Goal: Task Accomplishment & Management: Use online tool/utility

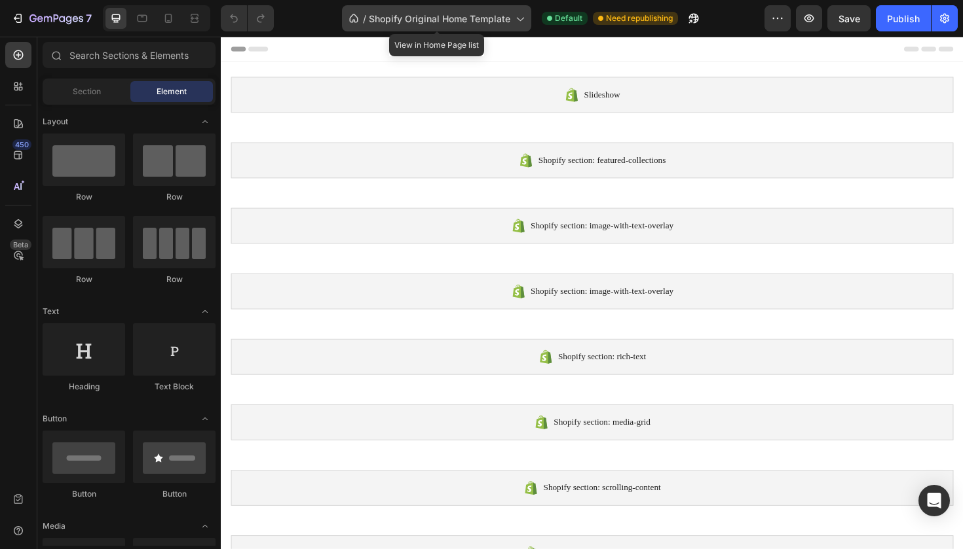
click at [411, 26] on div "/ Shopify Original Home Template" at bounding box center [436, 18] width 189 height 26
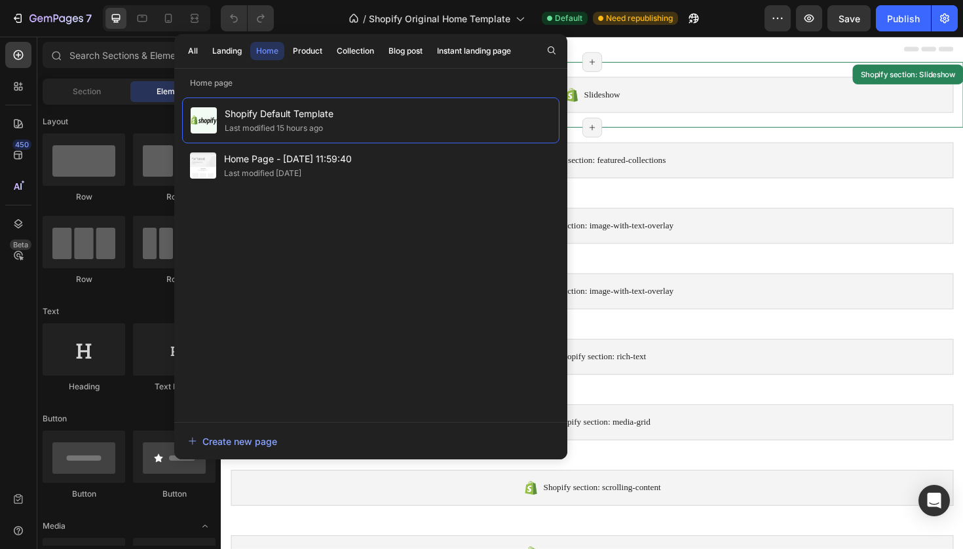
click at [663, 64] on div "Slideshow Shopify section: Slideshow Page has reached Shopify’s 25 section-limi…" at bounding box center [614, 98] width 786 height 69
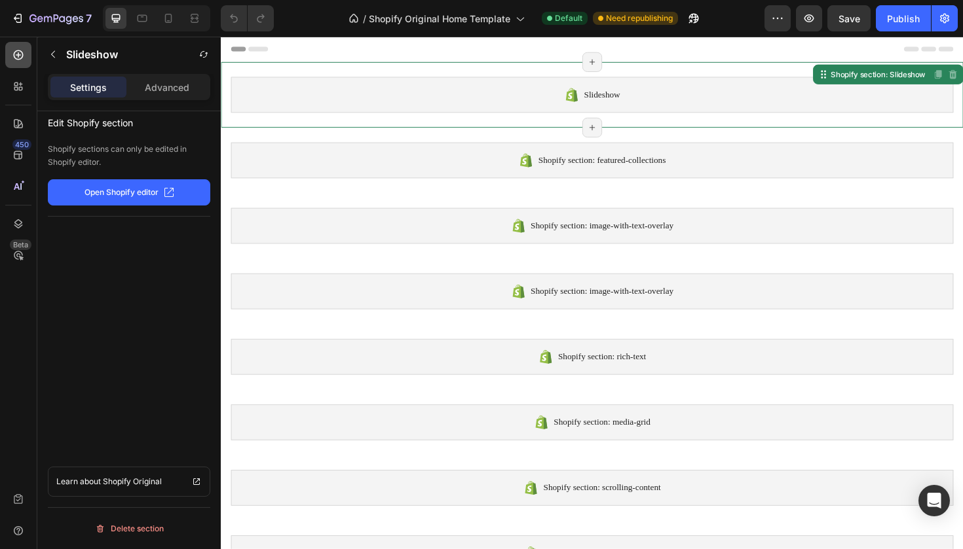
click at [21, 64] on div at bounding box center [18, 55] width 26 height 26
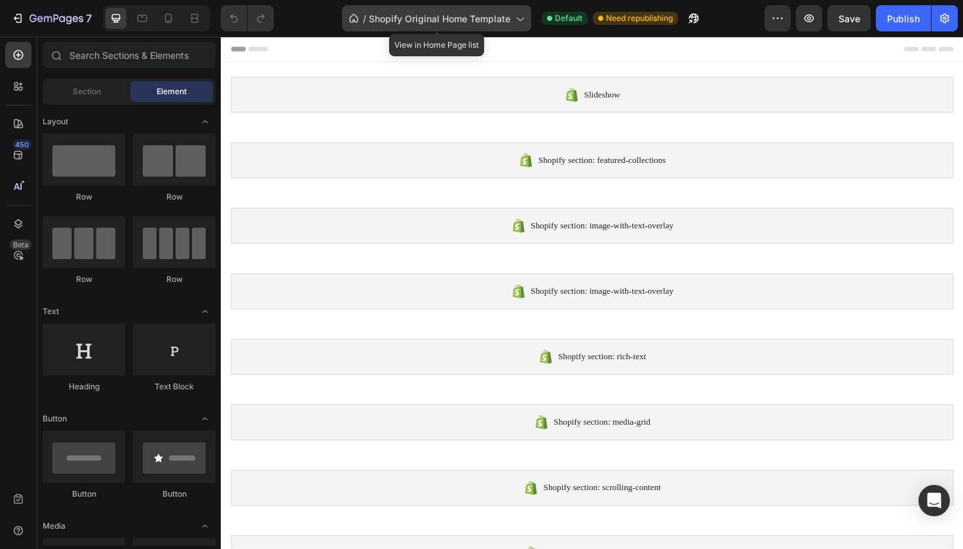
click at [409, 18] on span "Shopify Original Home Template" at bounding box center [439, 19] width 141 height 14
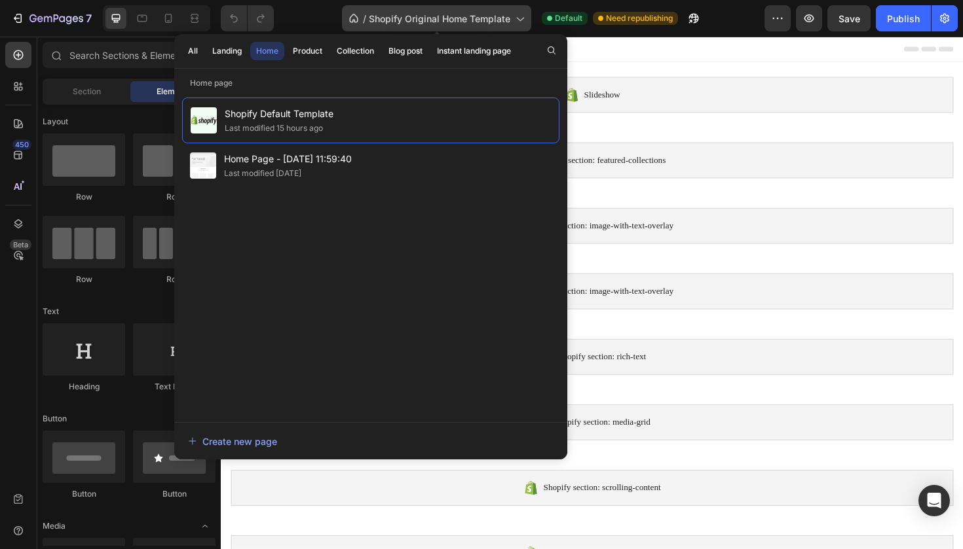
click at [409, 18] on span "Shopify Original Home Template" at bounding box center [439, 19] width 141 height 14
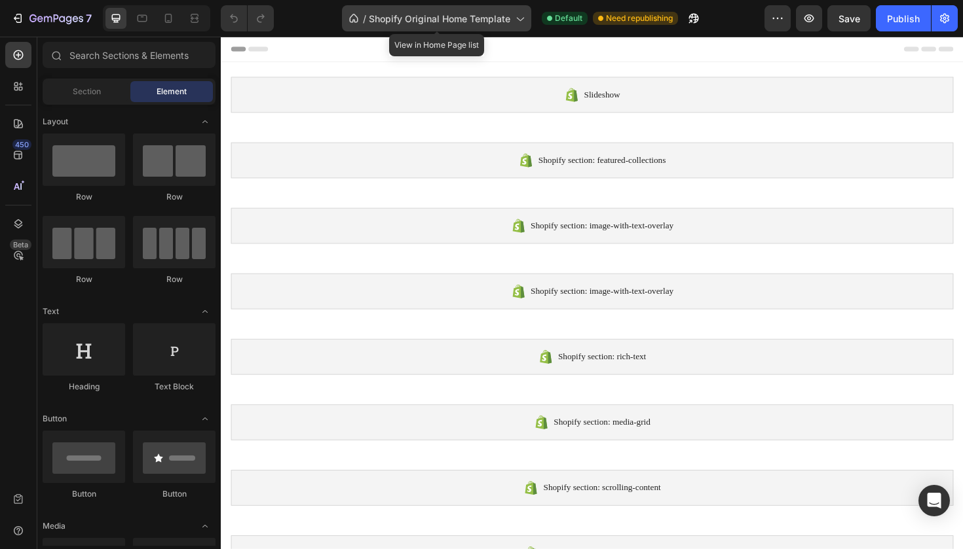
click at [407, 18] on span "Shopify Original Home Template" at bounding box center [439, 19] width 141 height 14
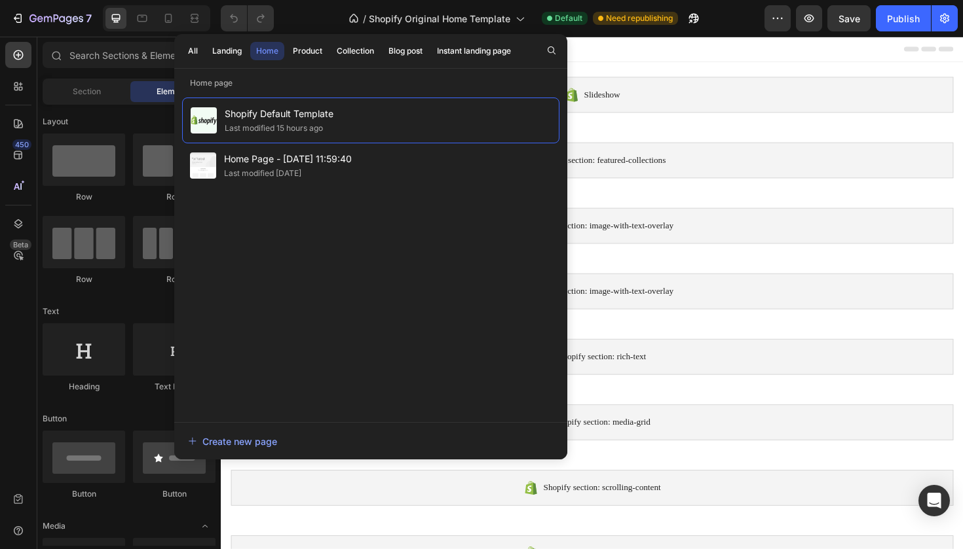
click at [261, 55] on div "Home" at bounding box center [267, 51] width 22 height 12
click at [193, 55] on div "All" at bounding box center [193, 51] width 10 height 12
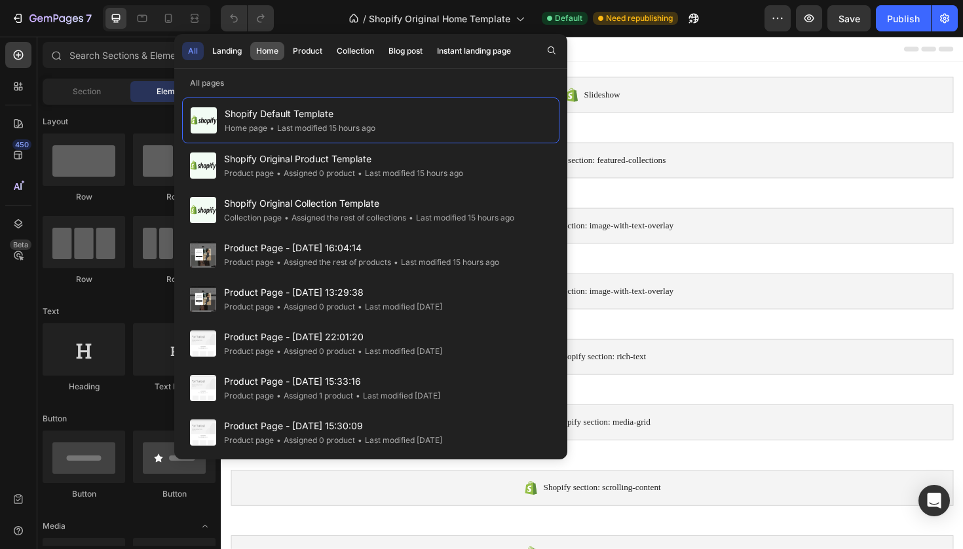
click at [267, 53] on div "Home" at bounding box center [267, 51] width 22 height 12
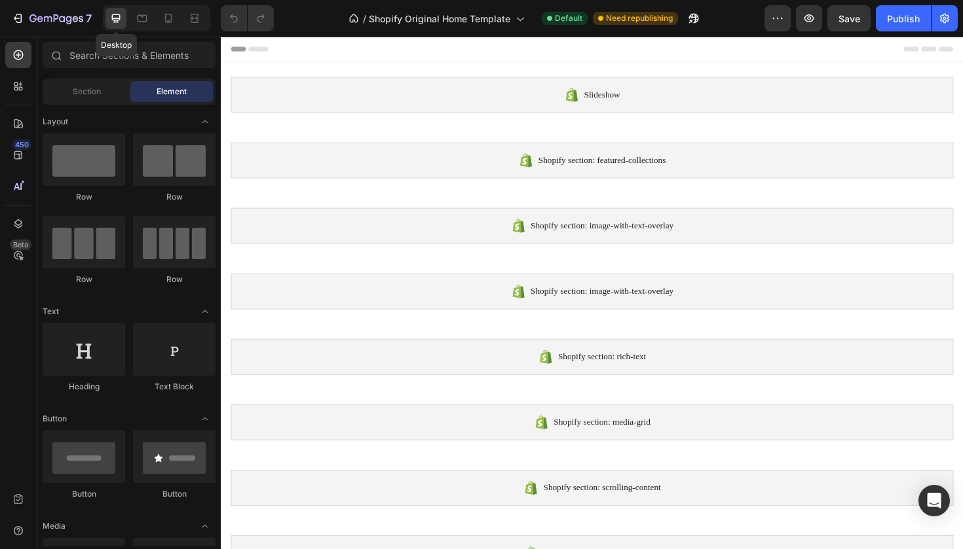
click at [116, 24] on icon at bounding box center [115, 18] width 13 height 13
click at [165, 20] on icon at bounding box center [168, 18] width 7 height 9
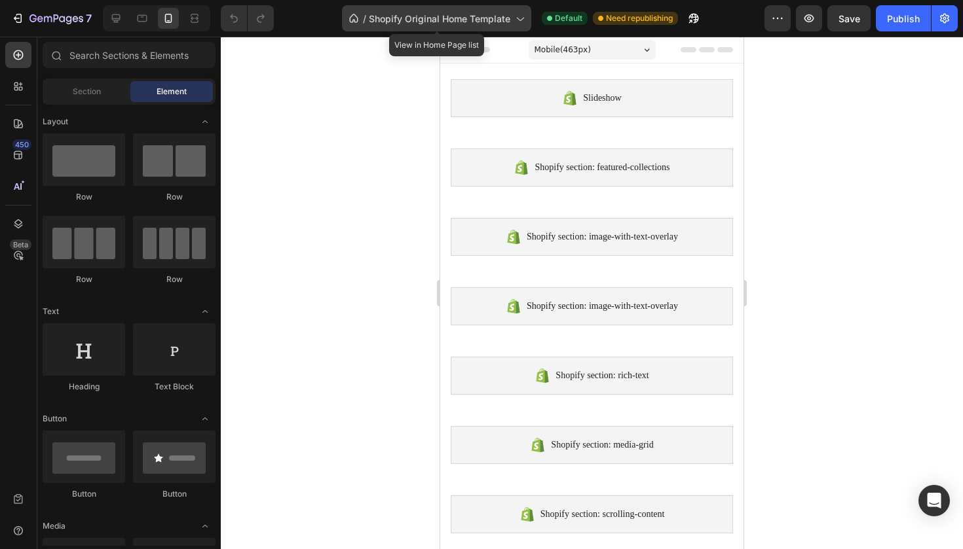
click at [403, 21] on span "Shopify Original Home Template" at bounding box center [439, 19] width 141 height 14
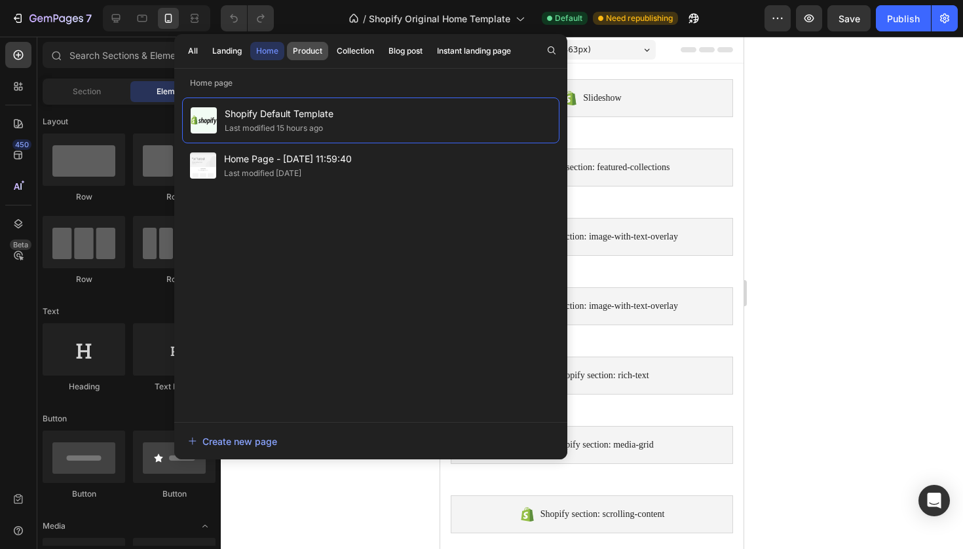
click at [308, 48] on div "Product" at bounding box center [307, 51] width 29 height 12
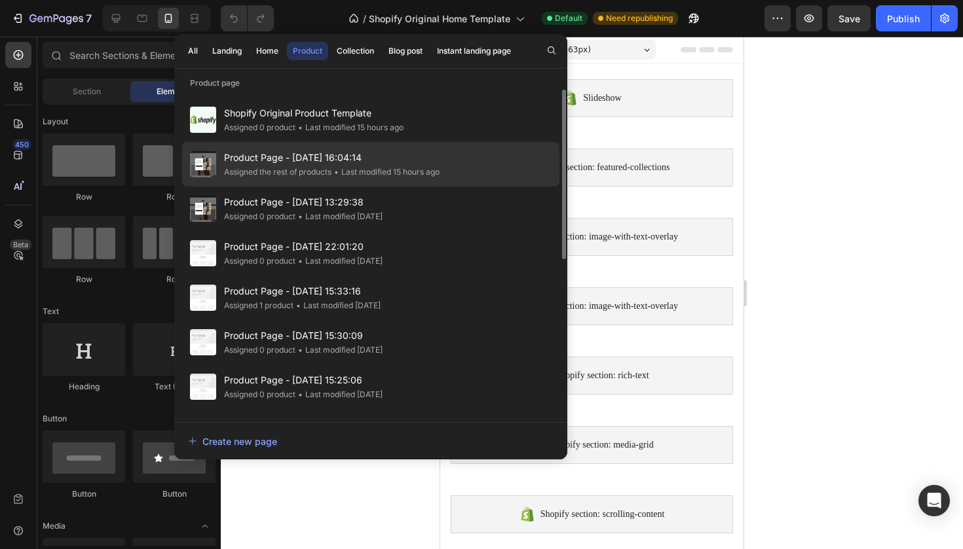
click at [274, 159] on span "Product Page - [DATE] 16:04:14" at bounding box center [331, 158] width 215 height 16
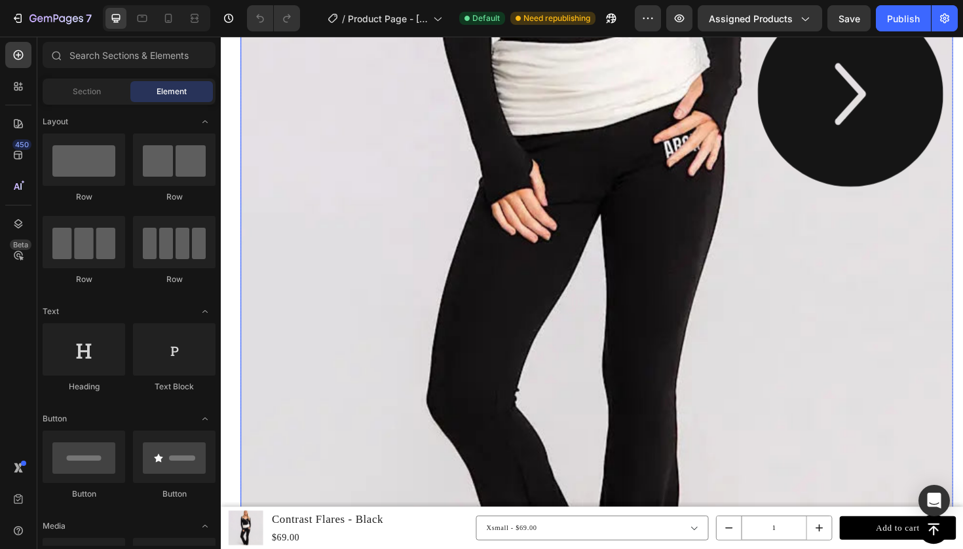
scroll to position [623, 0]
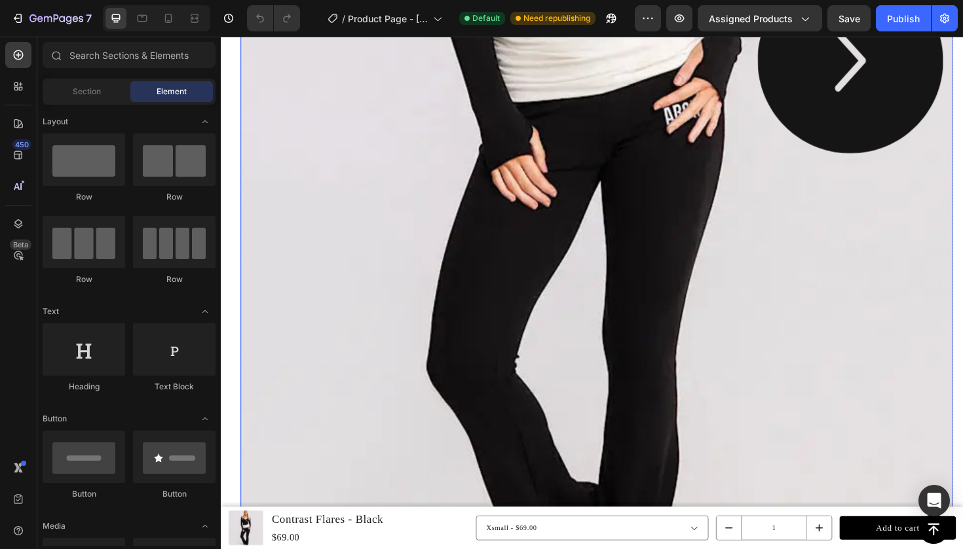
click at [639, 284] on img at bounding box center [619, 62] width 754 height 1006
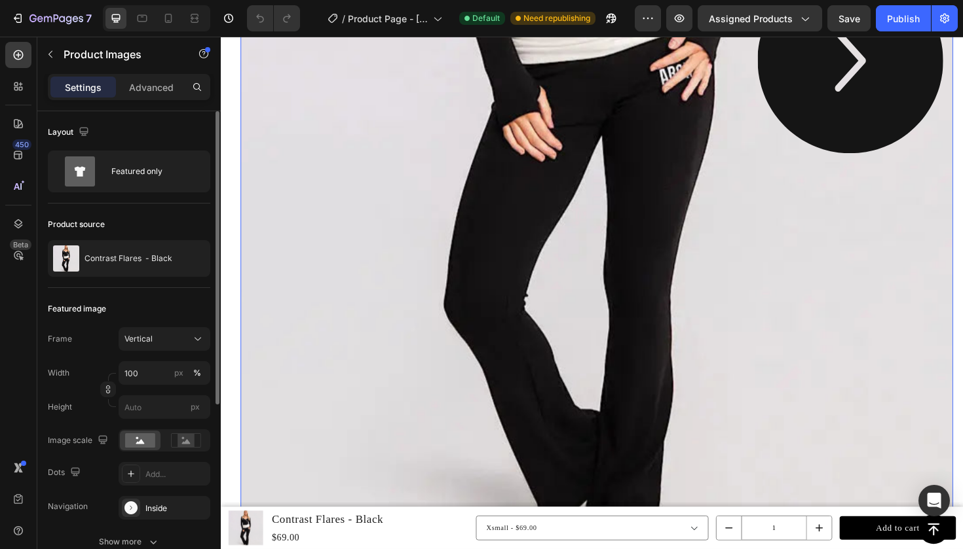
click at [77, 222] on div "Product source" at bounding box center [76, 225] width 57 height 12
click at [124, 174] on div "Featured only" at bounding box center [151, 171] width 80 height 30
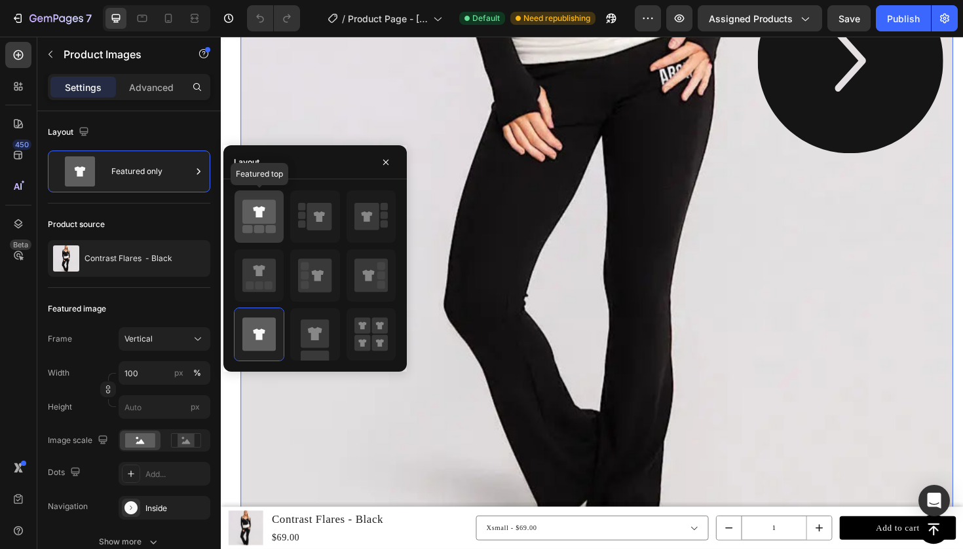
click at [249, 227] on rect at bounding box center [247, 229] width 10 height 8
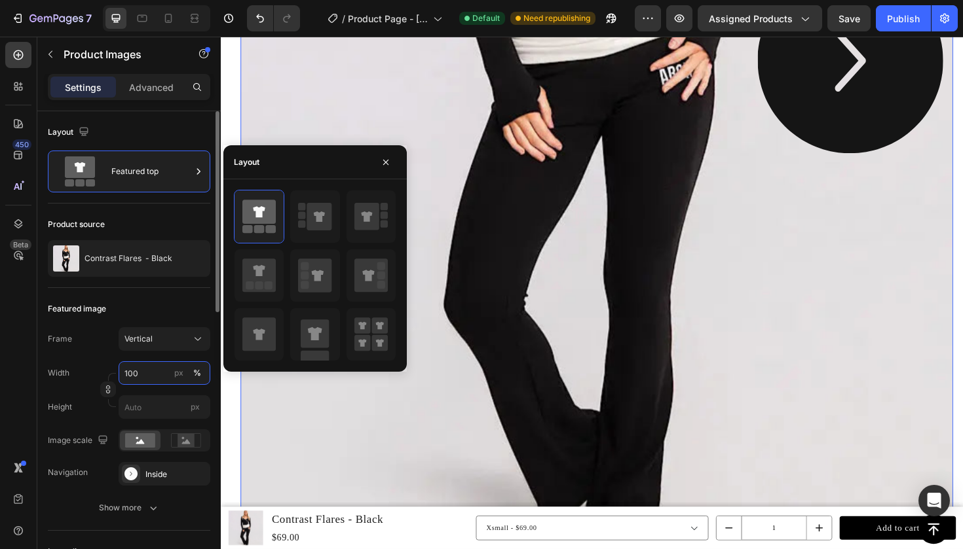
click at [143, 373] on input "100" at bounding box center [165, 373] width 92 height 24
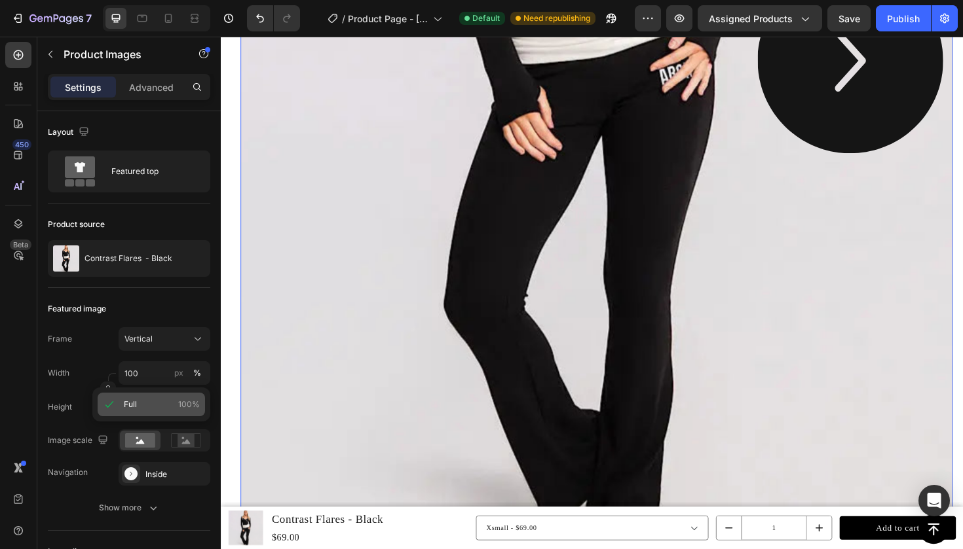
click at [132, 407] on span "Full" at bounding box center [130, 405] width 13 height 12
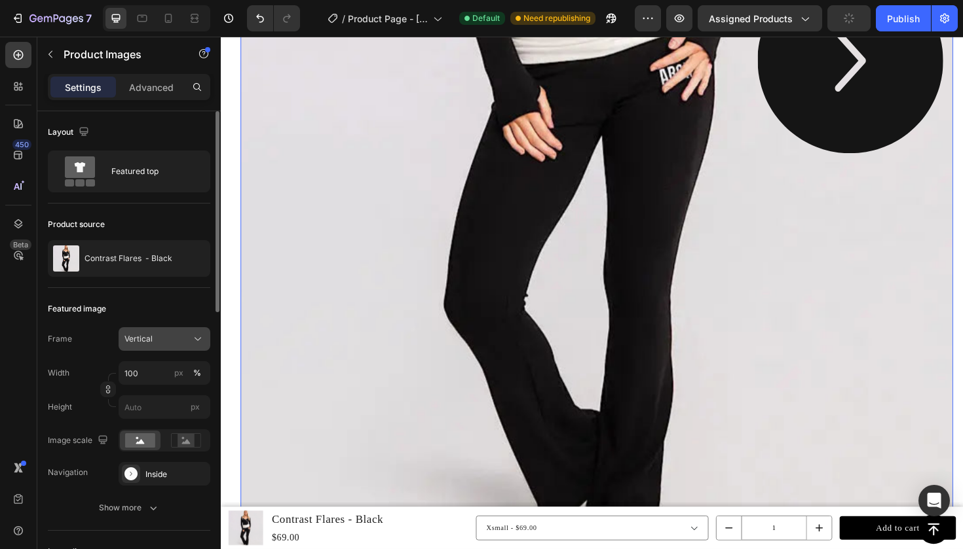
click at [156, 348] on button "Vertical" at bounding box center [165, 339] width 92 height 24
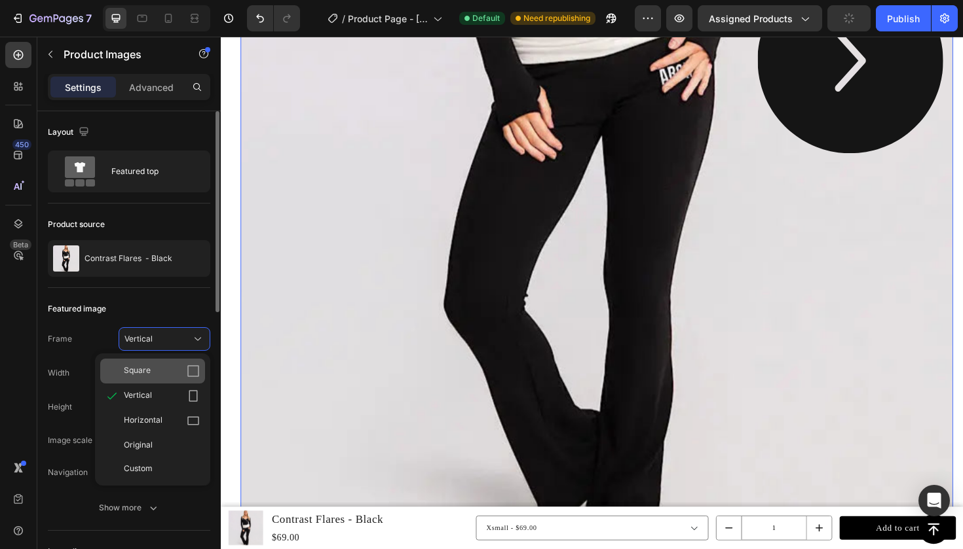
click at [149, 370] on span "Square" at bounding box center [137, 371] width 27 height 13
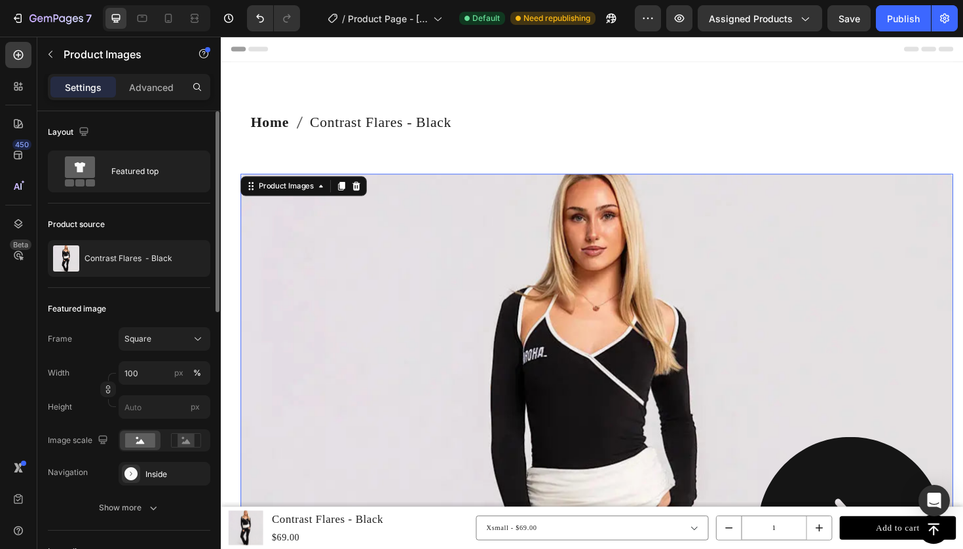
scroll to position [0, 0]
click at [150, 346] on button "Square" at bounding box center [165, 339] width 92 height 24
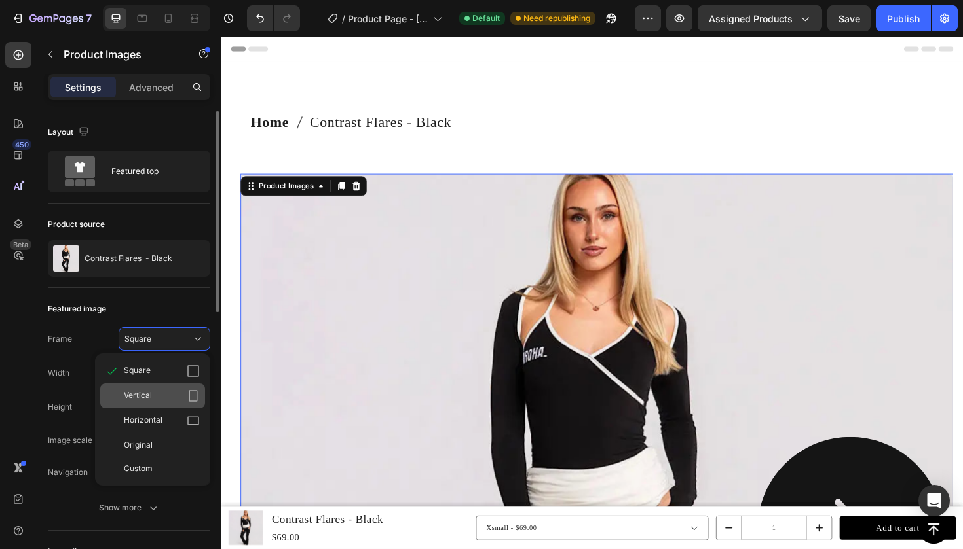
click at [135, 395] on span "Vertical" at bounding box center [138, 396] width 28 height 13
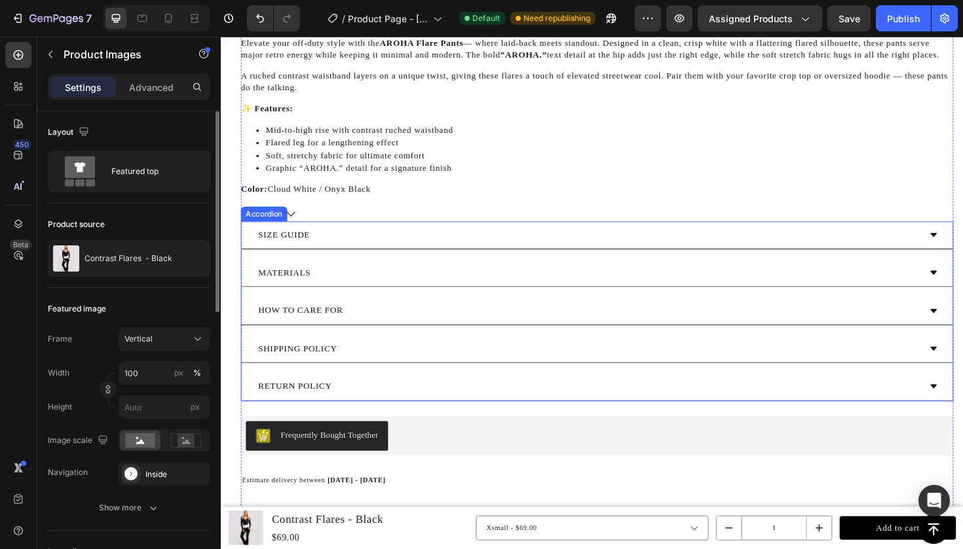
scroll to position [1600, 0]
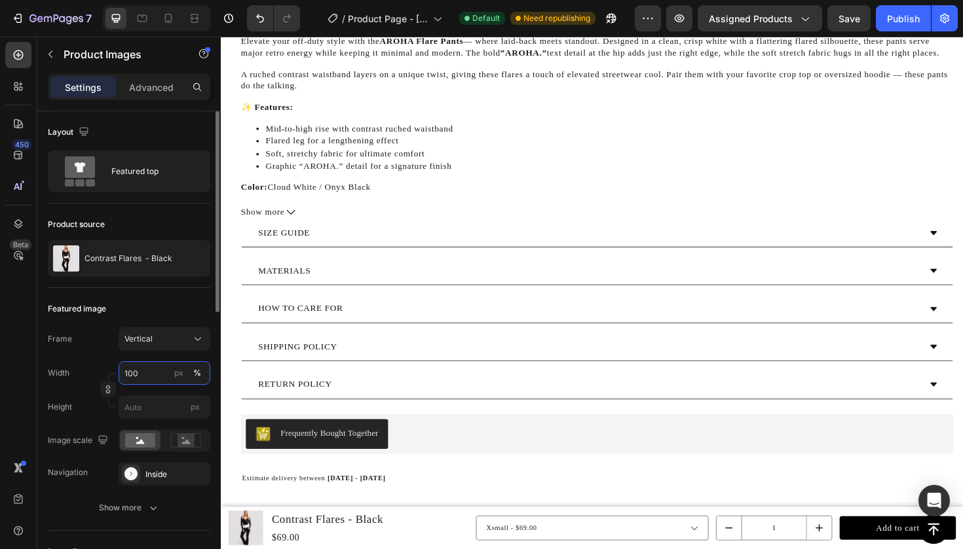
drag, startPoint x: 148, startPoint y: 375, endPoint x: 126, endPoint y: 377, distance: 21.7
click at [126, 377] on input "100" at bounding box center [165, 373] width 92 height 24
type input "1"
type input "8"
type input "11"
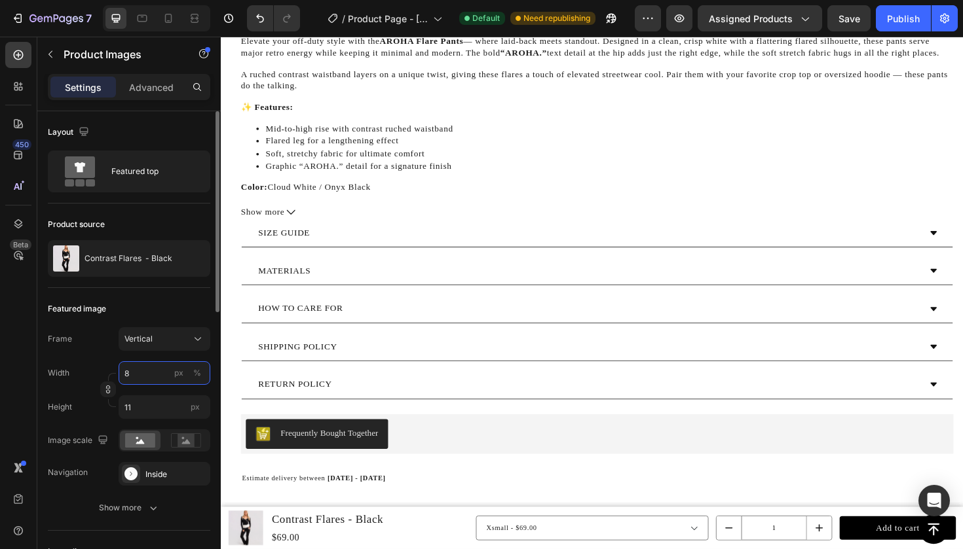
type input "80"
type input "107"
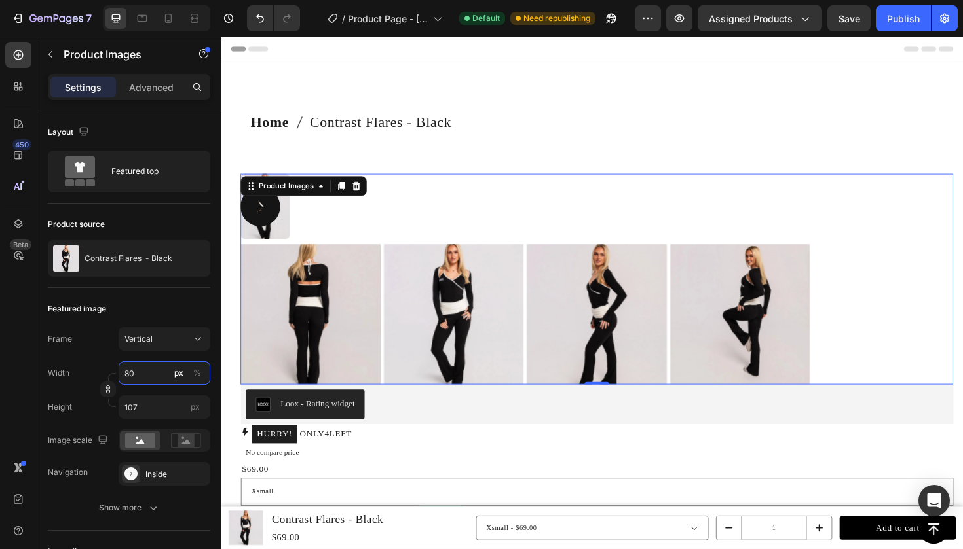
scroll to position [0, 0]
click at [89, 346] on div "Frame Vertical" at bounding box center [129, 339] width 162 height 24
click at [138, 373] on input "80" at bounding box center [165, 373] width 92 height 24
type input "8"
type input "11"
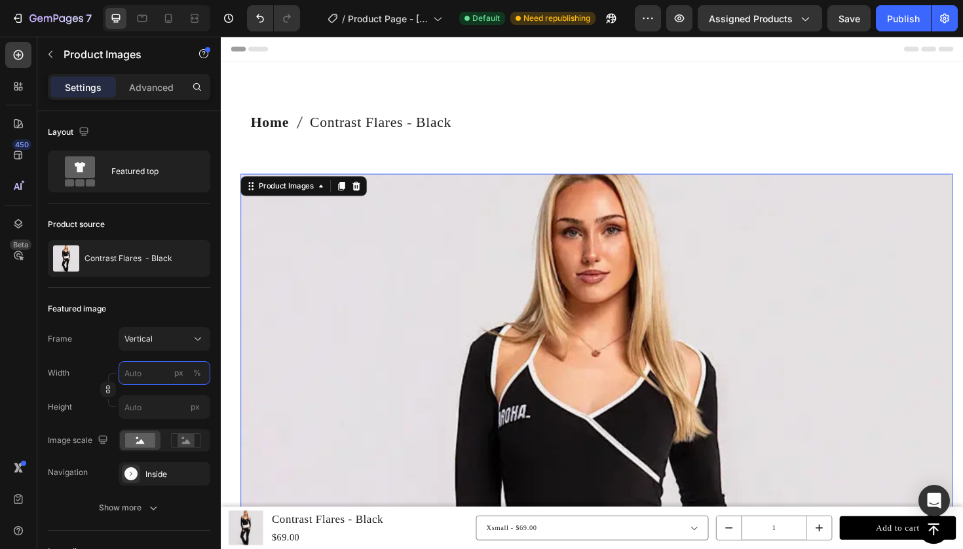
type input "1"
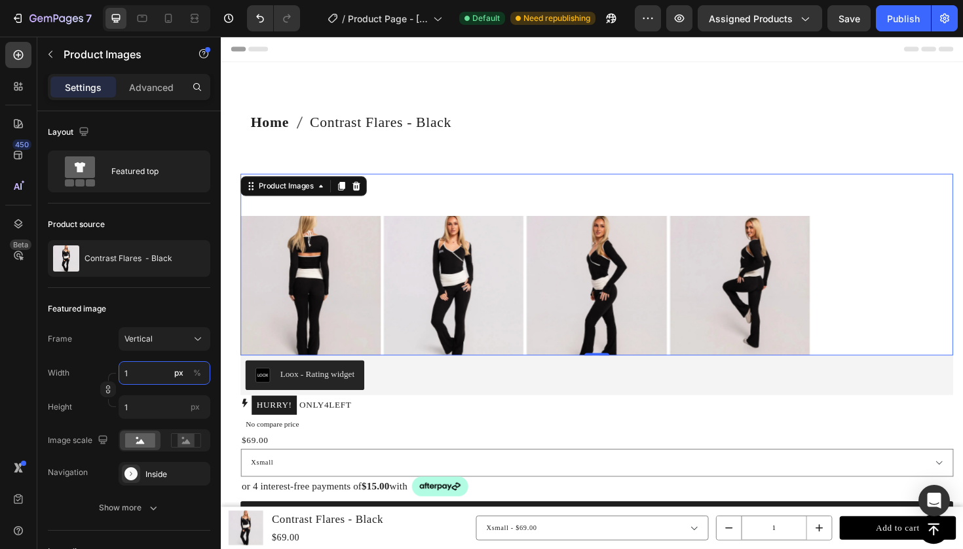
type input "10"
type input "13"
type input "100"
type input "133"
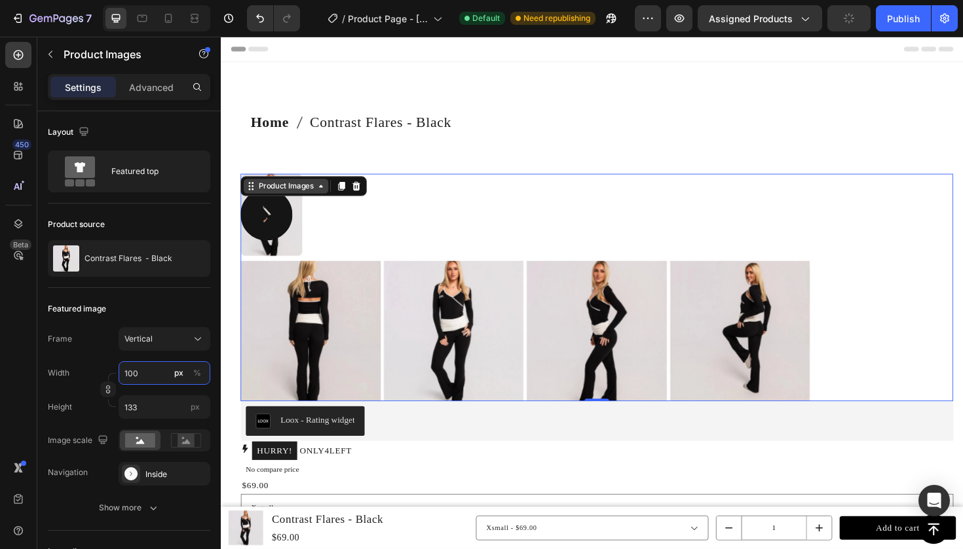
type input "10"
type input "13"
type input "1"
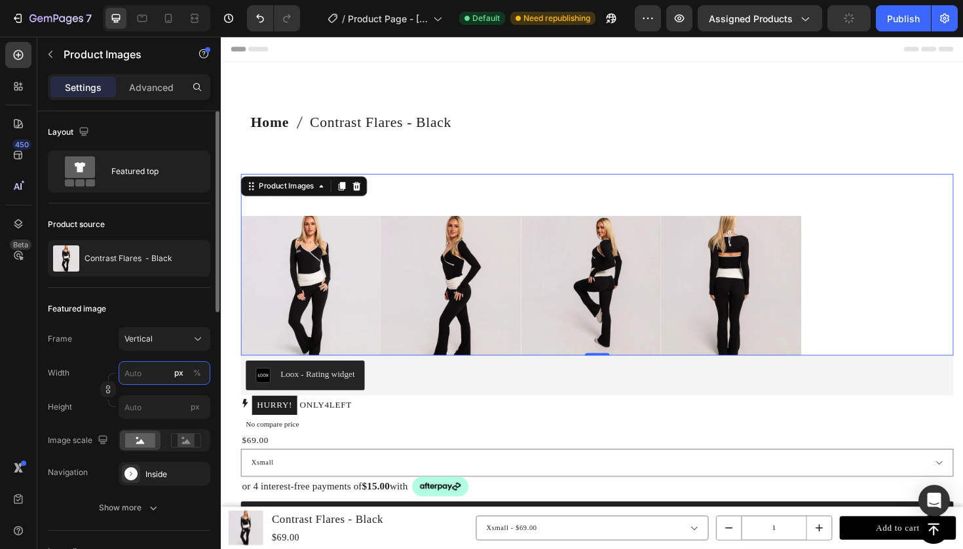
type input "1"
click at [31, 387] on div "450 Beta" at bounding box center [18, 293] width 37 height 513
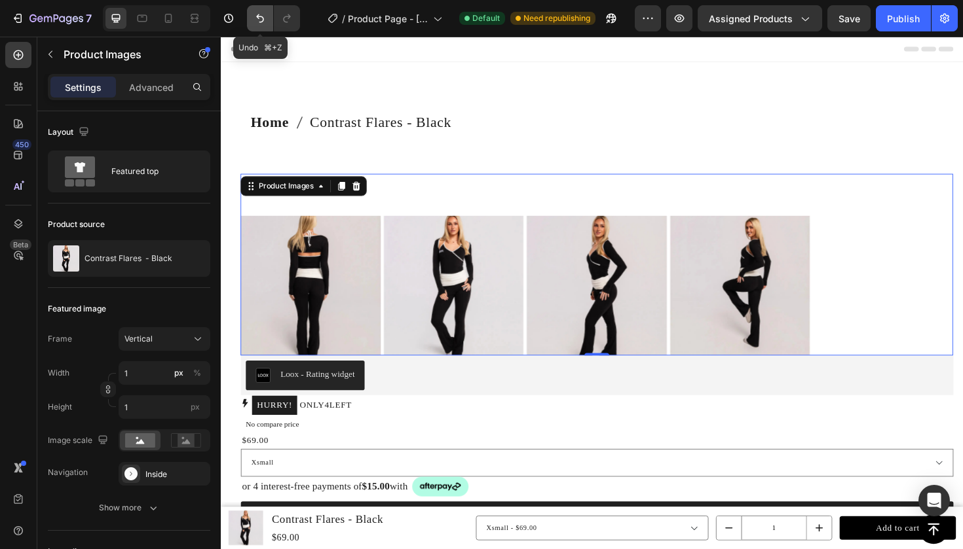
click at [266, 17] on icon "Undo/Redo" at bounding box center [259, 18] width 13 height 13
click at [265, 17] on icon "Undo/Redo" at bounding box center [259, 18] width 13 height 13
type input "100"
type input "133"
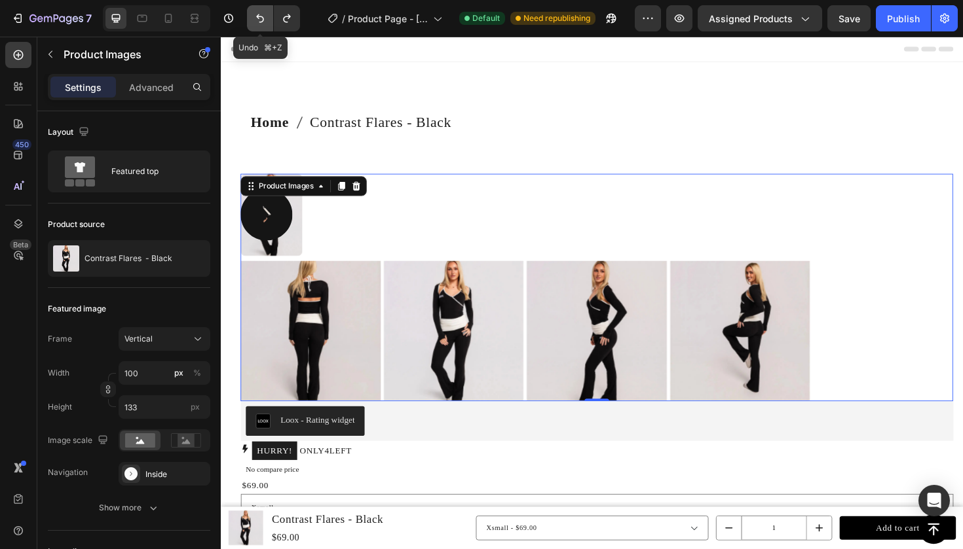
click at [265, 17] on icon "Undo/Redo" at bounding box center [259, 18] width 13 height 13
type input "80"
type input "107"
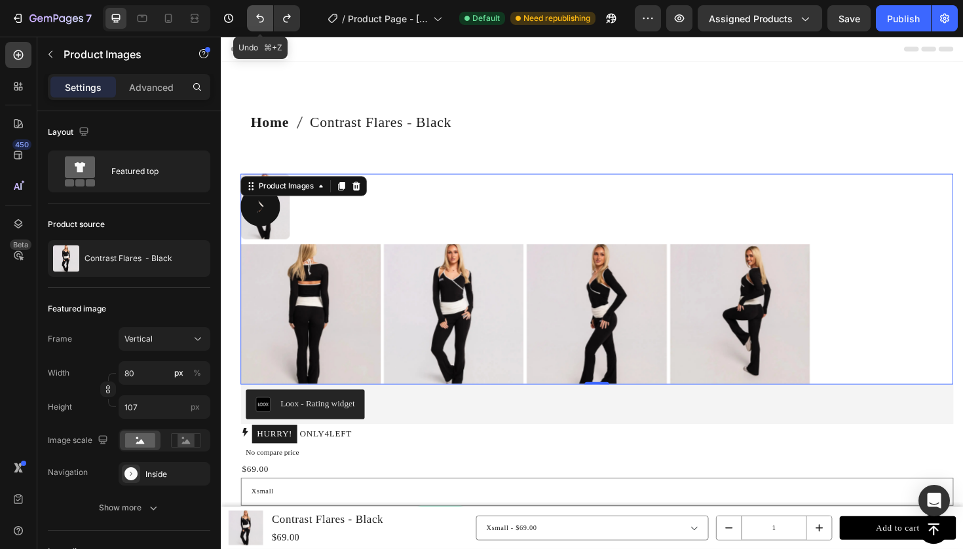
click at [265, 17] on icon "Undo/Redo" at bounding box center [259, 18] width 13 height 13
type input "100"
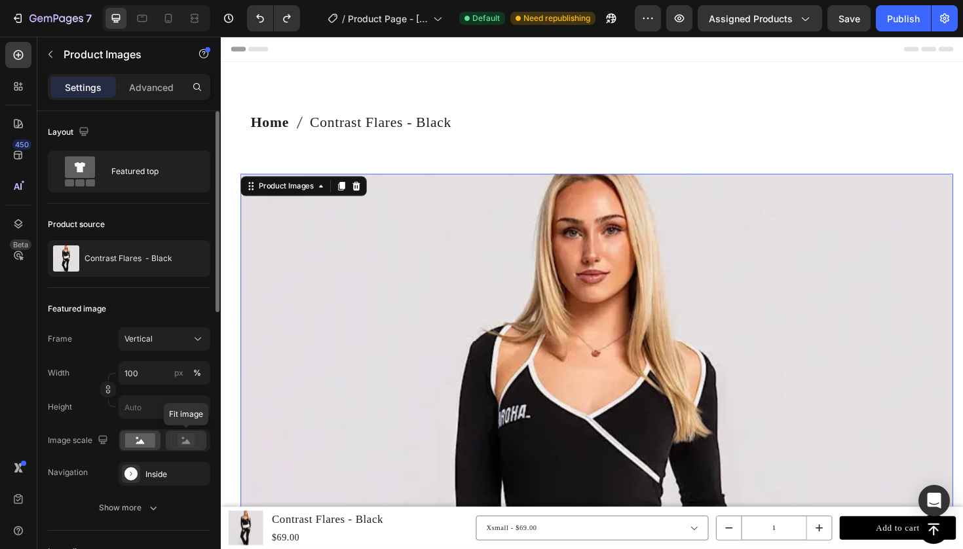
click at [188, 445] on rect at bounding box center [185, 440] width 17 height 13
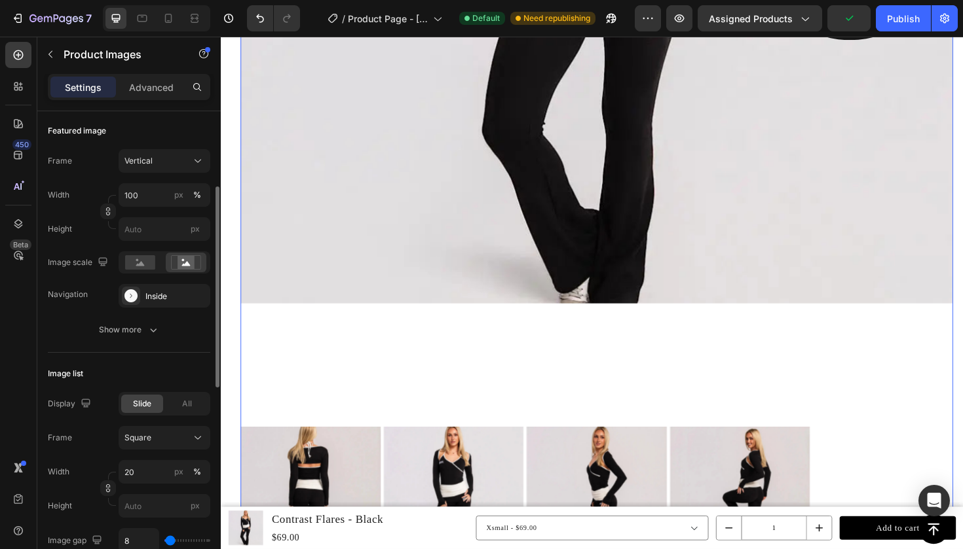
scroll to position [178, 0]
click at [133, 263] on rect at bounding box center [140, 262] width 30 height 14
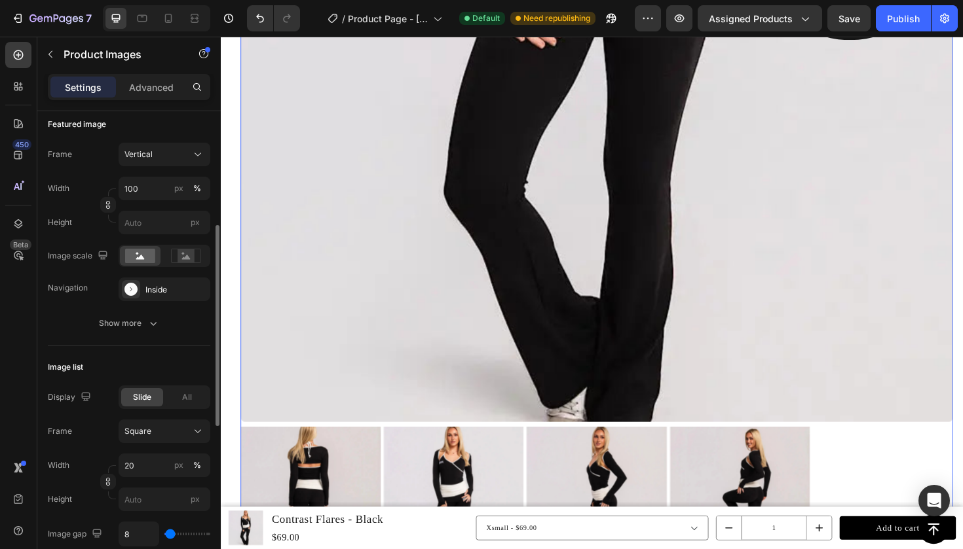
scroll to position [213, 0]
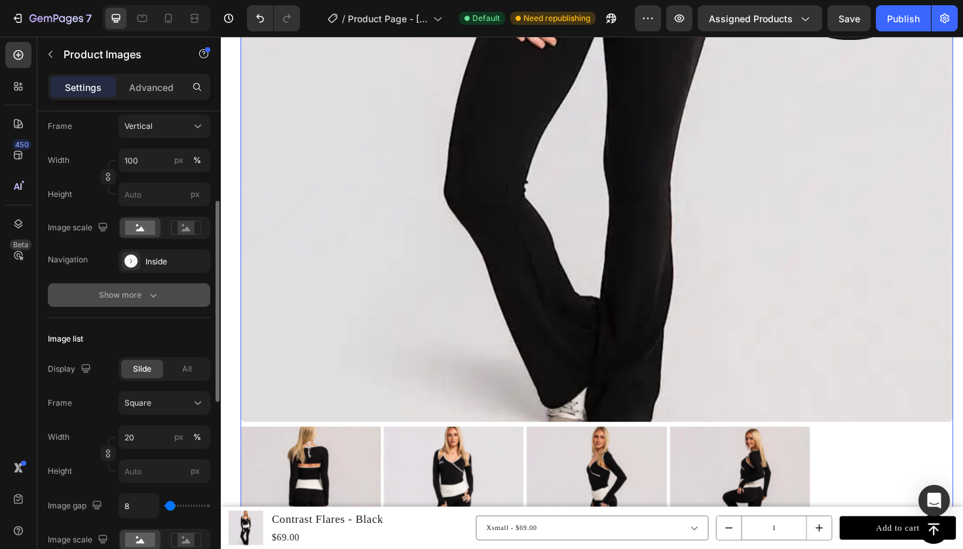
click at [132, 303] on button "Show more" at bounding box center [129, 296] width 162 height 24
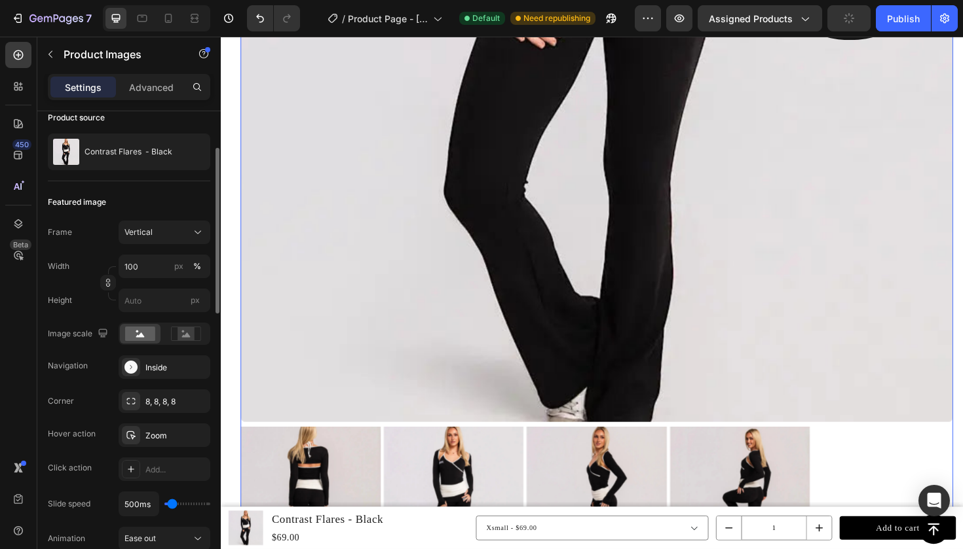
scroll to position [107, 0]
click at [145, 367] on div "Inside" at bounding box center [164, 368] width 38 height 12
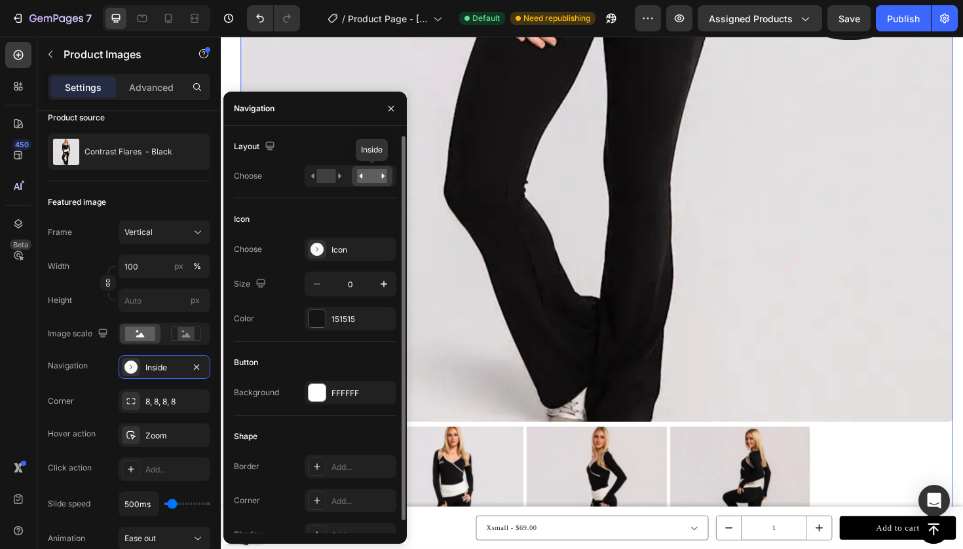
click at [364, 175] on rect at bounding box center [372, 176] width 30 height 14
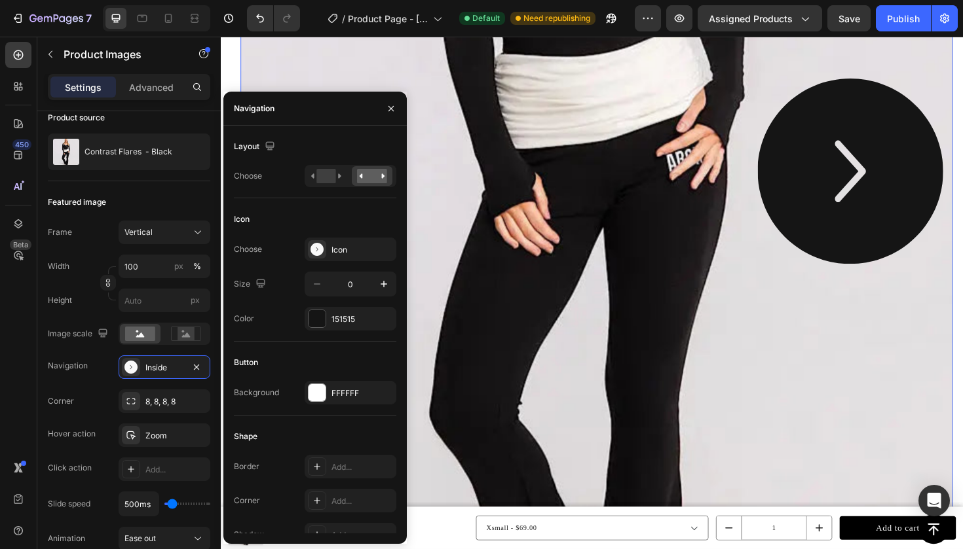
scroll to position [502, 0]
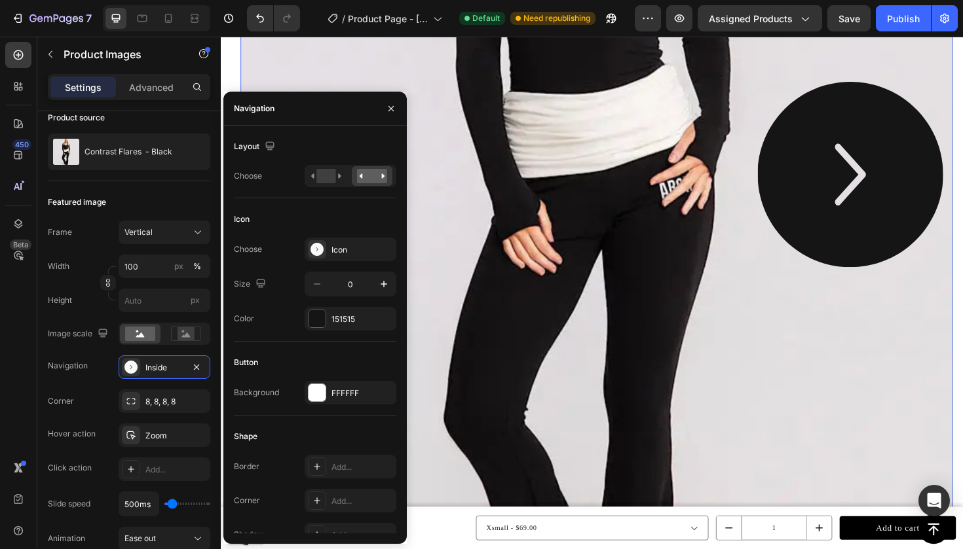
click at [818, 178] on icon "Carousel Next Arrow" at bounding box center [887, 182] width 196 height 196
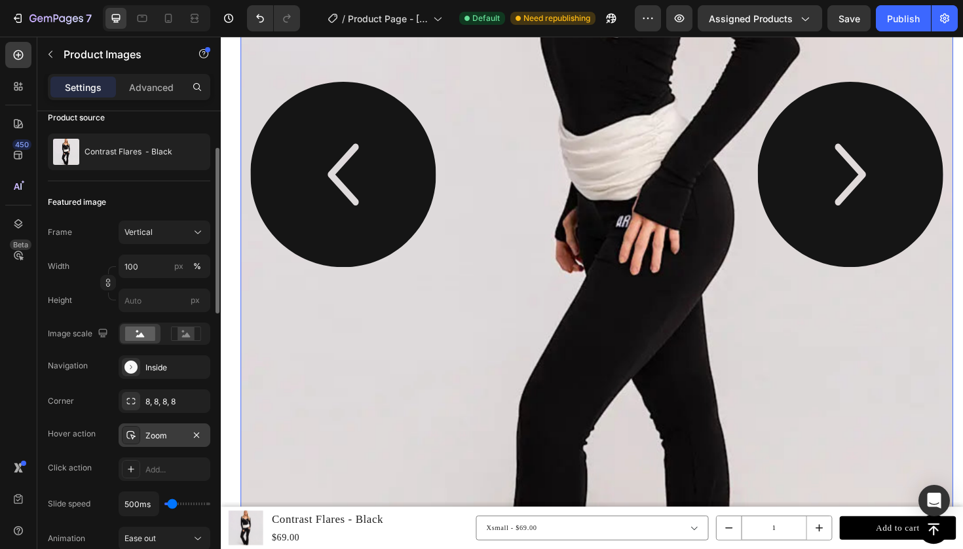
click at [160, 431] on div "Zoom" at bounding box center [164, 436] width 38 height 12
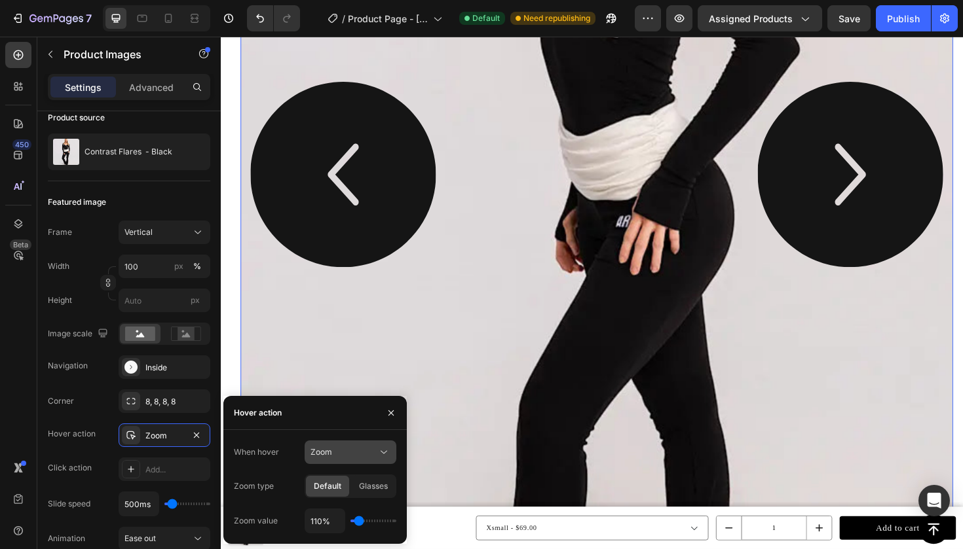
click at [383, 453] on icon at bounding box center [383, 452] width 7 height 3
click at [329, 516] on div "Show other image" at bounding box center [337, 509] width 107 height 25
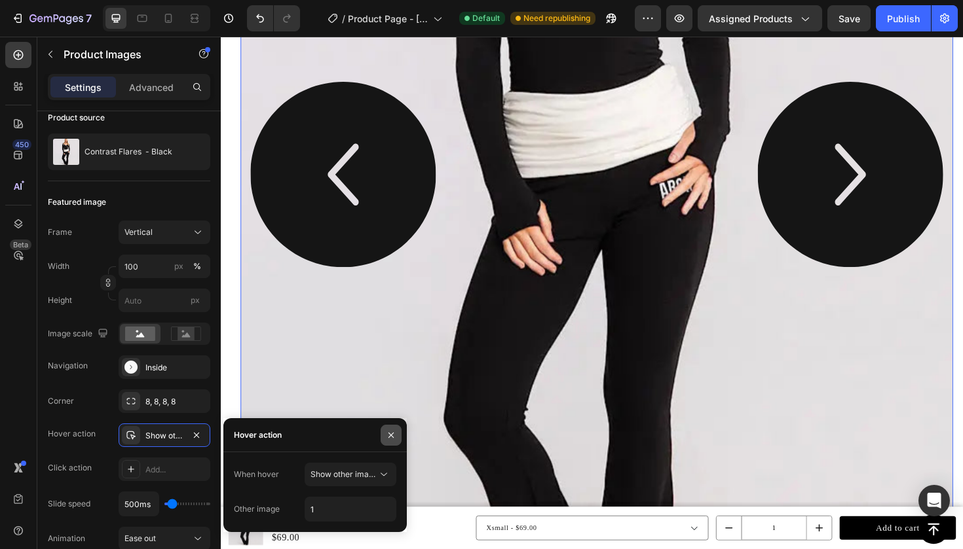
click at [392, 436] on icon "button" at bounding box center [390, 434] width 5 height 5
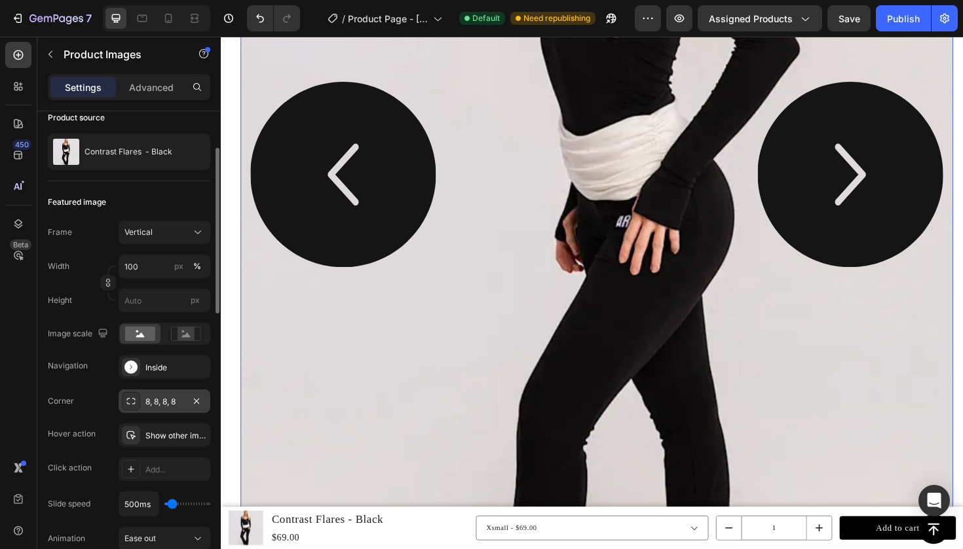
click at [164, 397] on div "8, 8, 8, 8" at bounding box center [164, 402] width 38 height 12
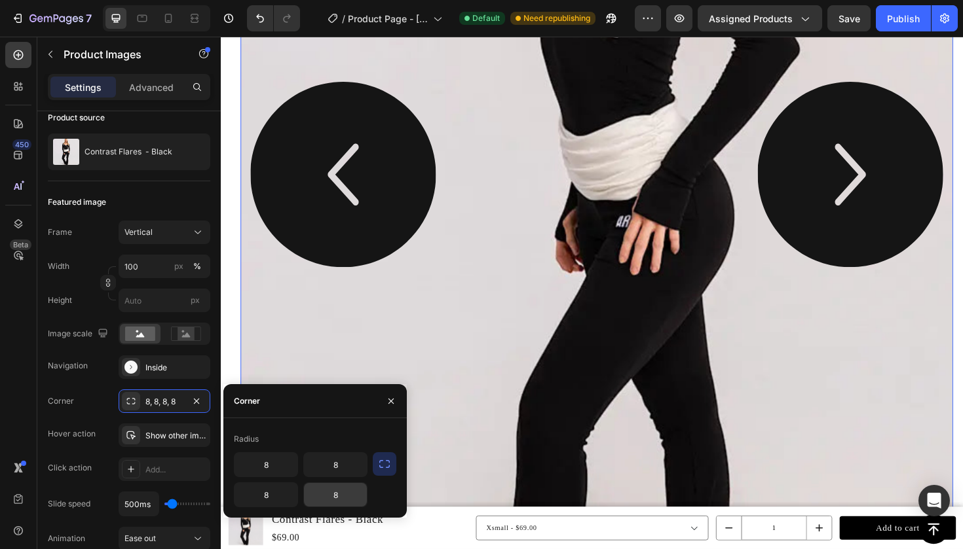
click at [334, 496] on input "8" at bounding box center [335, 495] width 63 height 24
click at [386, 466] on icon "button" at bounding box center [384, 464] width 13 height 13
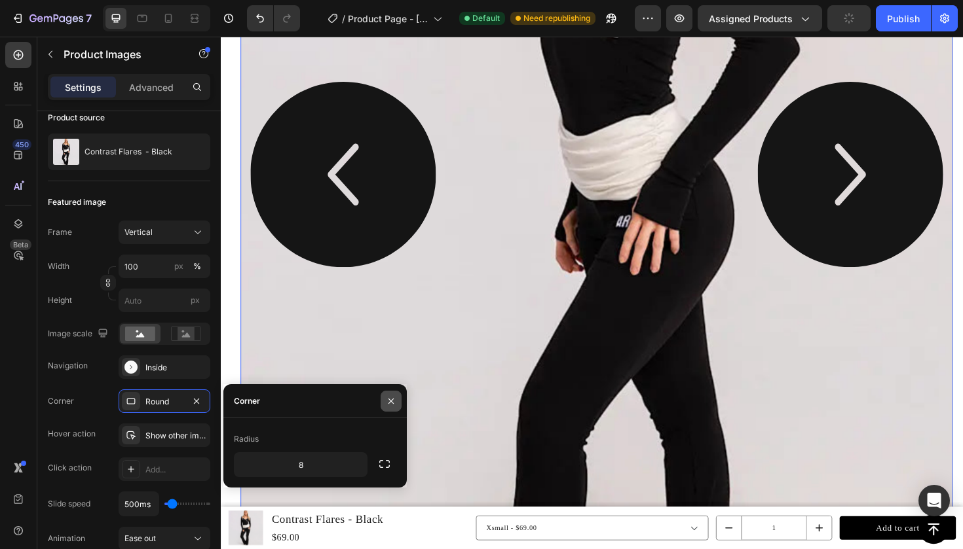
drag, startPoint x: 392, startPoint y: 403, endPoint x: 179, endPoint y: 388, distance: 213.3
click at [392, 403] on icon "button" at bounding box center [391, 401] width 10 height 10
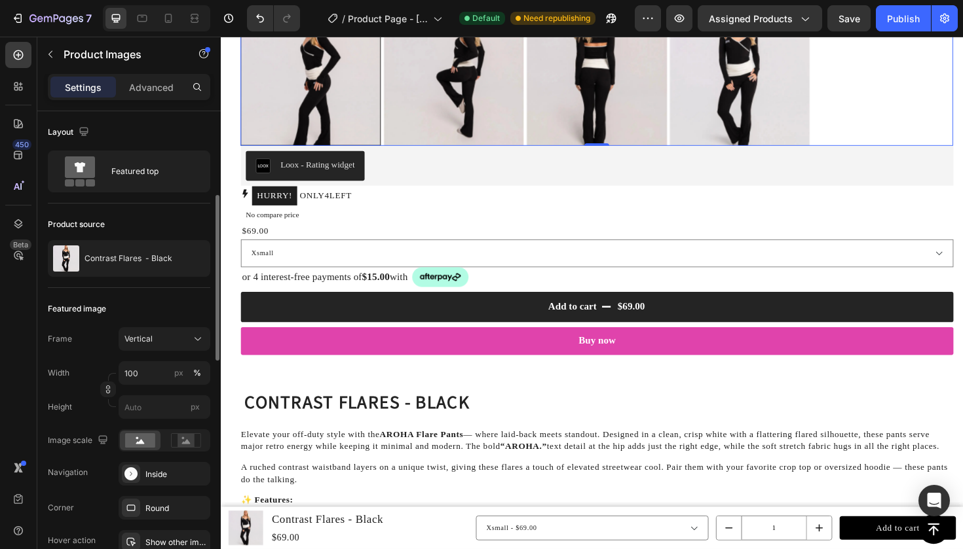
scroll to position [96, 0]
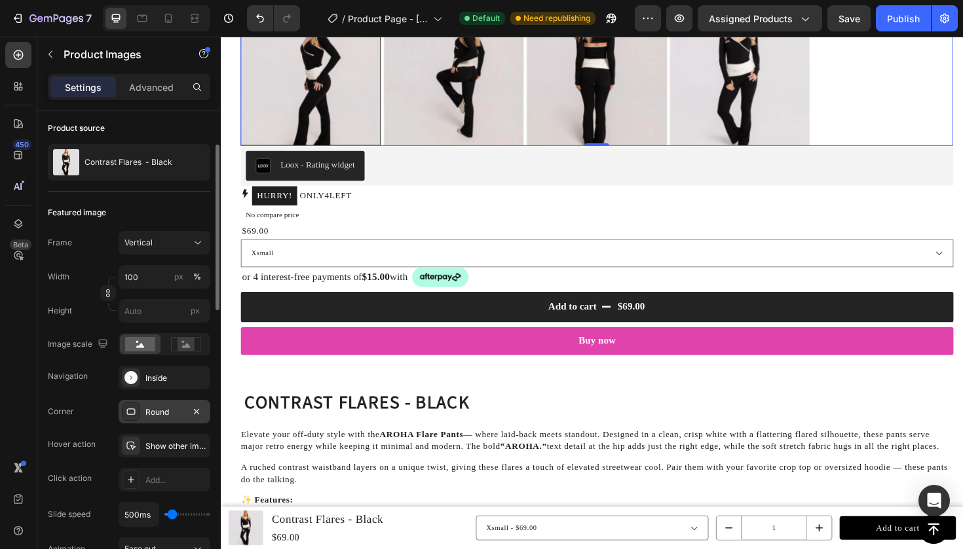
click at [160, 414] on div "Round" at bounding box center [164, 413] width 38 height 12
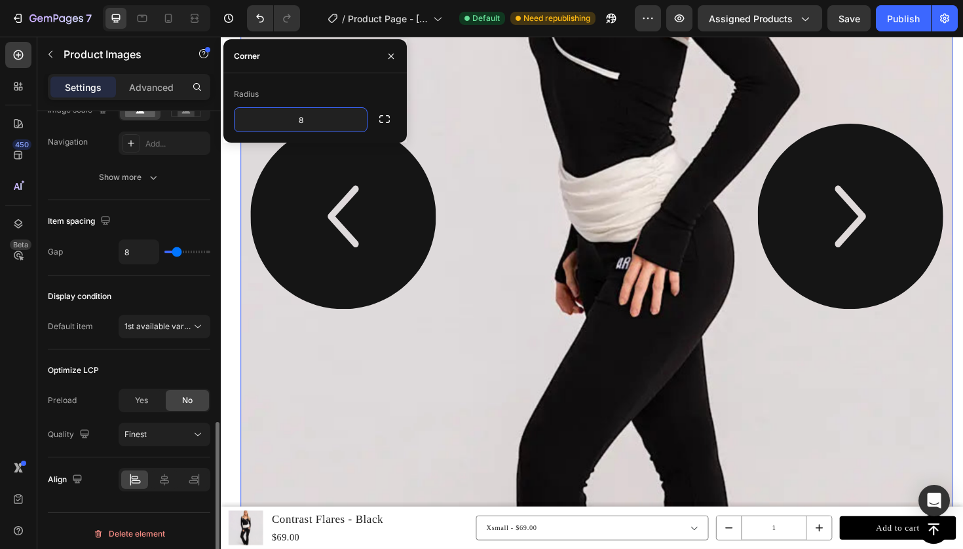
scroll to position [888, 0]
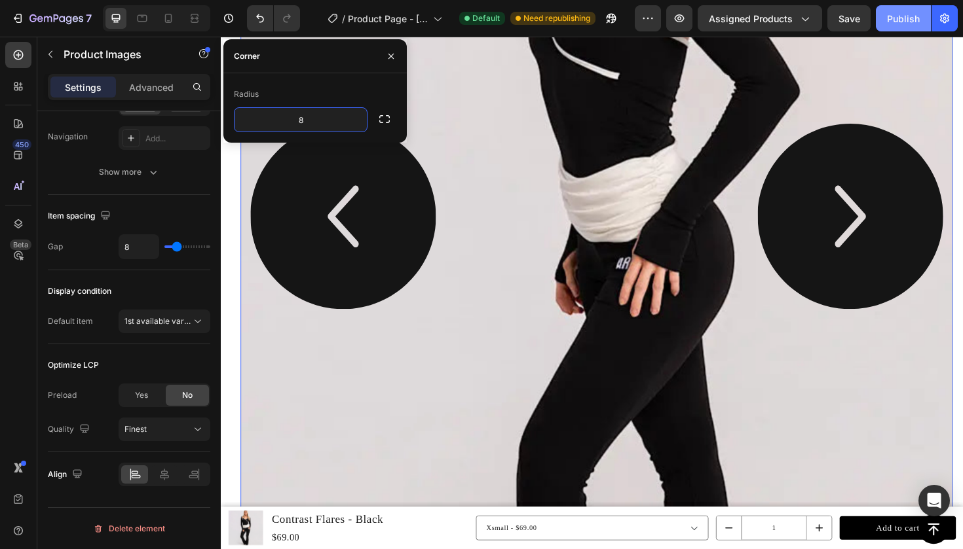
click at [914, 19] on div "Publish" at bounding box center [903, 19] width 33 height 14
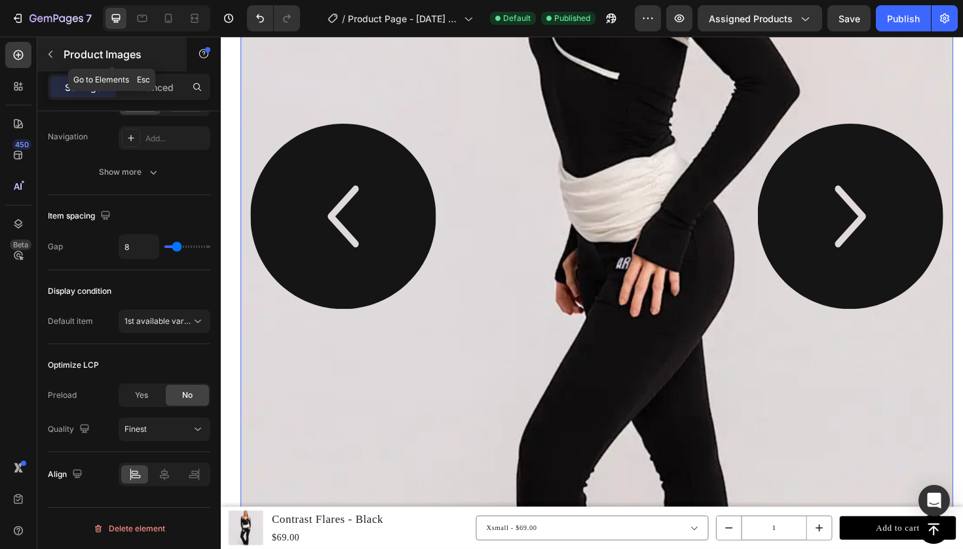
click at [54, 56] on icon "button" at bounding box center [50, 54] width 10 height 10
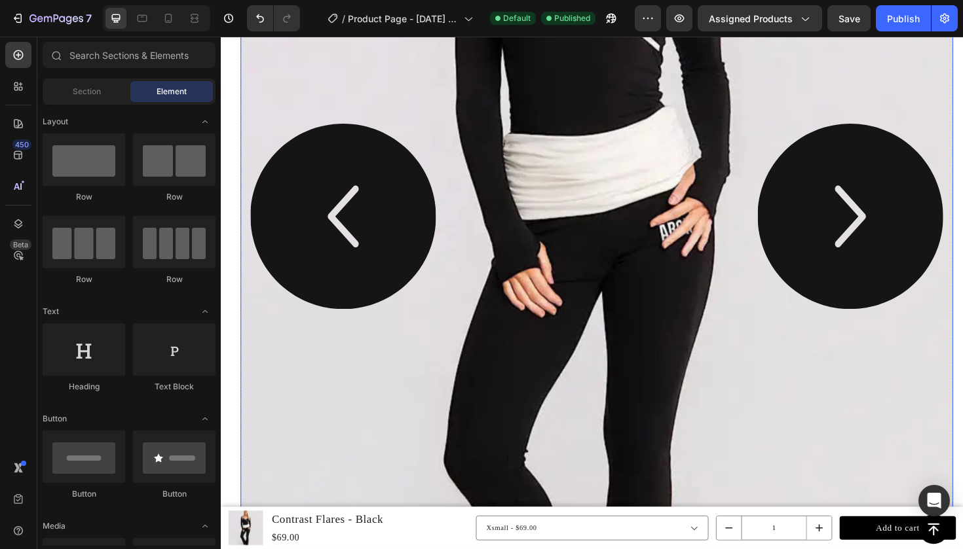
click at [413, 388] on img at bounding box center [619, 227] width 754 height 1006
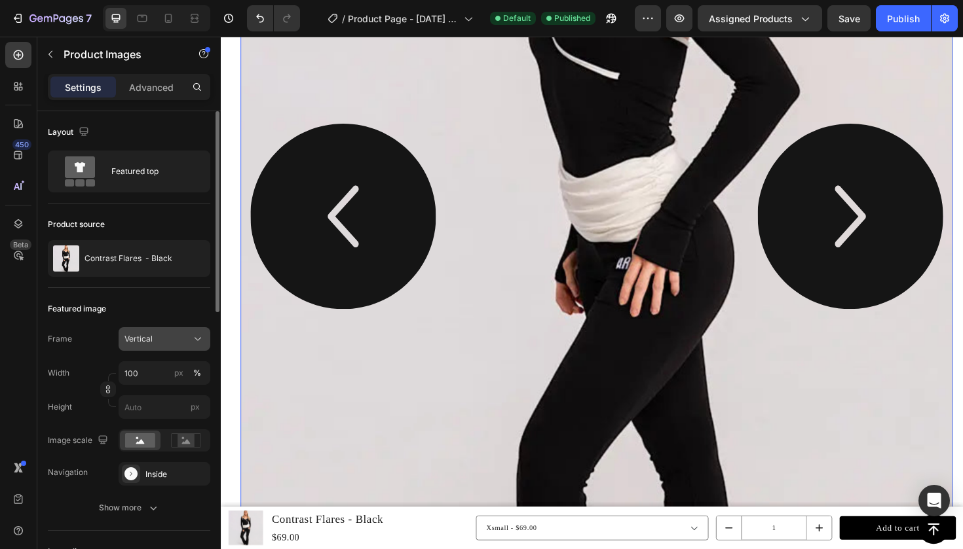
click at [133, 342] on span "Vertical" at bounding box center [138, 339] width 28 height 12
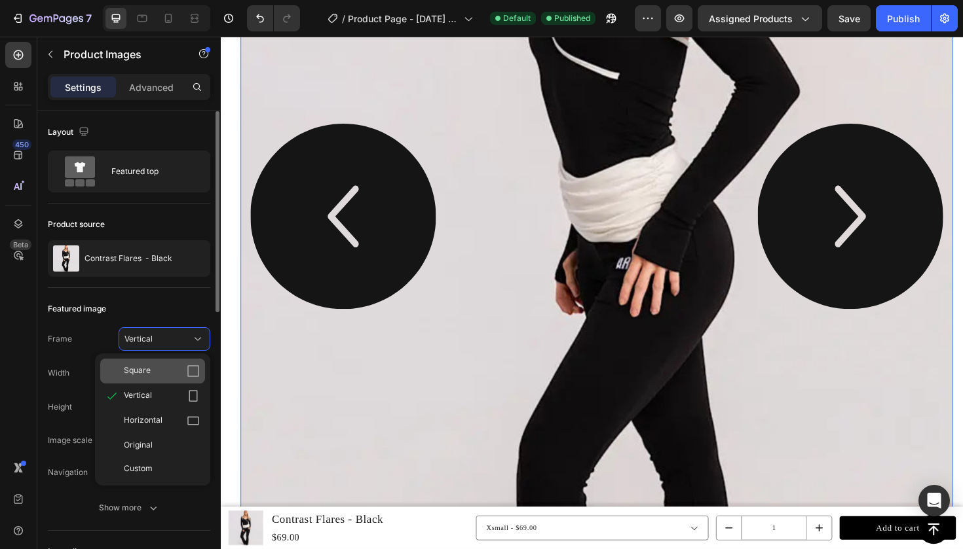
click at [128, 361] on div "Square" at bounding box center [152, 371] width 105 height 25
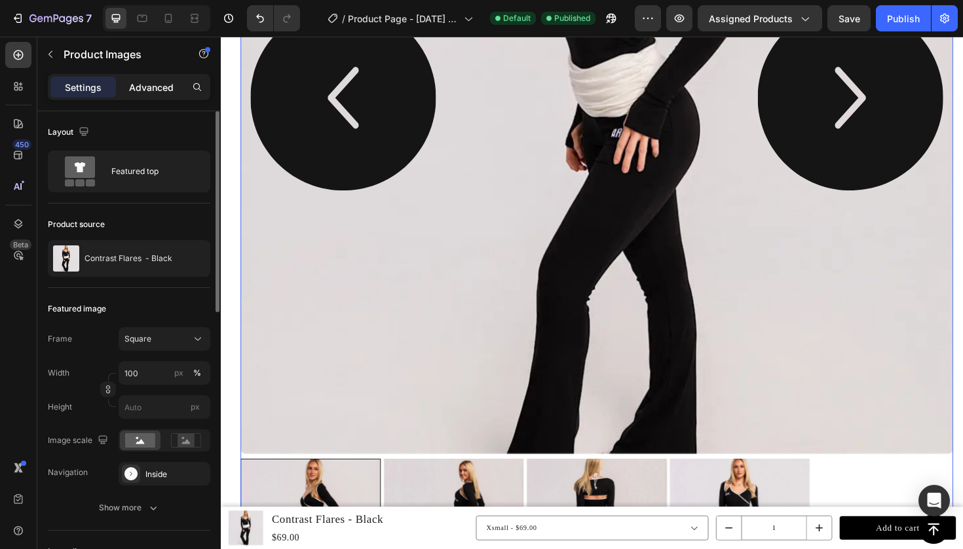
click at [139, 82] on p "Advanced" at bounding box center [151, 88] width 45 height 14
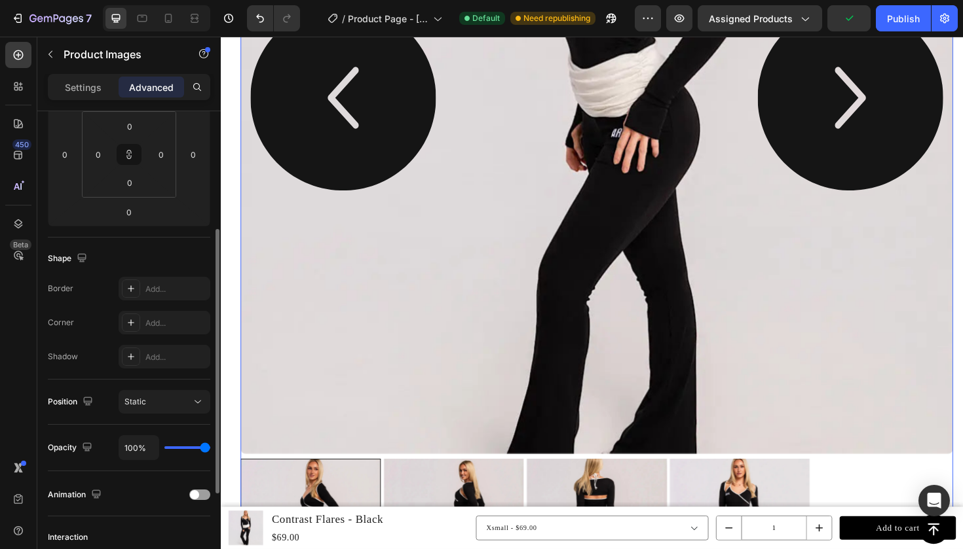
scroll to position [215, 0]
click at [190, 445] on div "100%" at bounding box center [165, 442] width 92 height 25
type input "99%"
type input "99"
type input "89%"
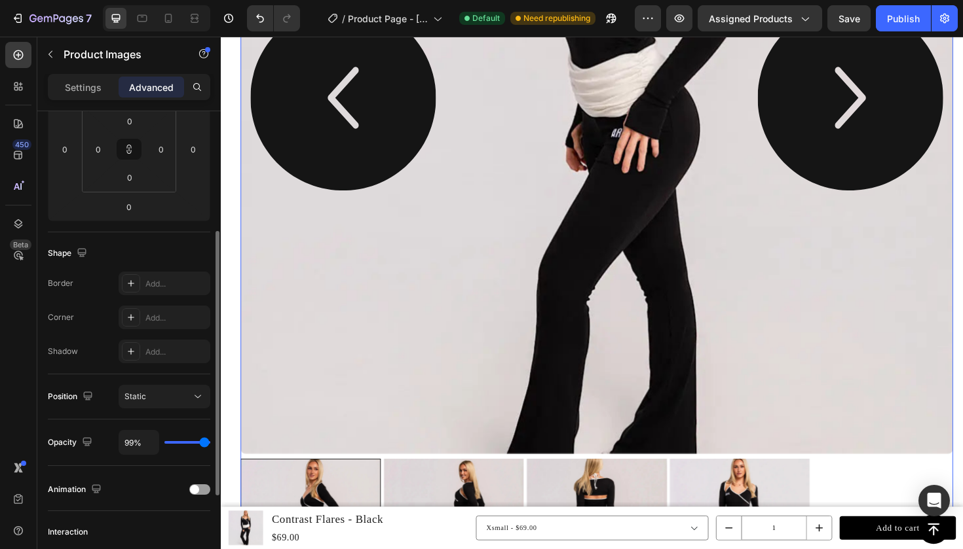
type input "89"
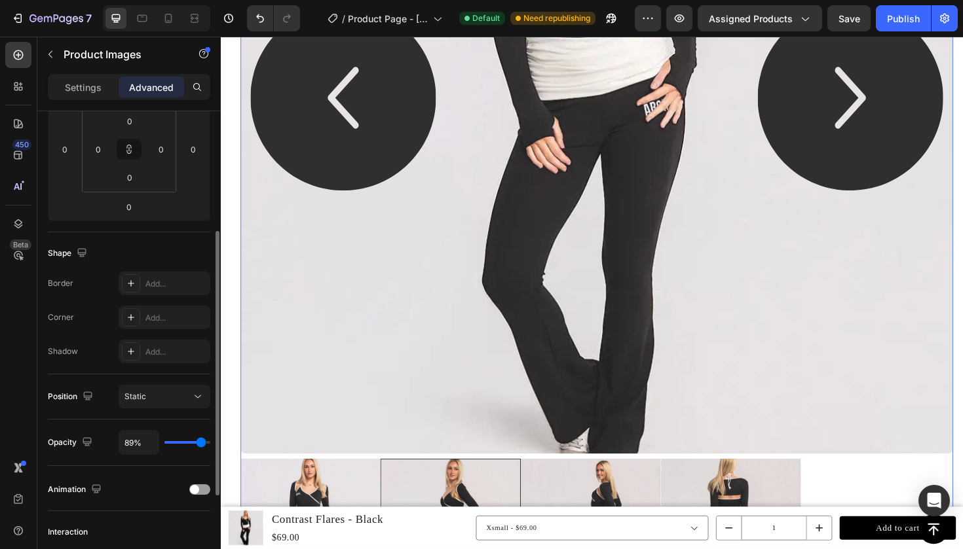
type input "82%"
type input "82"
type input "78%"
type input "78"
type input "71%"
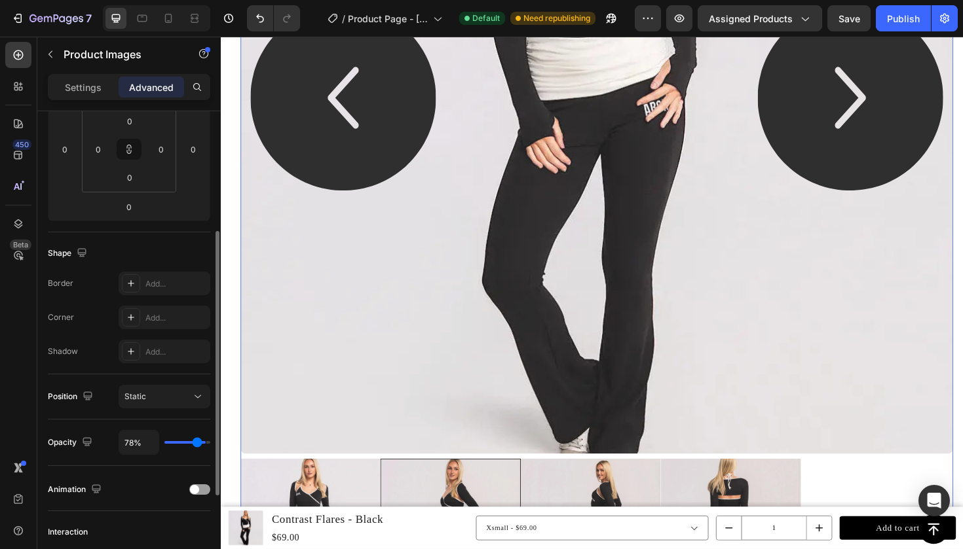
type input "71"
type input "69%"
type input "69"
type input "68%"
type input "68"
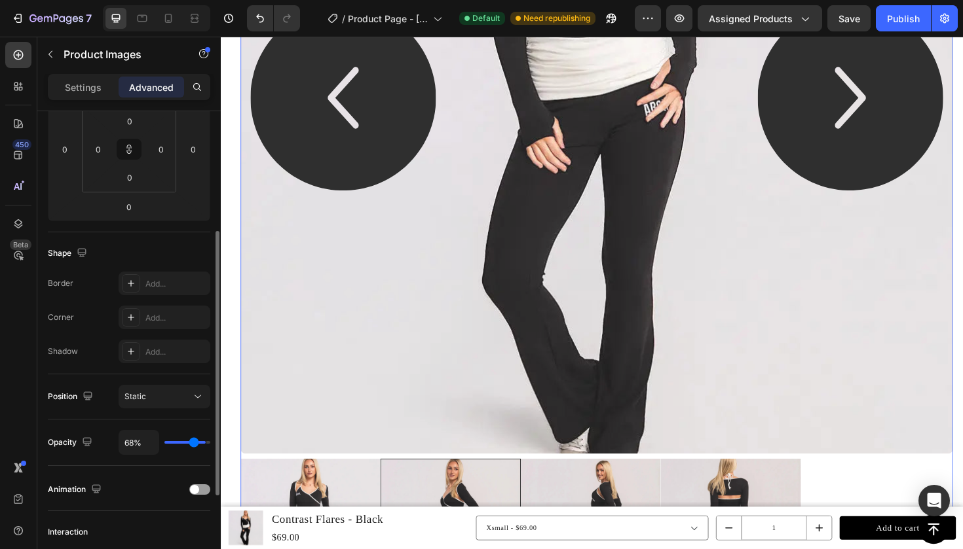
type input "66%"
type input "66"
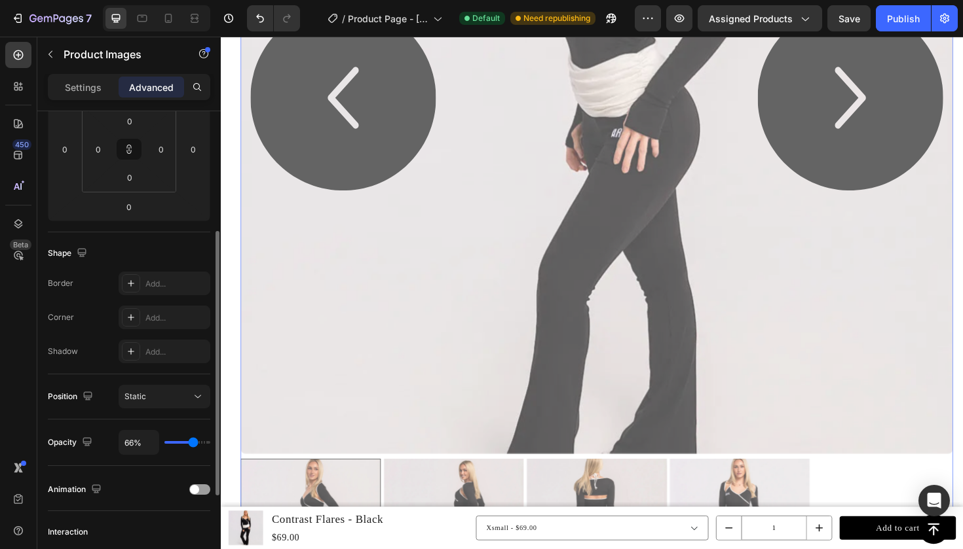
type input "64%"
type input "64"
type input "62%"
type input "62"
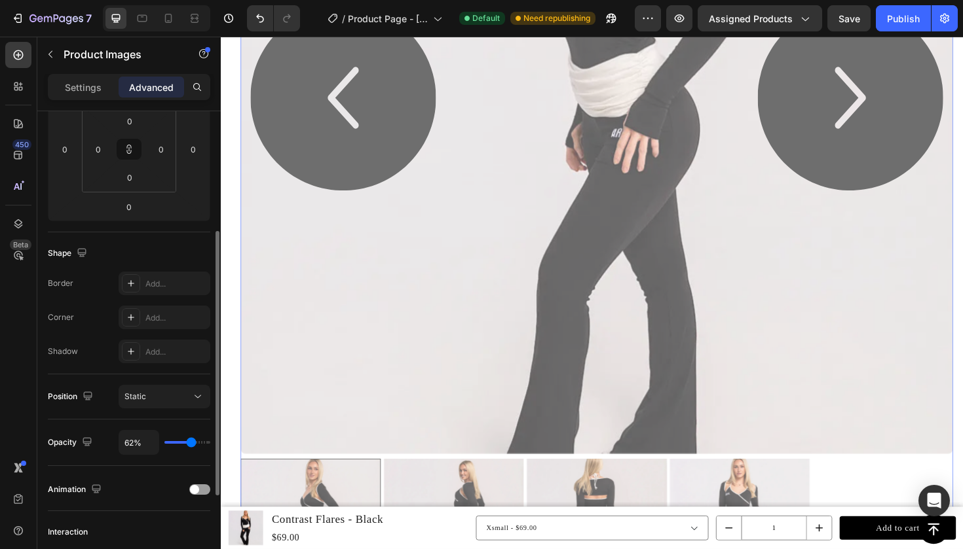
type input "61%"
drag, startPoint x: 206, startPoint y: 443, endPoint x: 190, endPoint y: 441, distance: 15.8
type input "61"
click at [190, 441] on input "range" at bounding box center [187, 442] width 46 height 3
type input "64%"
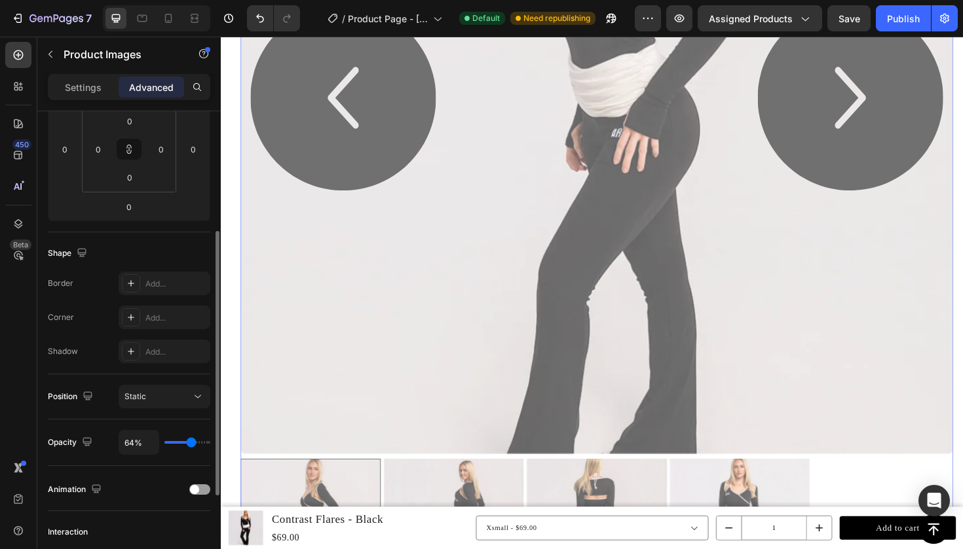
type input "64"
type input "66%"
type input "66"
type input "76%"
type input "76"
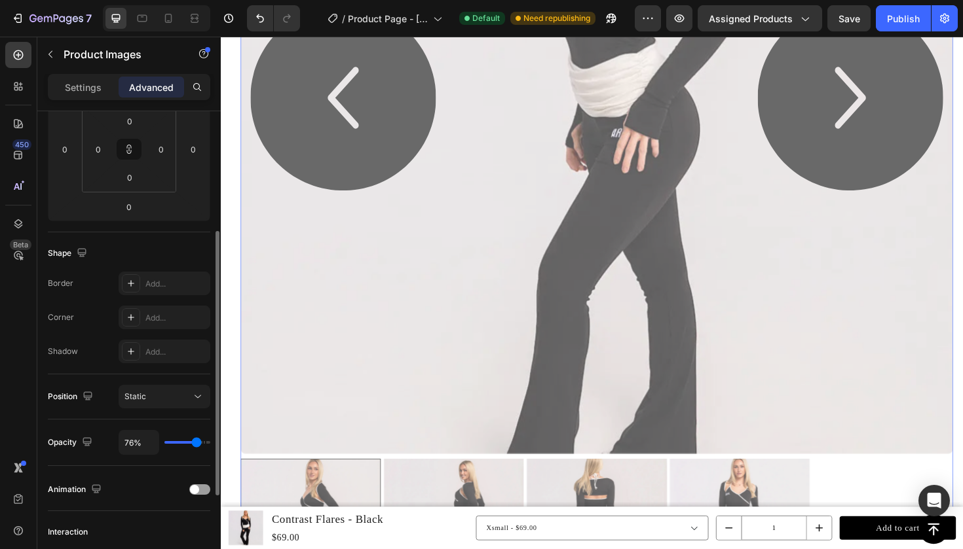
type input "80%"
type input "80"
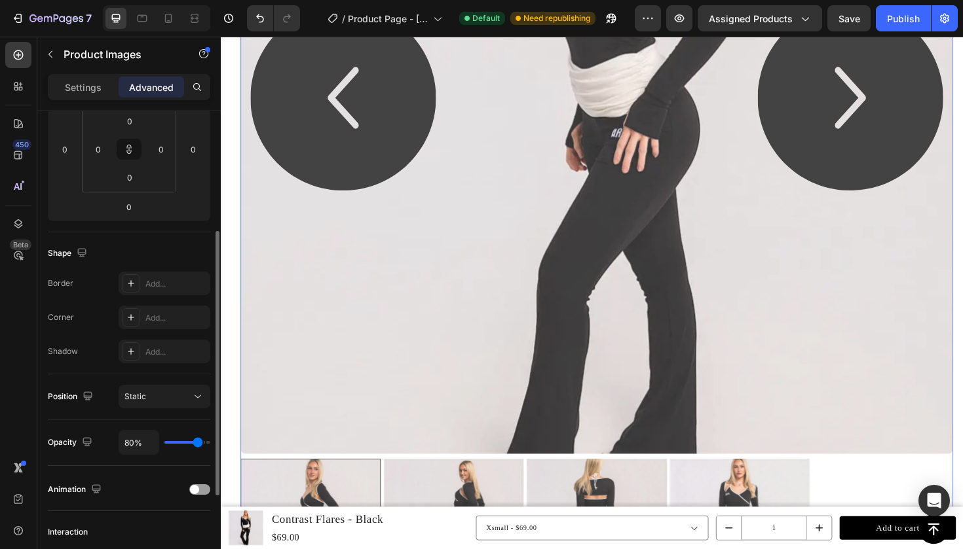
type input "82%"
type input "82"
click at [198, 441] on input "range" at bounding box center [187, 442] width 46 height 3
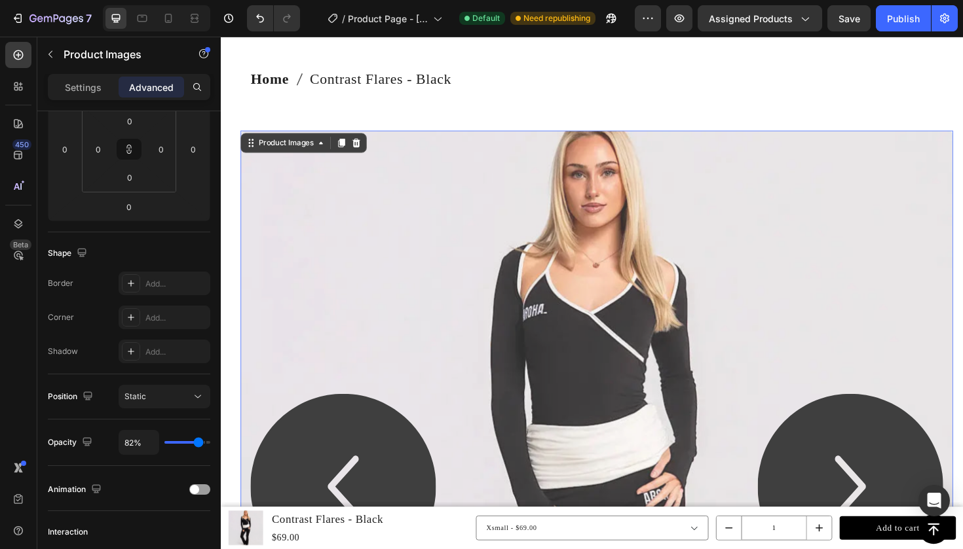
scroll to position [45, 0]
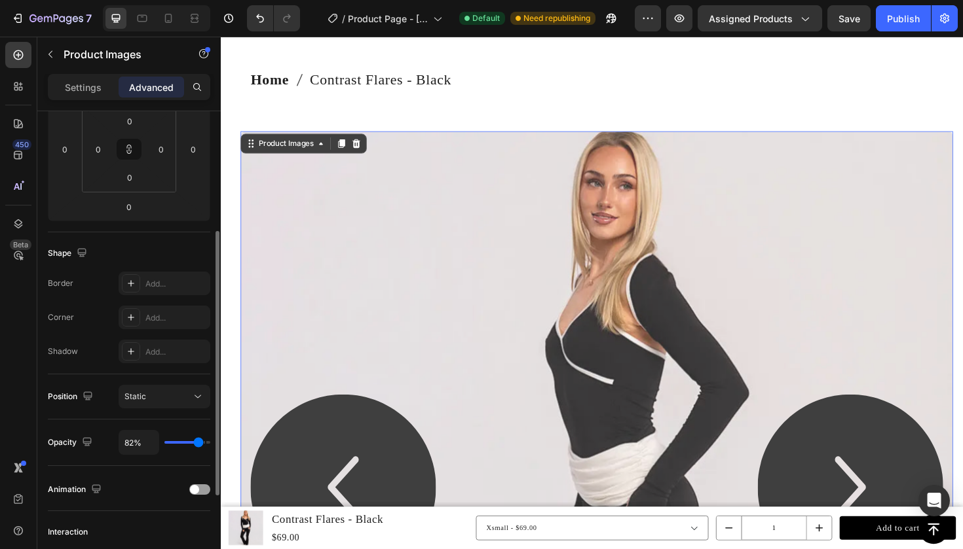
type input "100%"
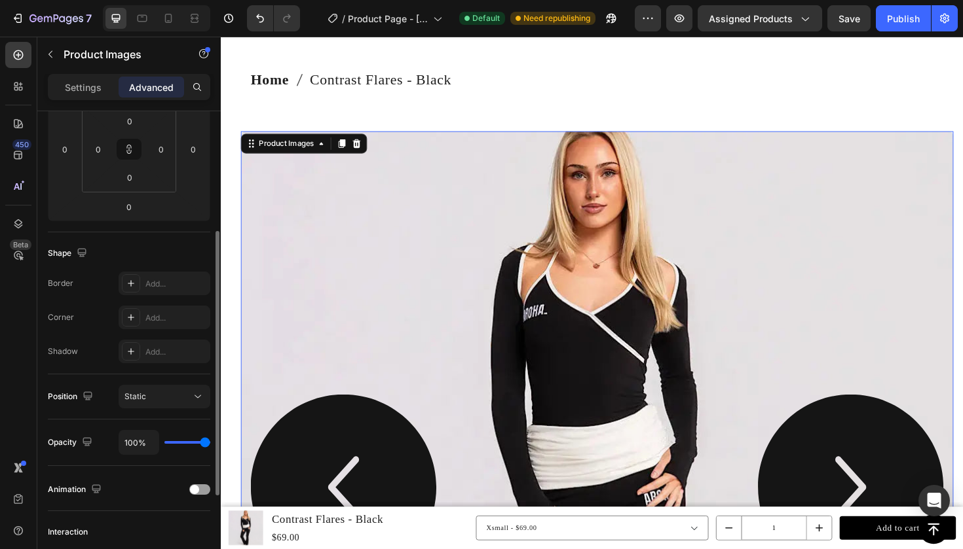
drag, startPoint x: 199, startPoint y: 445, endPoint x: 233, endPoint y: 445, distance: 34.0
type input "100"
click at [233, 0] on div "7 Version history / Product Page - Dec 28, 16:04:14 Default Need republishing P…" at bounding box center [481, 0] width 963 height 0
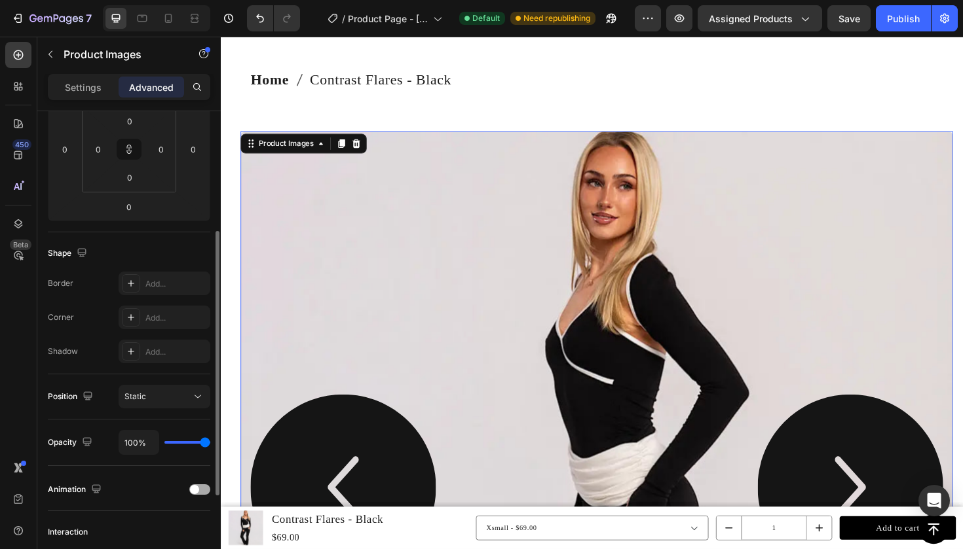
click at [205, 490] on div at bounding box center [199, 490] width 21 height 10
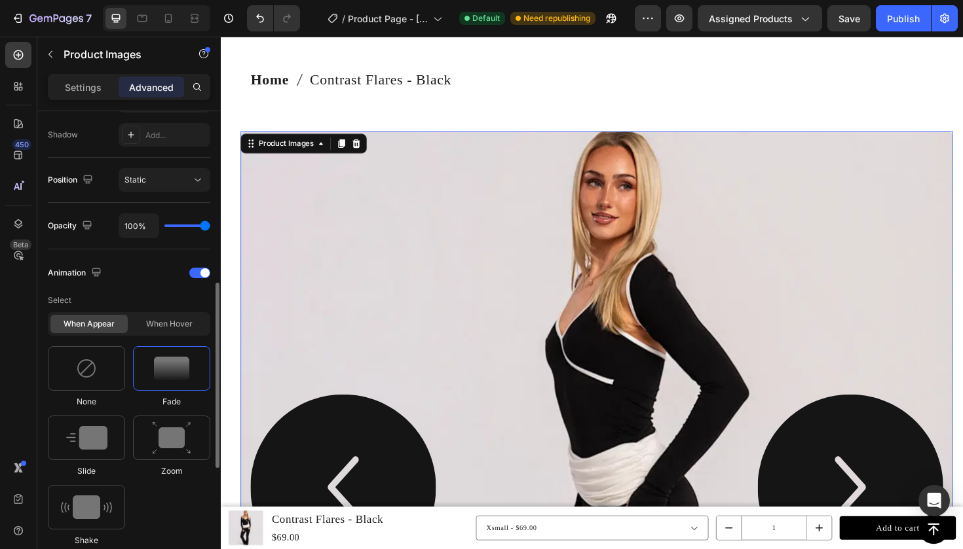
scroll to position [435, 0]
click at [101, 441] on img at bounding box center [86, 436] width 41 height 24
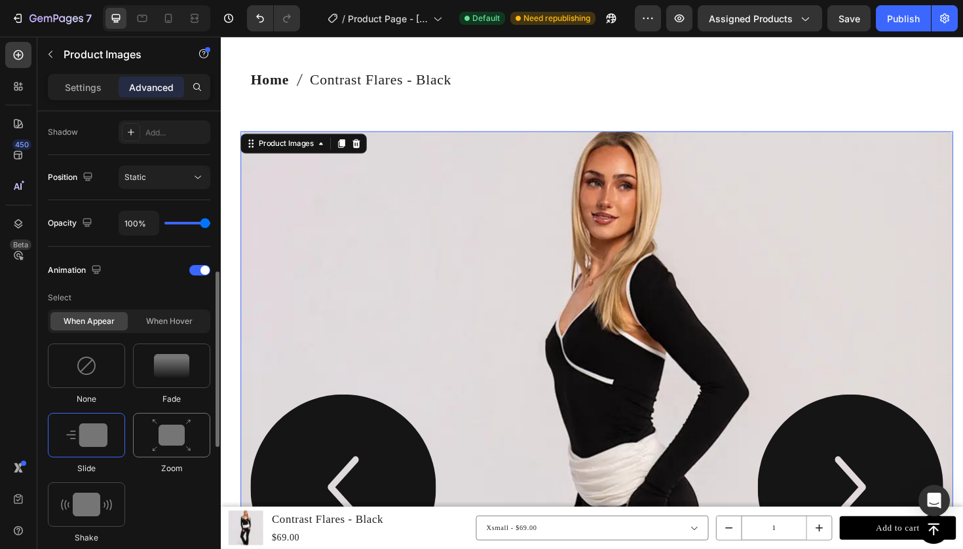
click at [160, 441] on img at bounding box center [171, 435] width 39 height 33
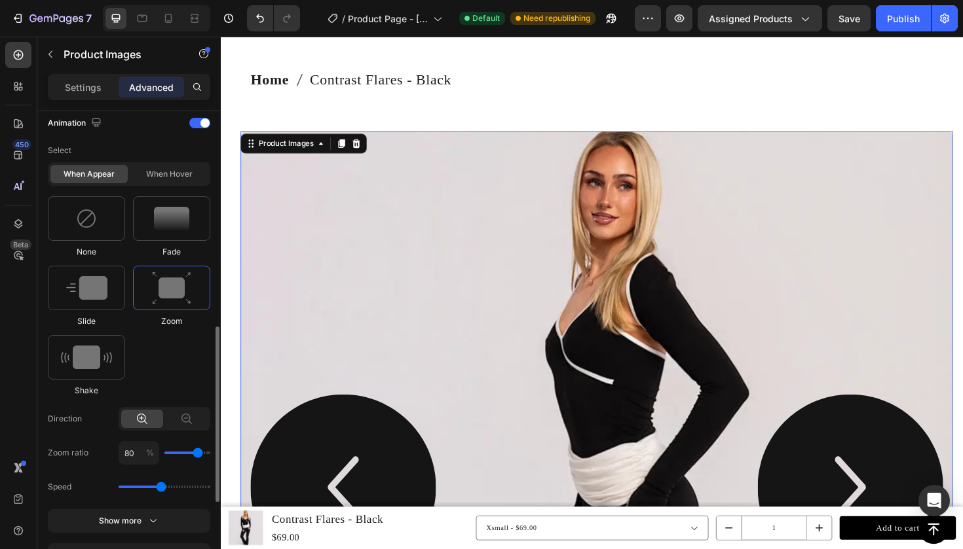
scroll to position [583, 0]
type input "30"
click at [181, 452] on input "range" at bounding box center [187, 452] width 46 height 3
click at [194, 450] on div "30 %" at bounding box center [165, 453] width 92 height 24
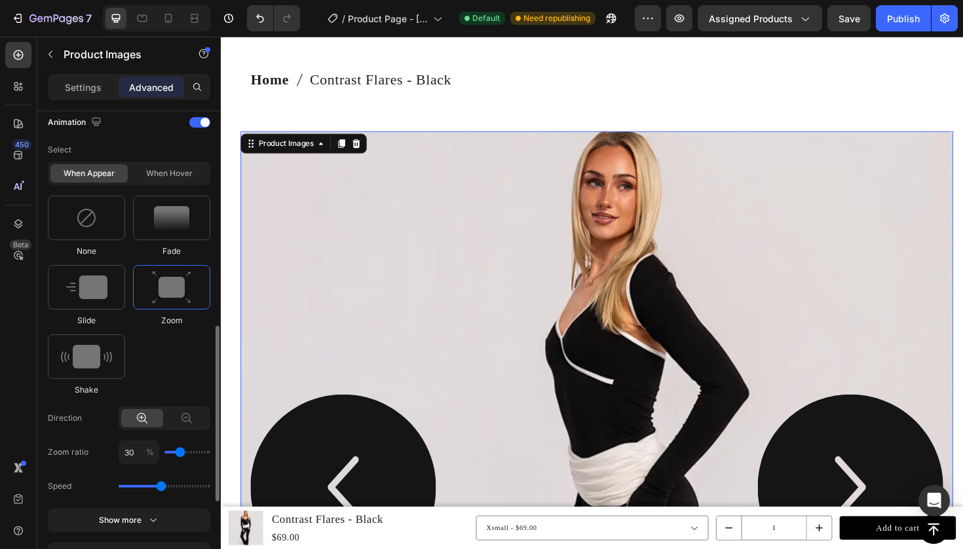
click at [194, 454] on div "30 %" at bounding box center [165, 453] width 92 height 24
type input "40"
type input "50"
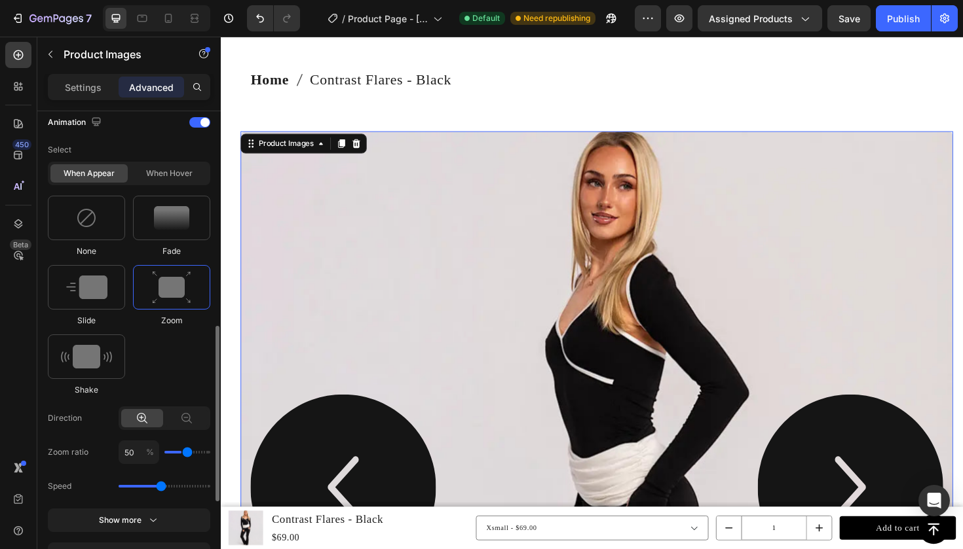
type input "60"
type input "70"
drag, startPoint x: 183, startPoint y: 455, endPoint x: 196, endPoint y: 455, distance: 13.1
type input "70"
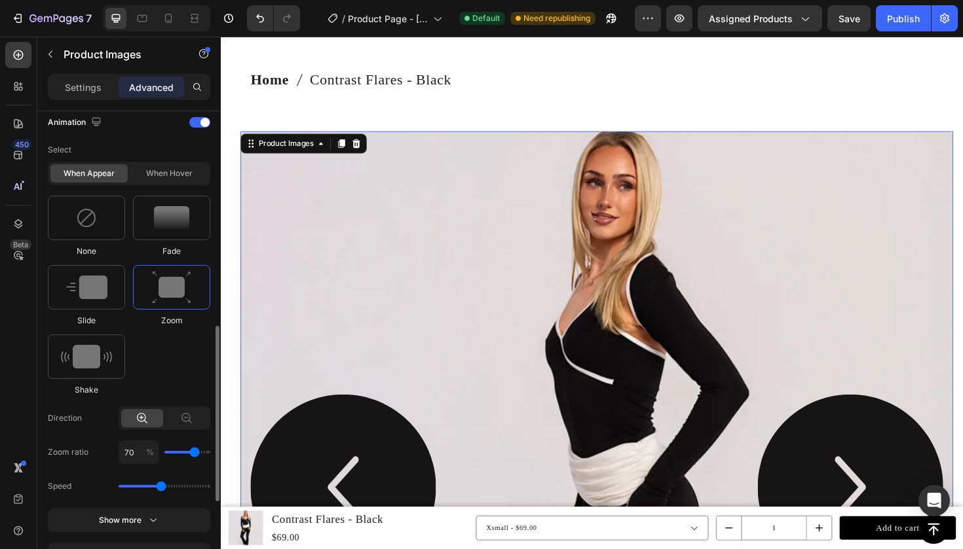
click at [196, 454] on input "range" at bounding box center [187, 452] width 46 height 3
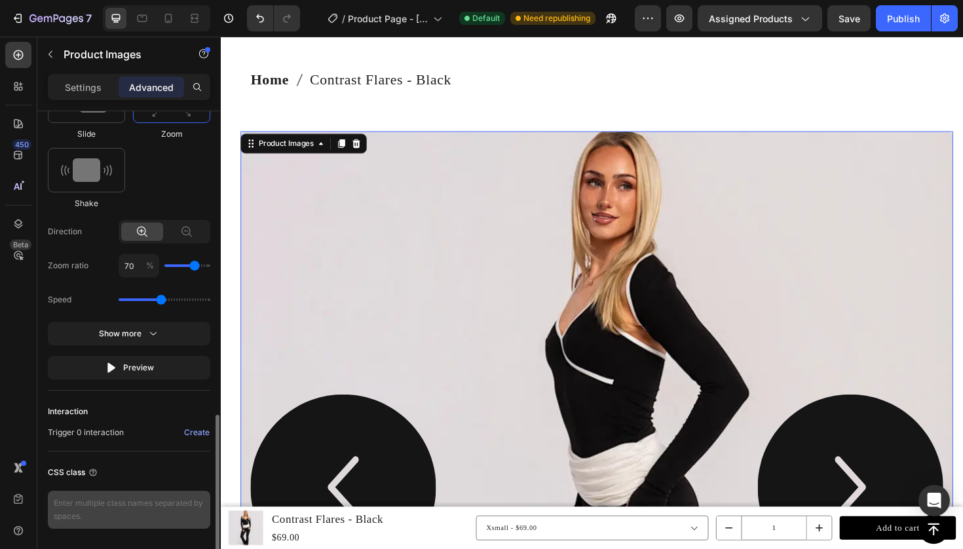
scroll to position [812, 0]
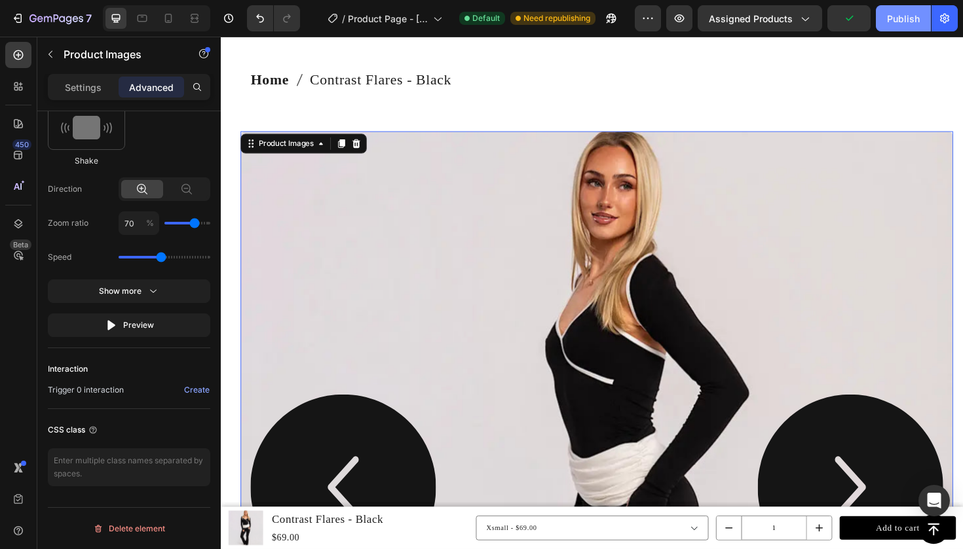
click at [900, 19] on div "Publish" at bounding box center [903, 19] width 33 height 14
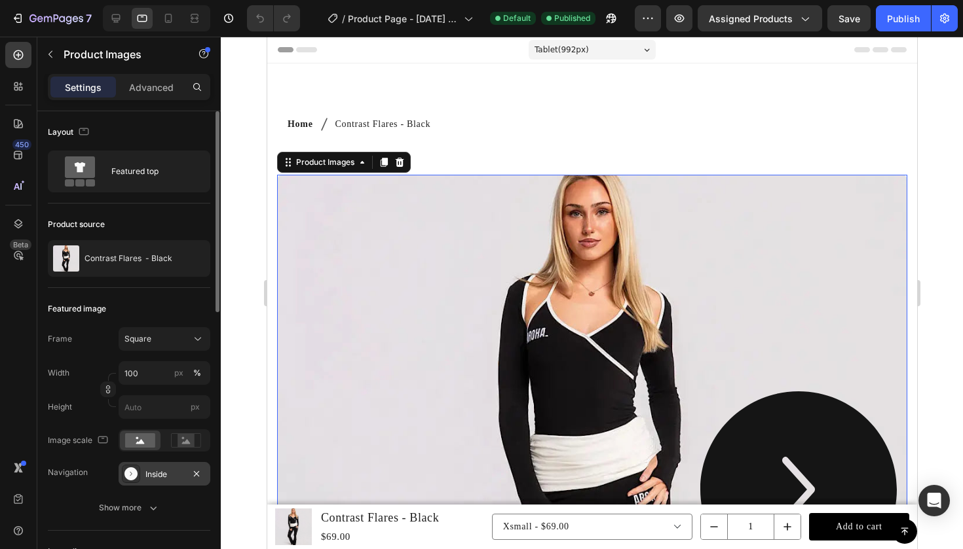
click at [143, 474] on div "Inside" at bounding box center [165, 474] width 92 height 24
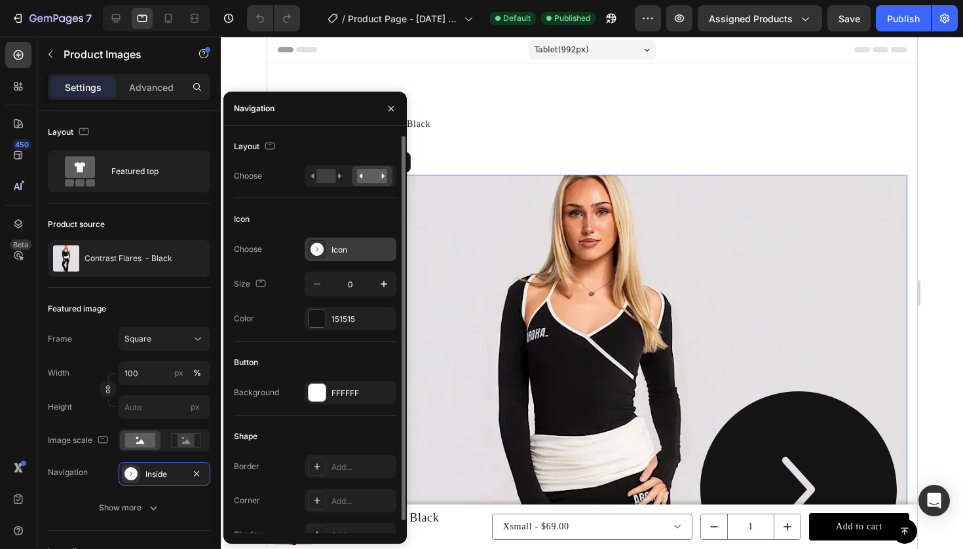
click at [338, 257] on div "Icon" at bounding box center [350, 250] width 92 height 24
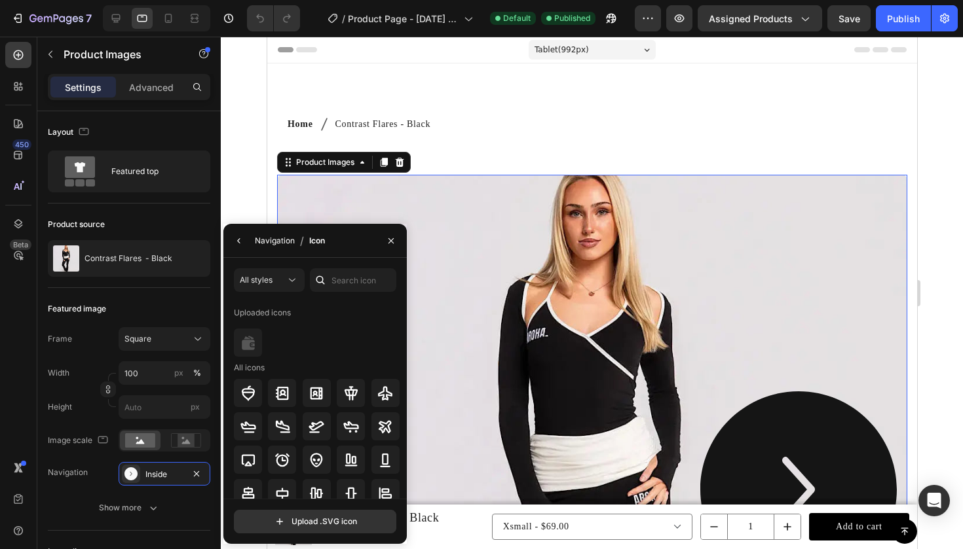
click at [265, 239] on div "Navigation" at bounding box center [275, 241] width 40 height 12
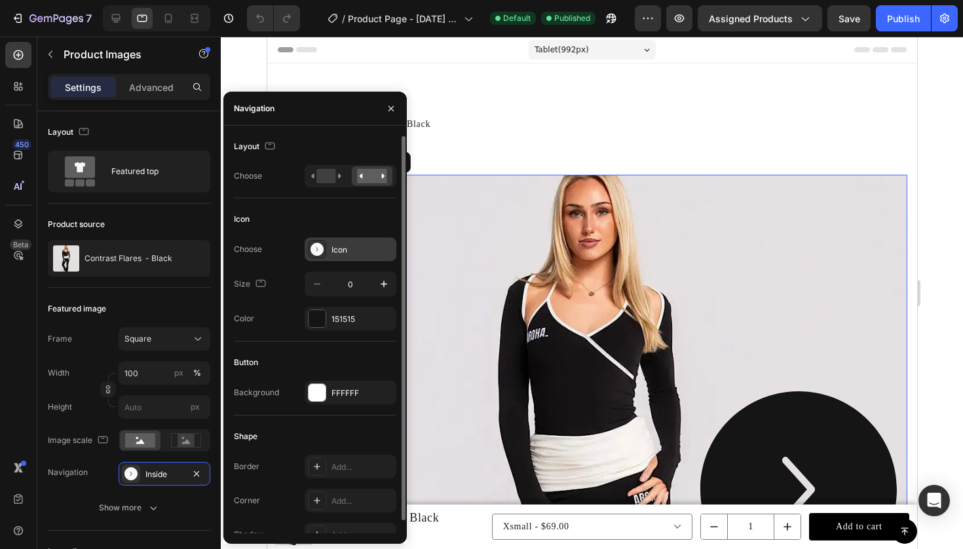
click at [351, 250] on div "Icon" at bounding box center [362, 250] width 62 height 12
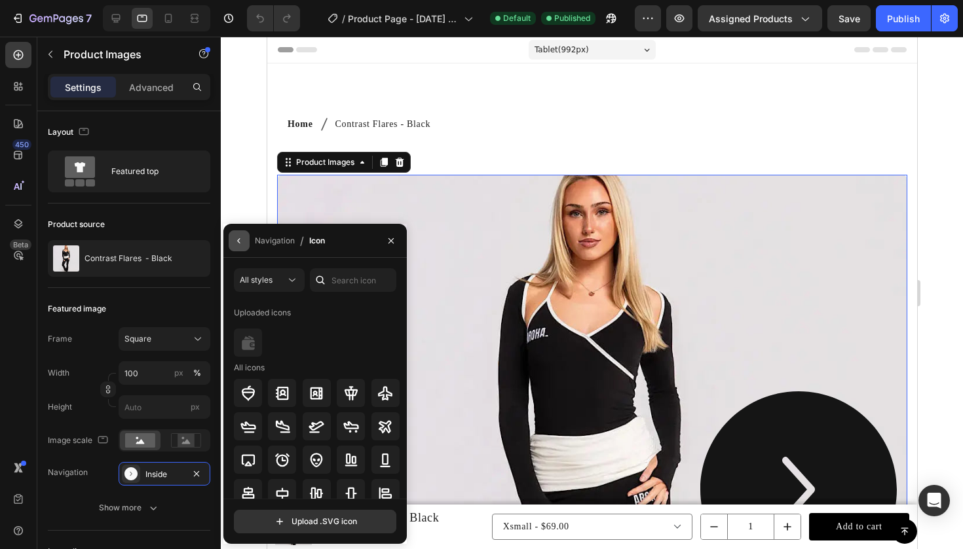
click at [238, 240] on icon "button" at bounding box center [239, 241] width 10 height 10
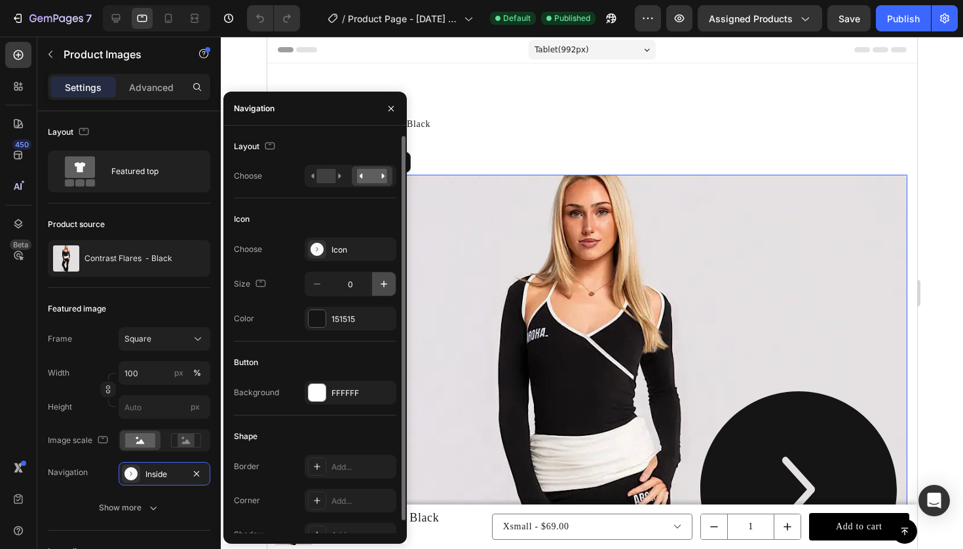
click at [384, 288] on icon "button" at bounding box center [383, 284] width 13 height 13
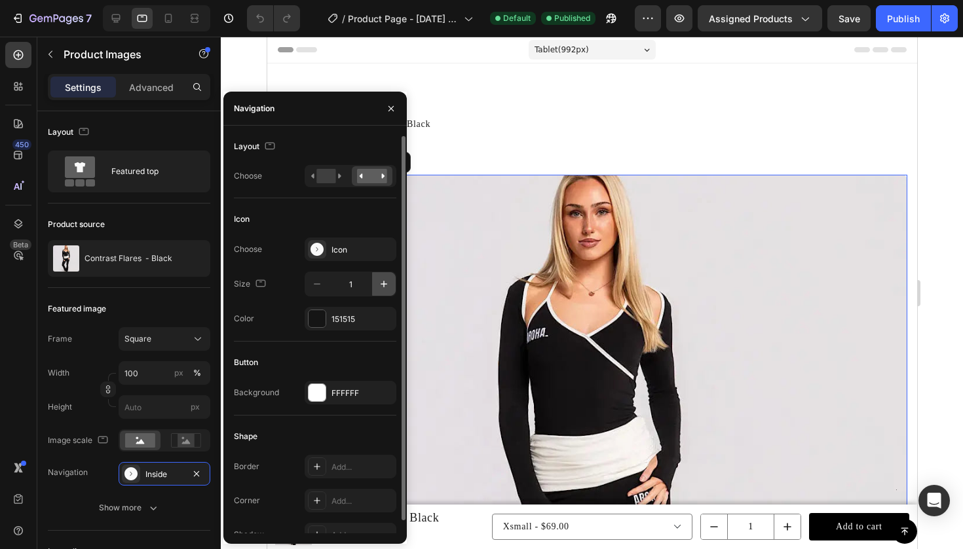
click at [384, 288] on icon "button" at bounding box center [383, 284] width 13 height 13
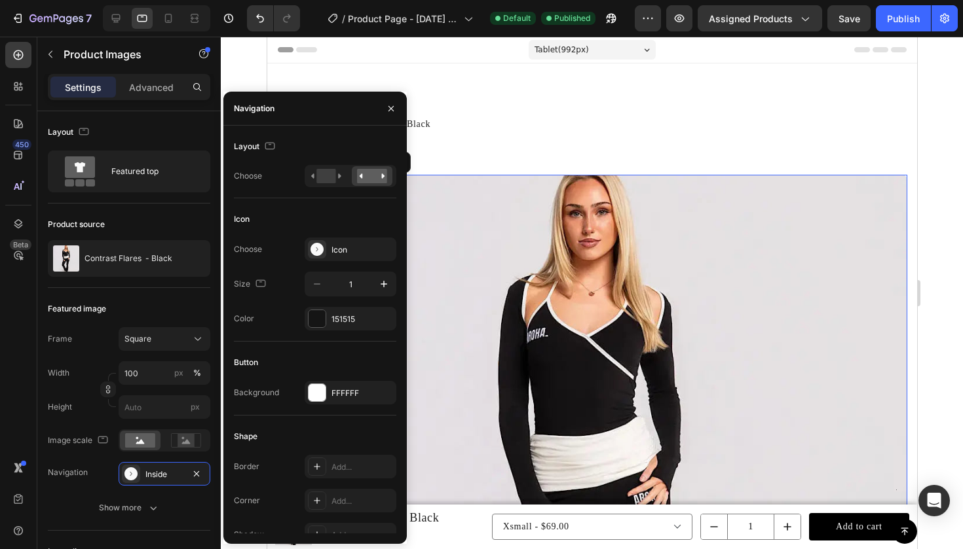
type input "2"
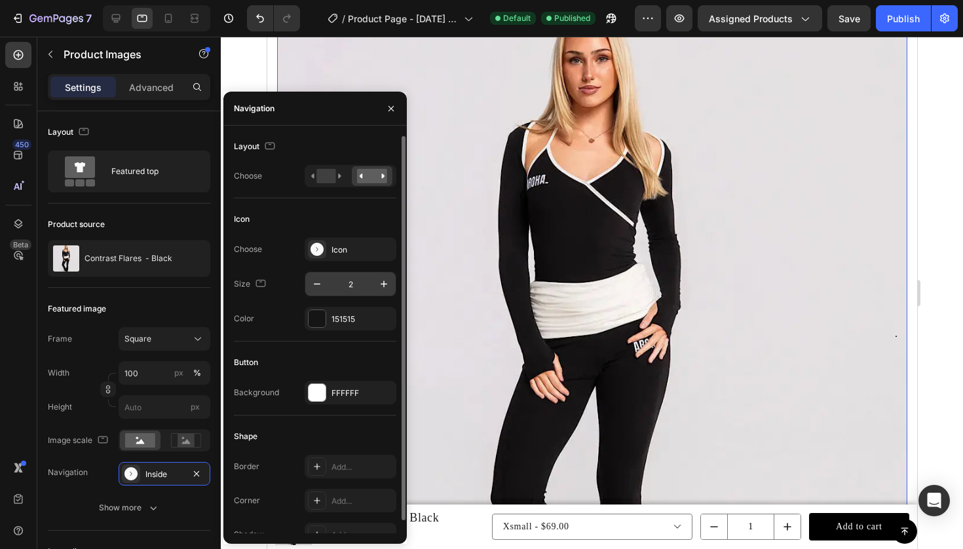
scroll to position [140, 0]
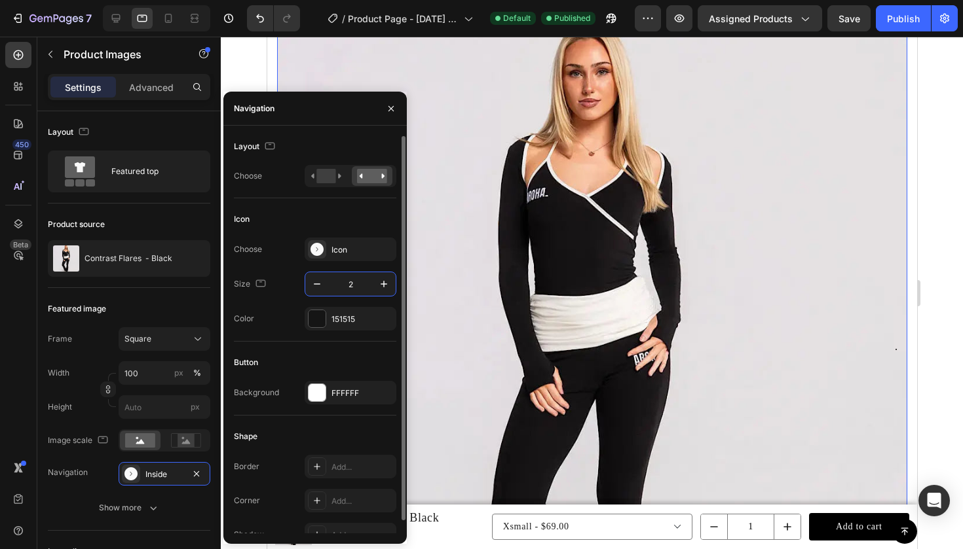
click at [351, 282] on input "2" at bounding box center [350, 284] width 43 height 24
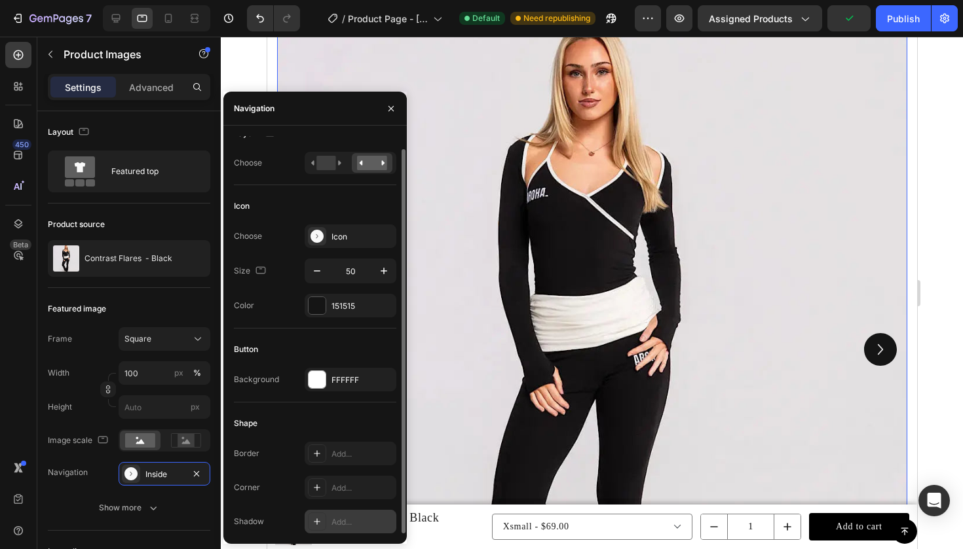
click at [333, 521] on div "Add..." at bounding box center [362, 523] width 62 height 12
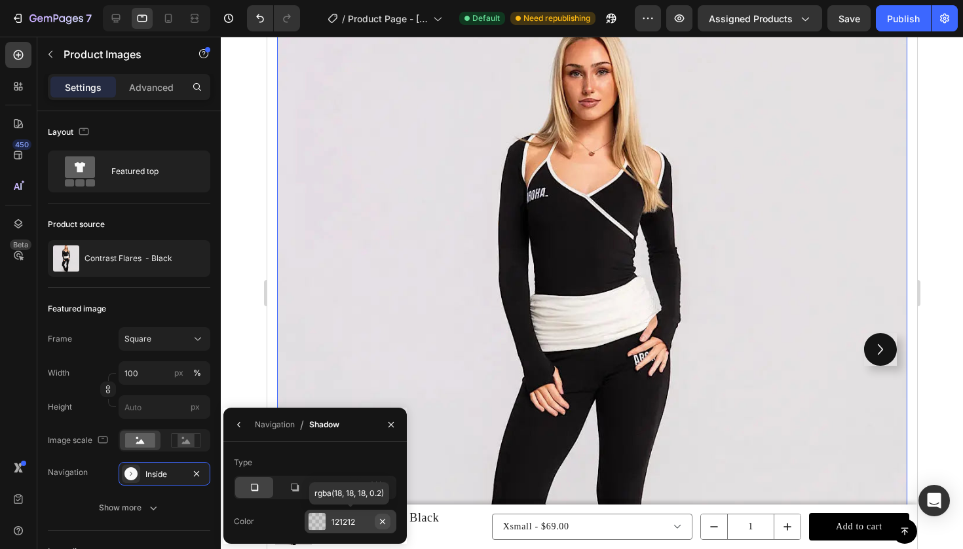
click at [383, 519] on icon "button" at bounding box center [382, 522] width 10 height 10
click at [889, 17] on div "Publish" at bounding box center [903, 19] width 33 height 14
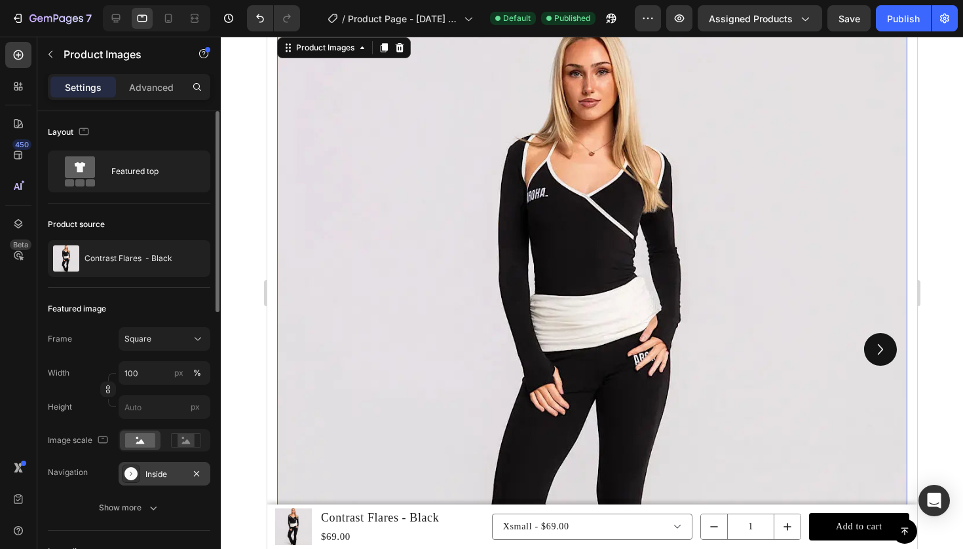
click at [162, 478] on div "Inside" at bounding box center [164, 475] width 38 height 12
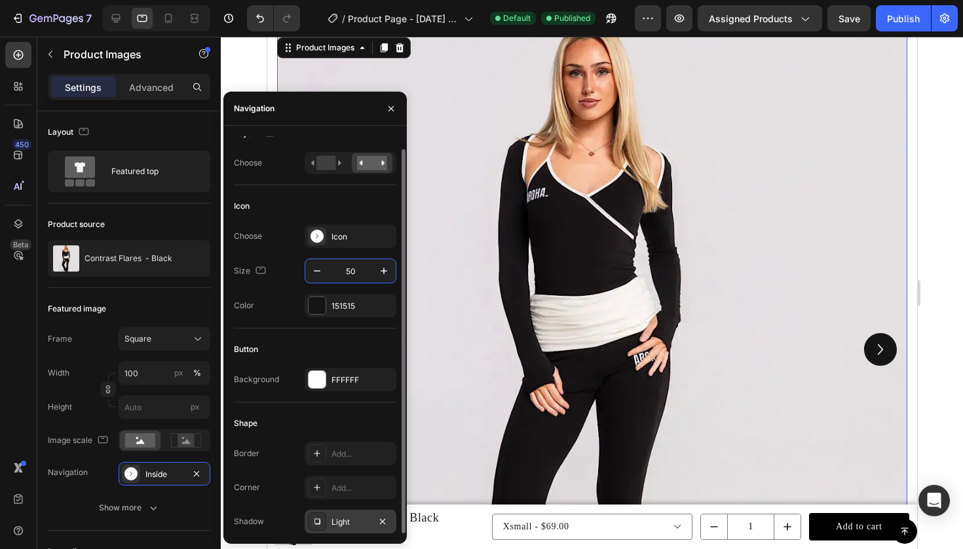
click at [354, 273] on input "50" at bounding box center [350, 271] width 43 height 24
type input "5"
type input "20"
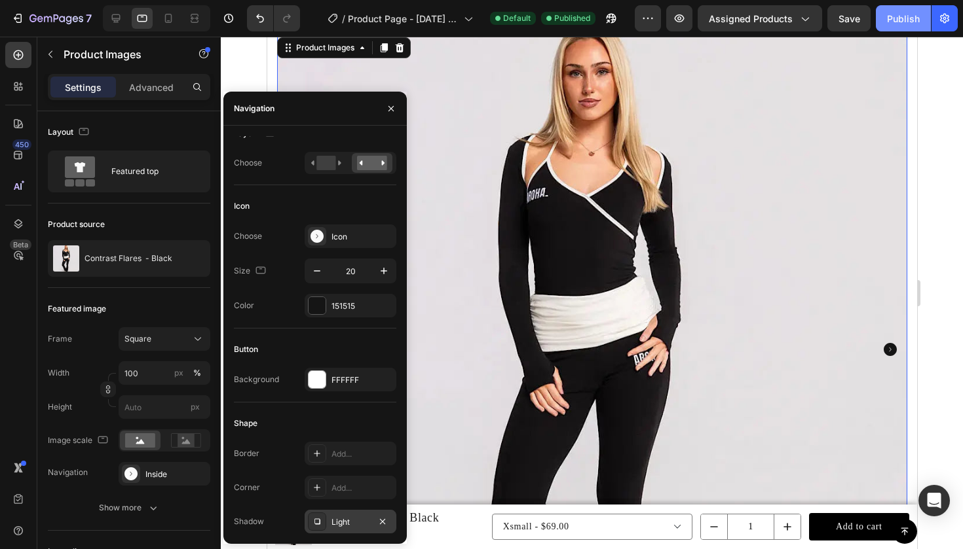
click at [902, 20] on div "Publish" at bounding box center [903, 19] width 33 height 14
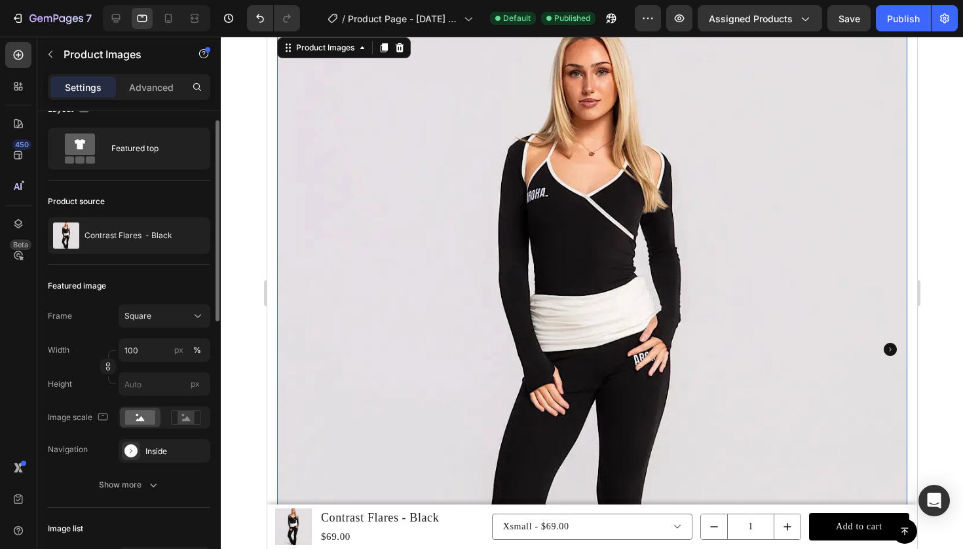
scroll to position [22, 0]
click at [151, 454] on div "Inside" at bounding box center [164, 453] width 38 height 12
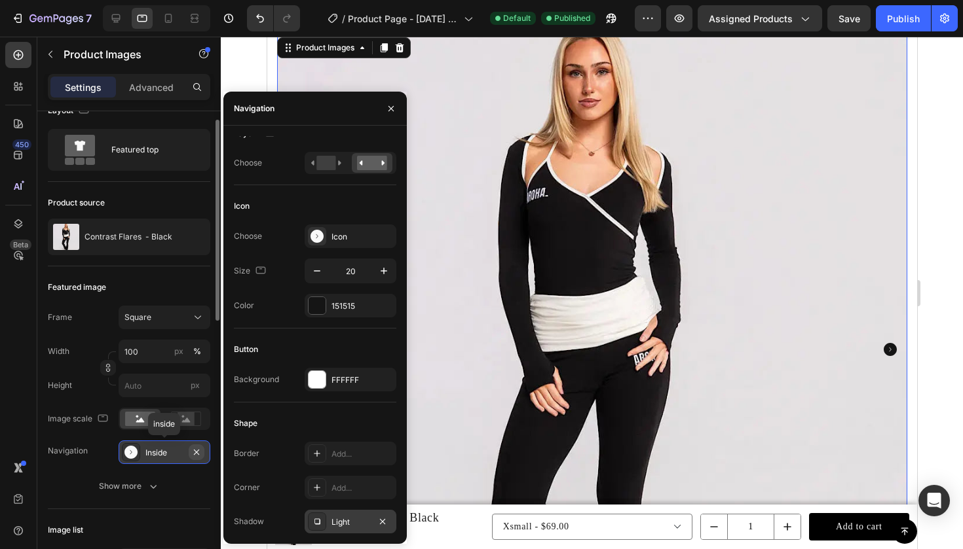
click at [198, 452] on icon "button" at bounding box center [196, 452] width 10 height 10
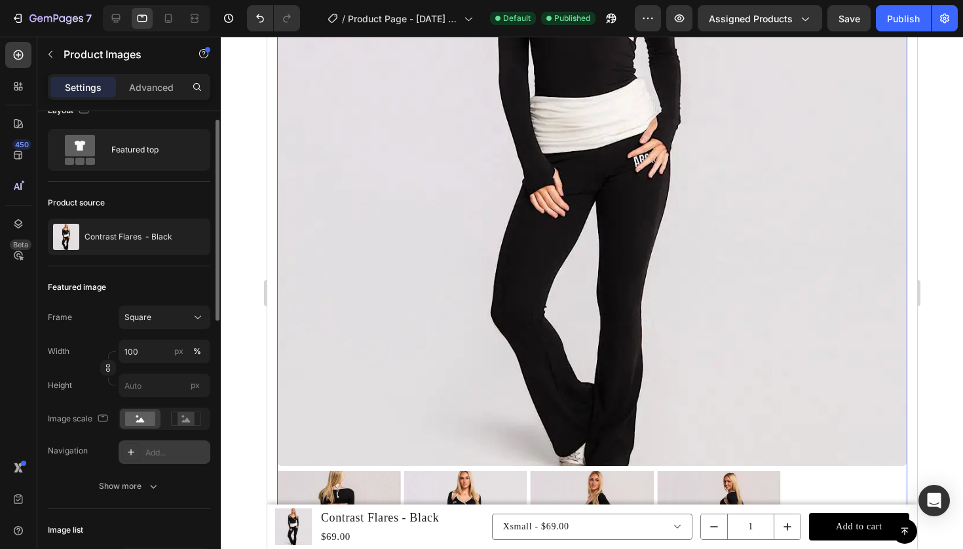
scroll to position [335, 0]
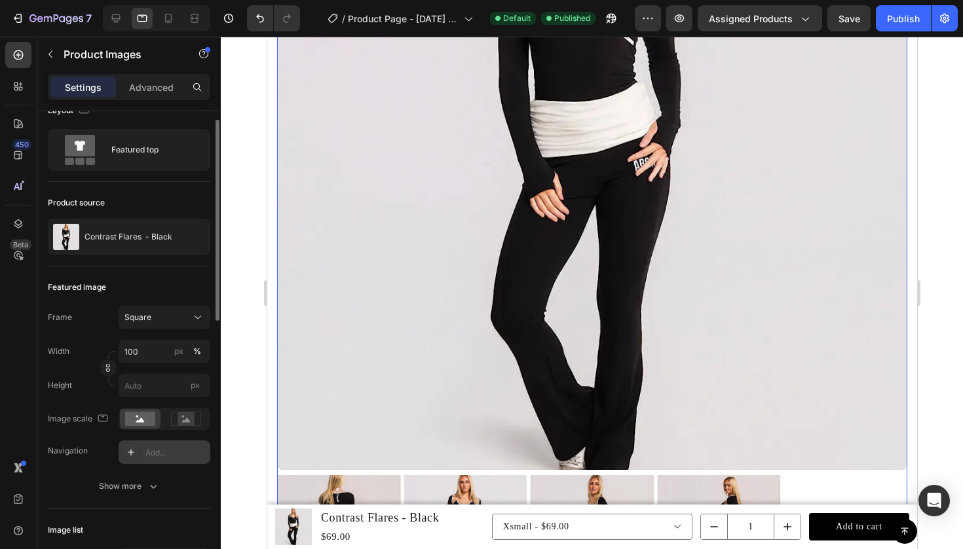
click at [122, 450] on div at bounding box center [131, 452] width 18 height 18
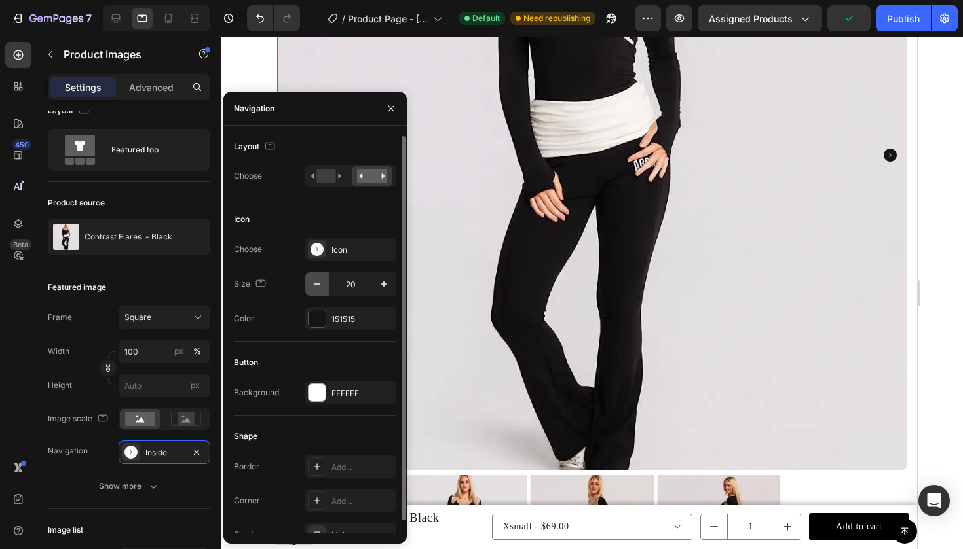
click at [318, 287] on icon "button" at bounding box center [316, 284] width 13 height 13
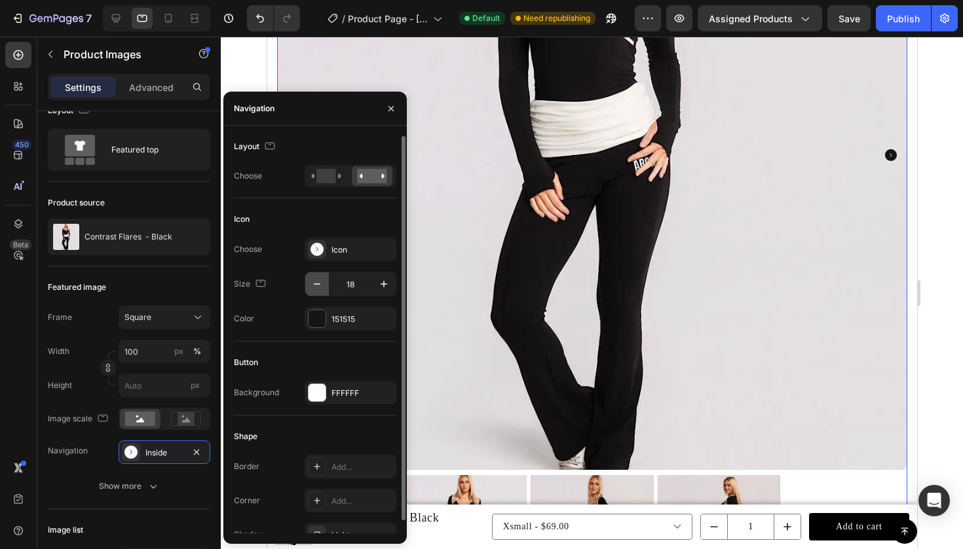
click at [318, 287] on icon "button" at bounding box center [316, 284] width 13 height 13
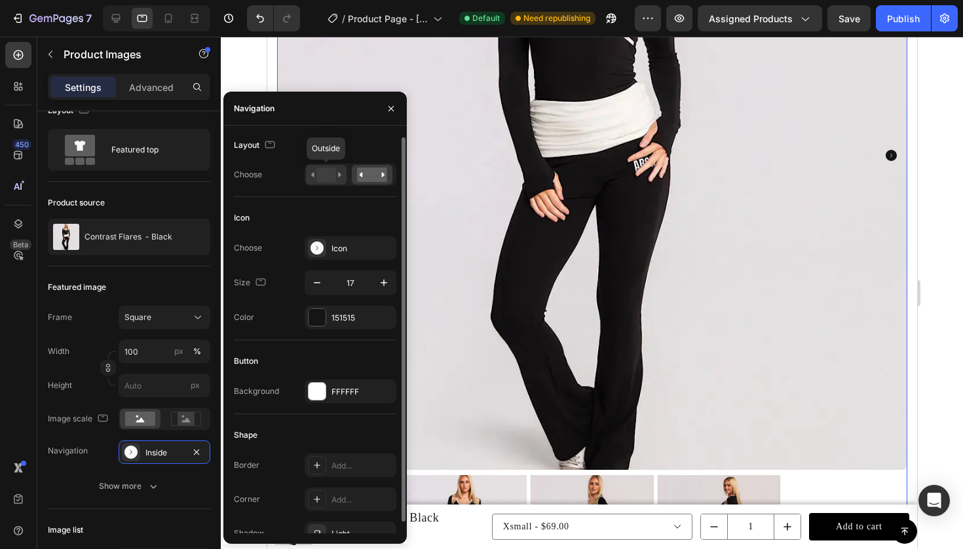
click at [318, 172] on rect at bounding box center [325, 175] width 19 height 14
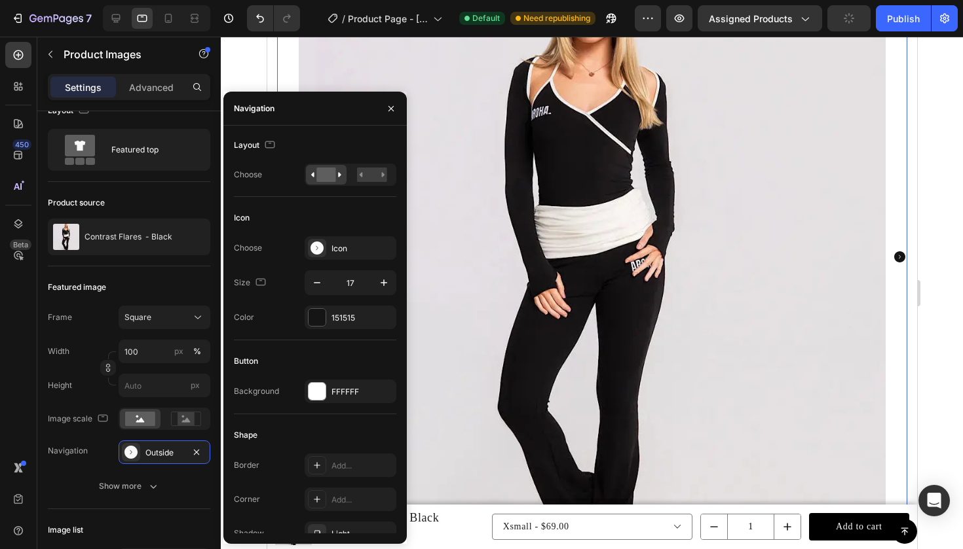
scroll to position [101, 0]
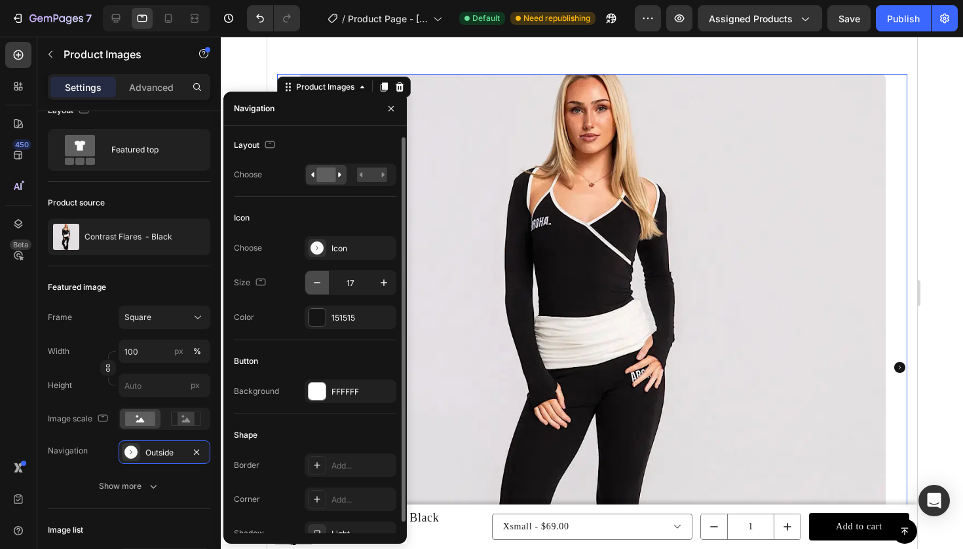
click at [314, 287] on icon "button" at bounding box center [316, 282] width 13 height 13
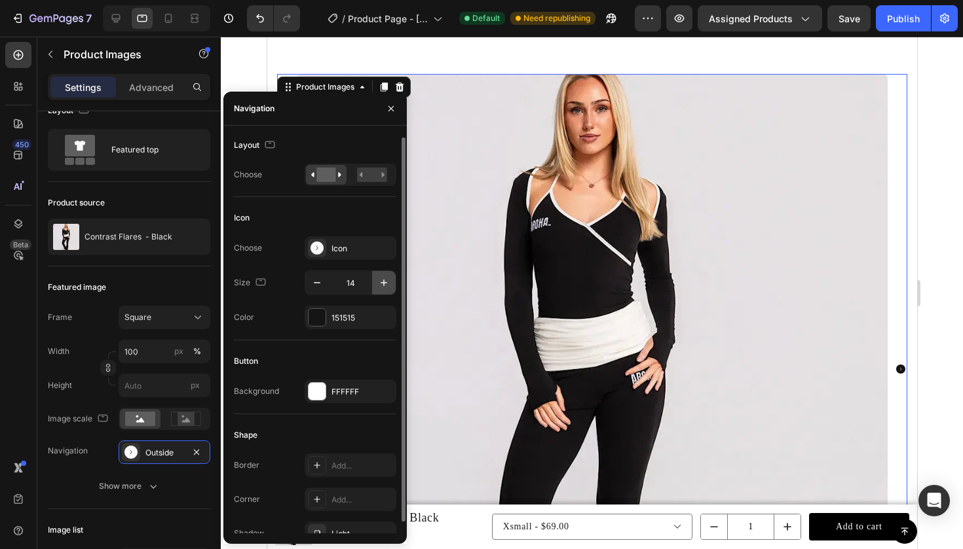
click at [384, 282] on icon "button" at bounding box center [383, 283] width 7 height 7
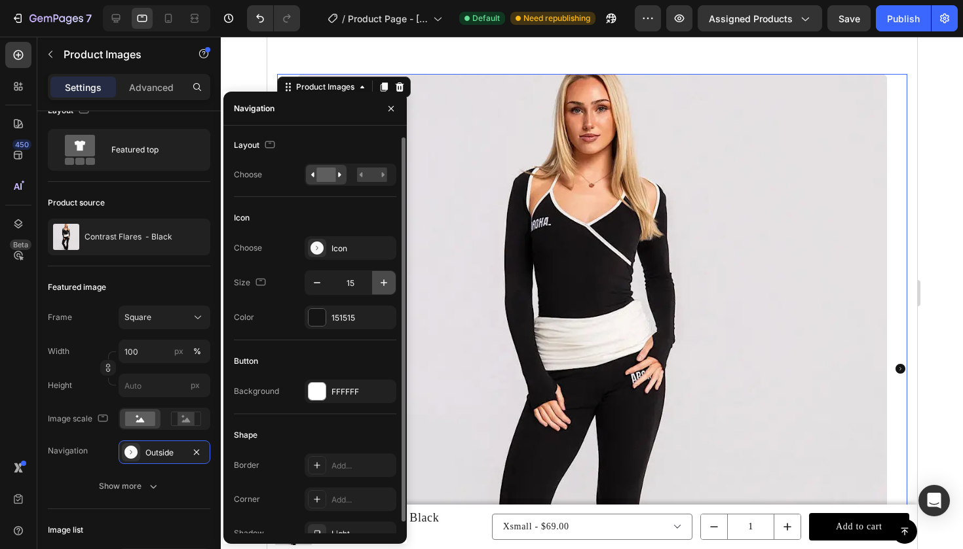
click at [384, 282] on icon "button" at bounding box center [383, 283] width 7 height 7
type input "16"
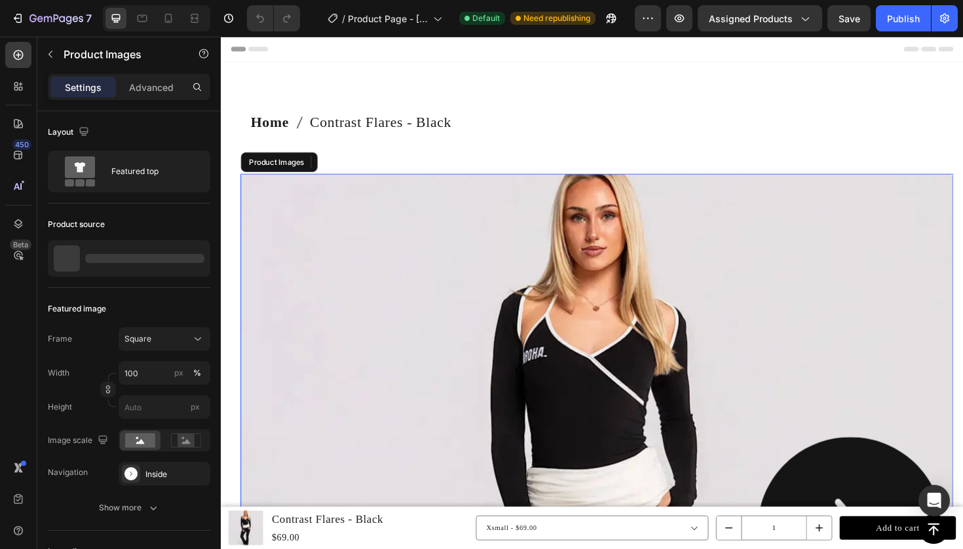
click at [468, 473] on img at bounding box center [619, 559] width 754 height 754
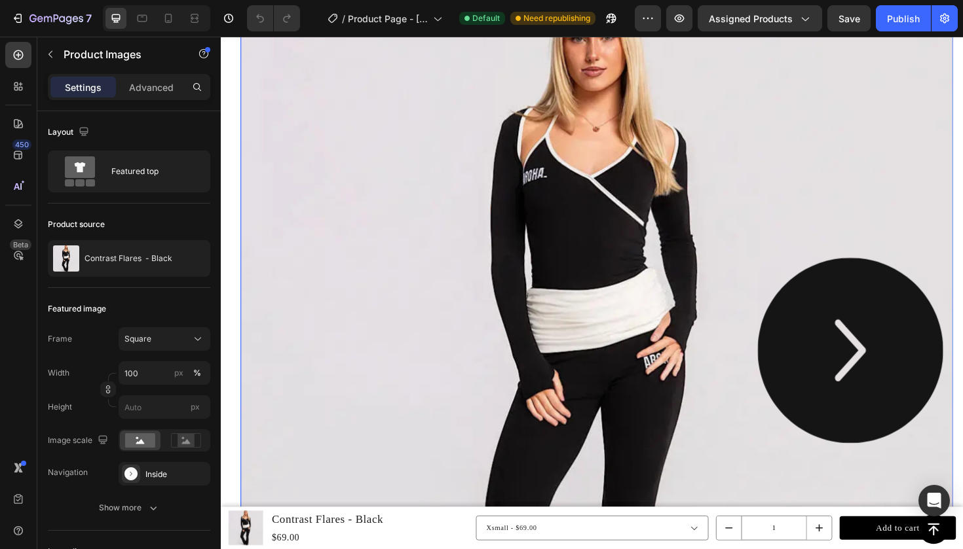
scroll to position [191, 0]
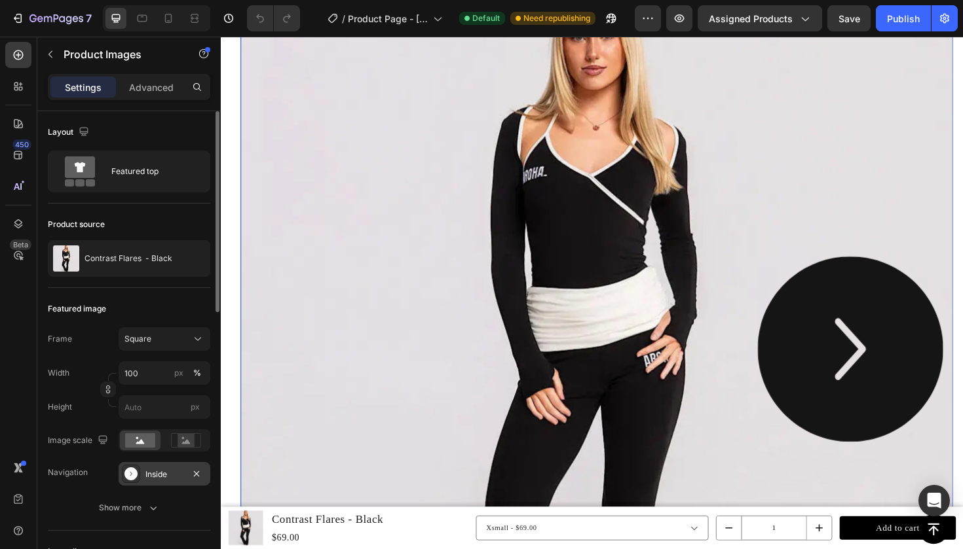
click at [174, 479] on div "Inside" at bounding box center [164, 475] width 38 height 12
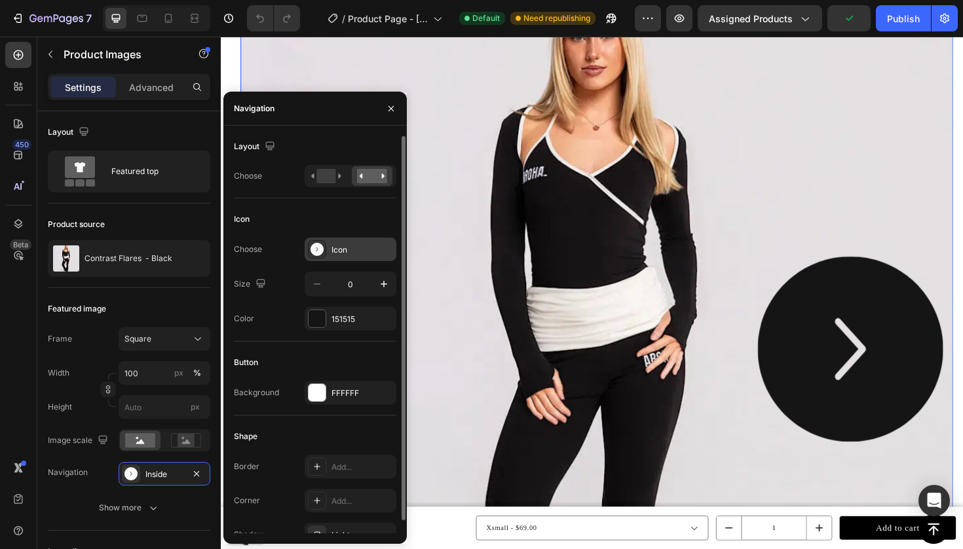
click at [339, 251] on div "Icon" at bounding box center [362, 250] width 62 height 12
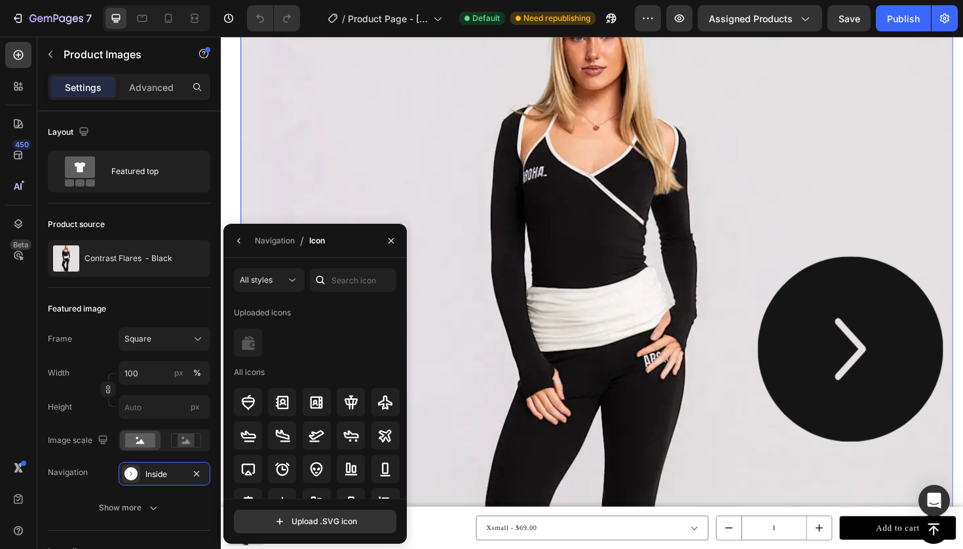
scroll to position [0, 0]
click at [263, 240] on div "Navigation" at bounding box center [275, 241] width 40 height 12
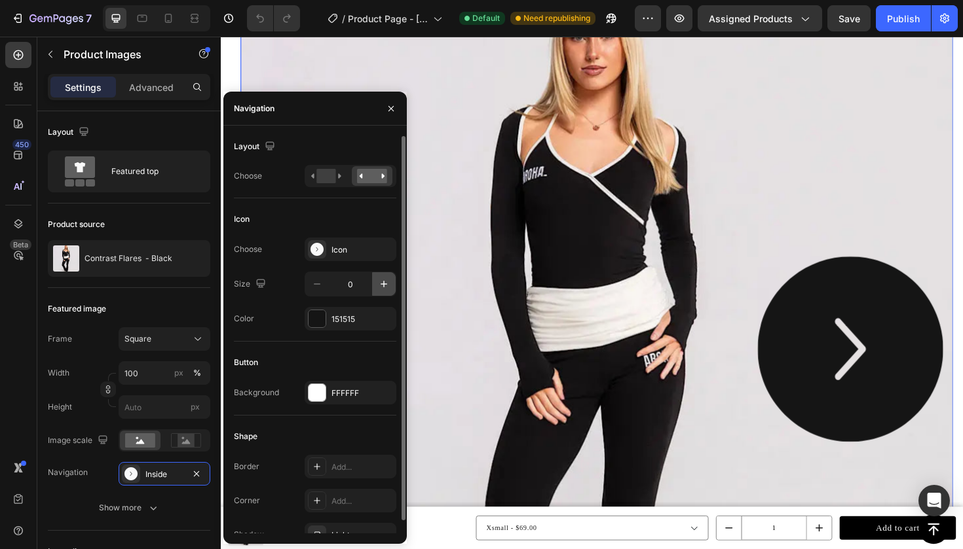
click at [382, 287] on icon "button" at bounding box center [383, 284] width 13 height 13
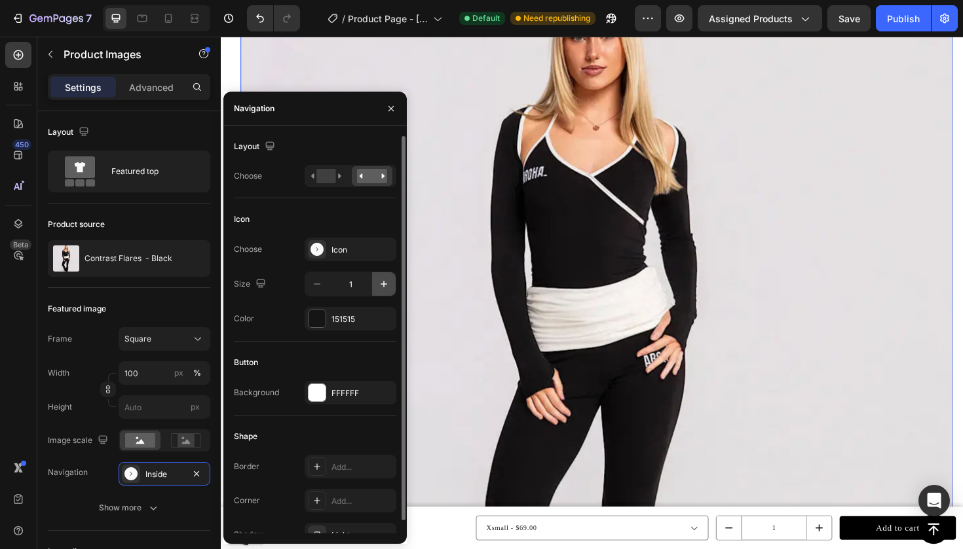
click at [382, 287] on icon "button" at bounding box center [383, 284] width 13 height 13
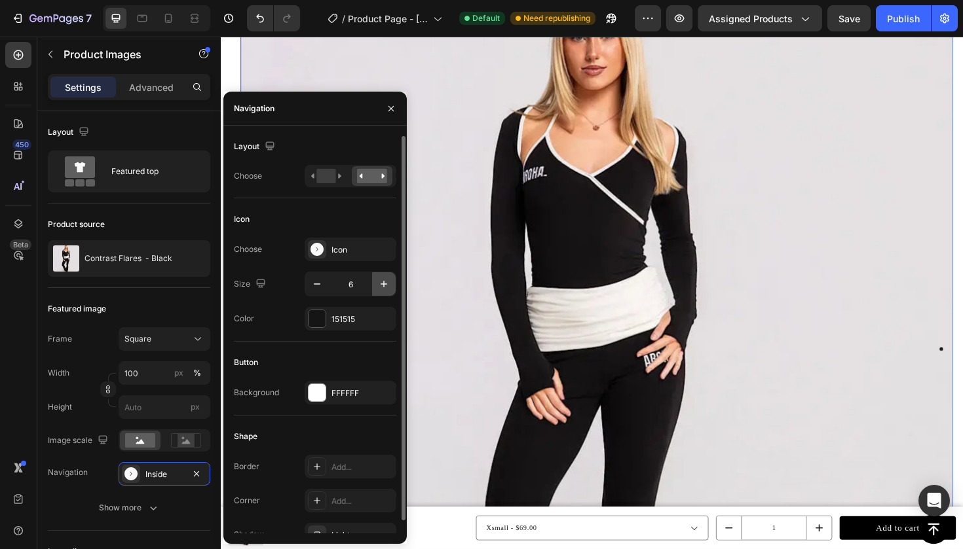
click at [382, 286] on icon "button" at bounding box center [383, 284] width 13 height 13
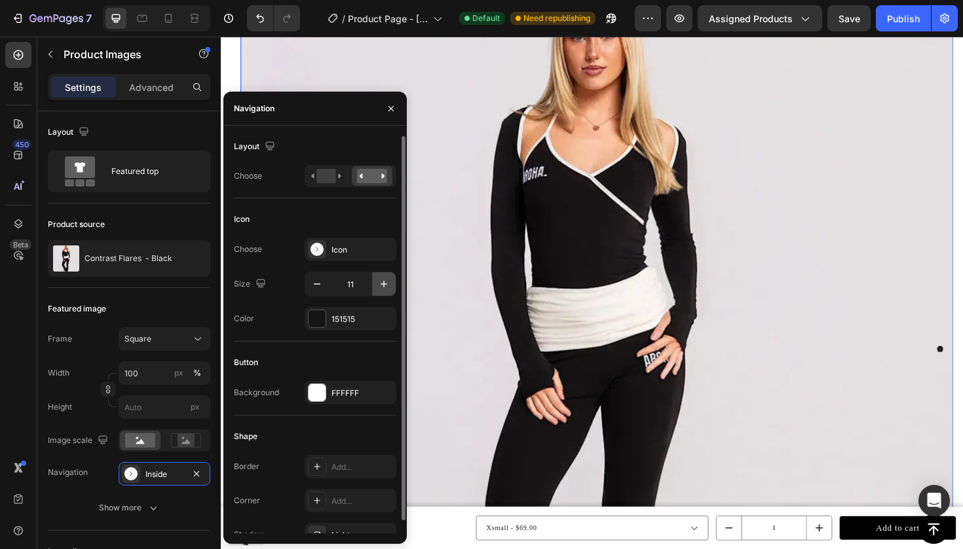
click at [382, 286] on icon "button" at bounding box center [383, 284] width 13 height 13
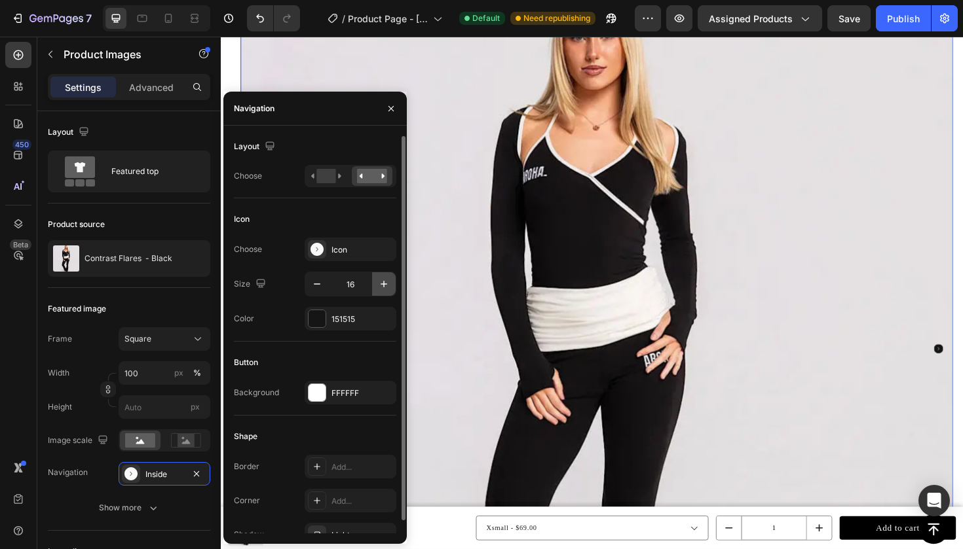
click at [382, 286] on icon "button" at bounding box center [383, 284] width 13 height 13
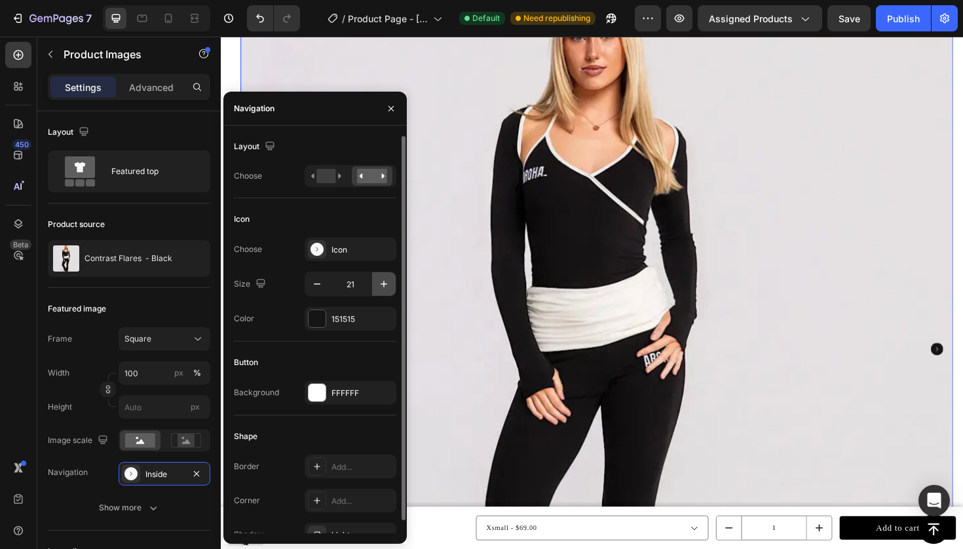
click at [382, 286] on icon "button" at bounding box center [383, 284] width 13 height 13
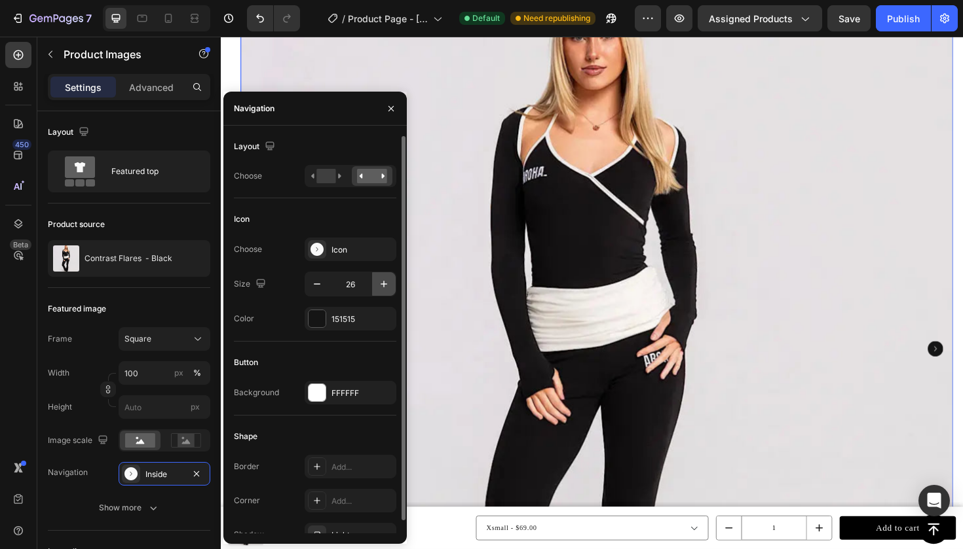
click at [382, 286] on icon "button" at bounding box center [383, 284] width 13 height 13
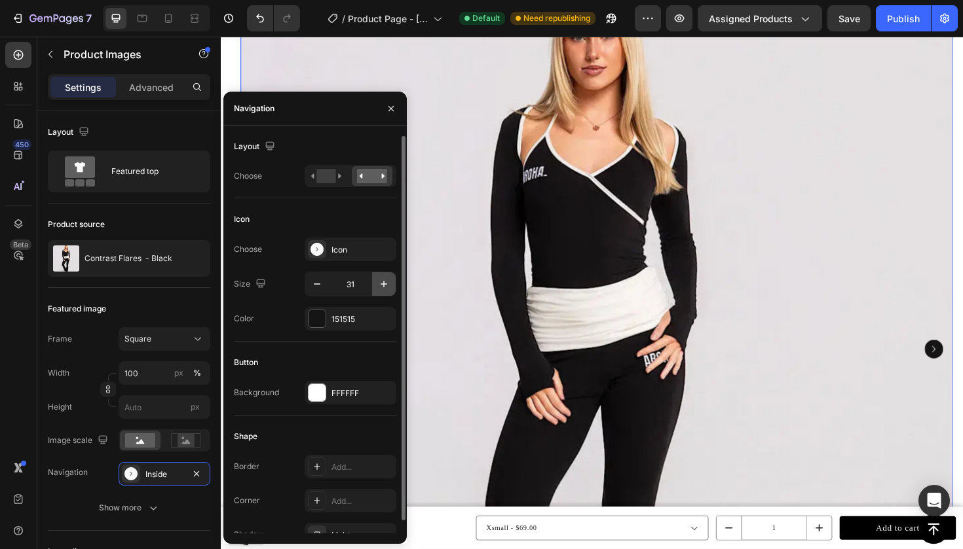
click at [382, 286] on icon "button" at bounding box center [383, 284] width 13 height 13
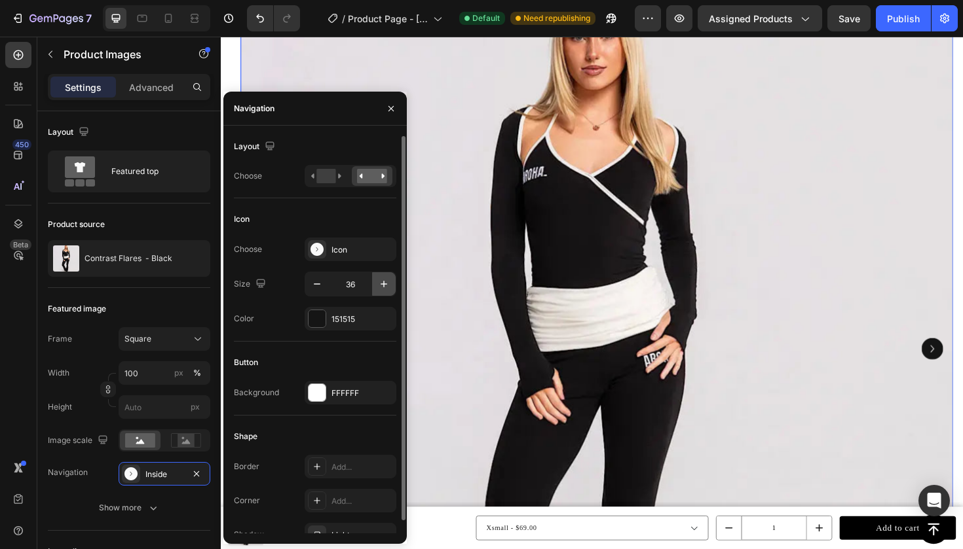
click at [382, 286] on icon "button" at bounding box center [383, 284] width 13 height 13
click at [382, 287] on icon "button" at bounding box center [383, 284] width 13 height 13
type input "40"
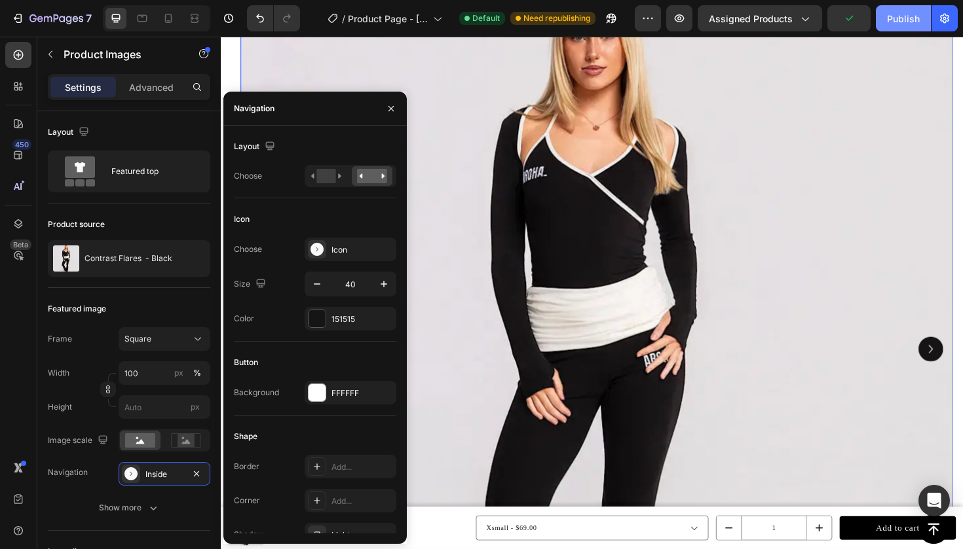
click at [890, 20] on div "Publish" at bounding box center [903, 19] width 33 height 14
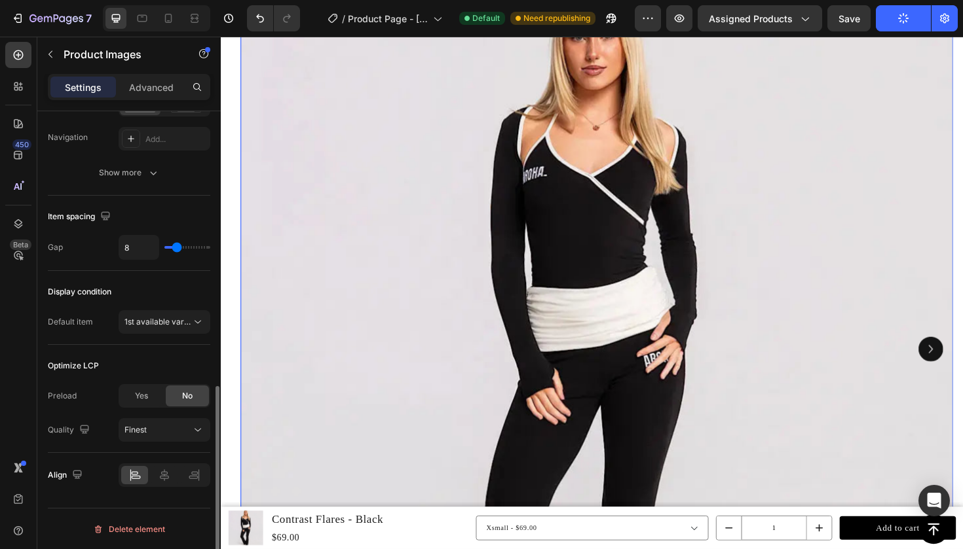
scroll to position [648, 0]
click at [902, 18] on div "Publish" at bounding box center [903, 19] width 33 height 14
click at [506, 347] on img at bounding box center [619, 368] width 754 height 754
click at [183, 249] on div "8" at bounding box center [165, 246] width 92 height 25
type input "7"
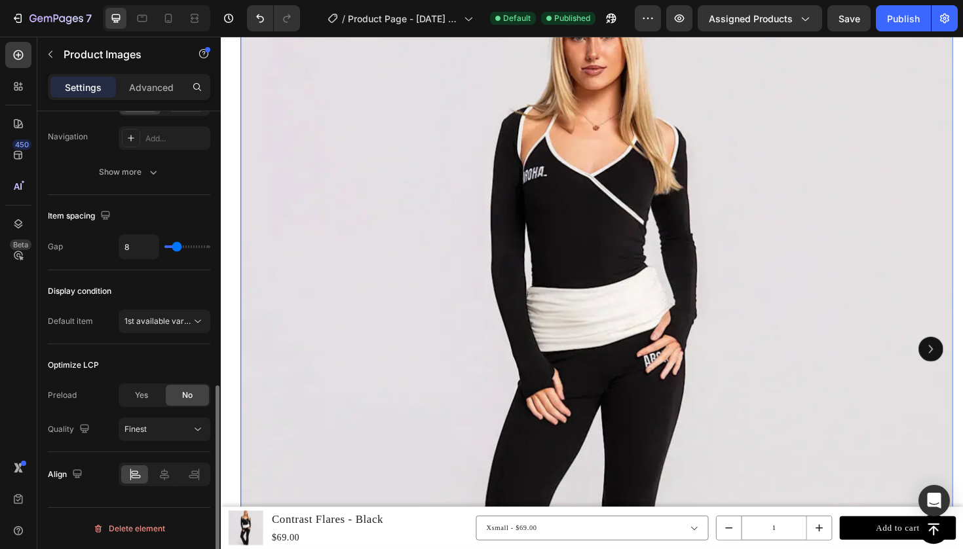
type input "7"
type input "8"
type input "9"
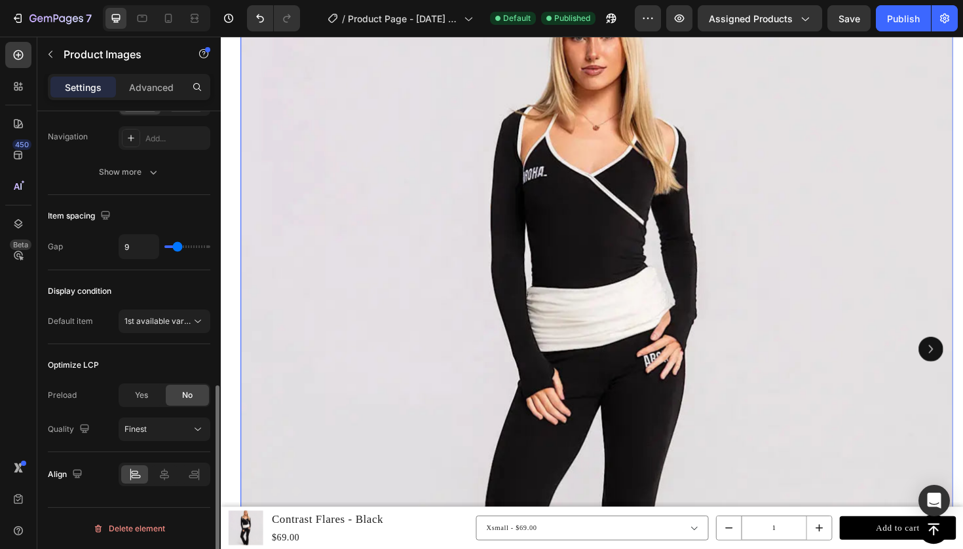
type input "10"
type input "11"
type input "12"
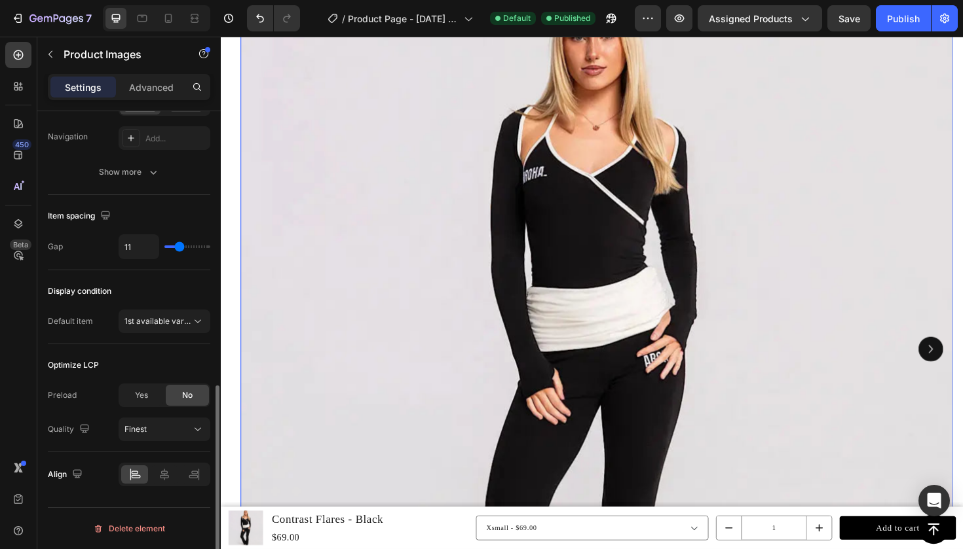
type input "12"
type input "13"
type input "15"
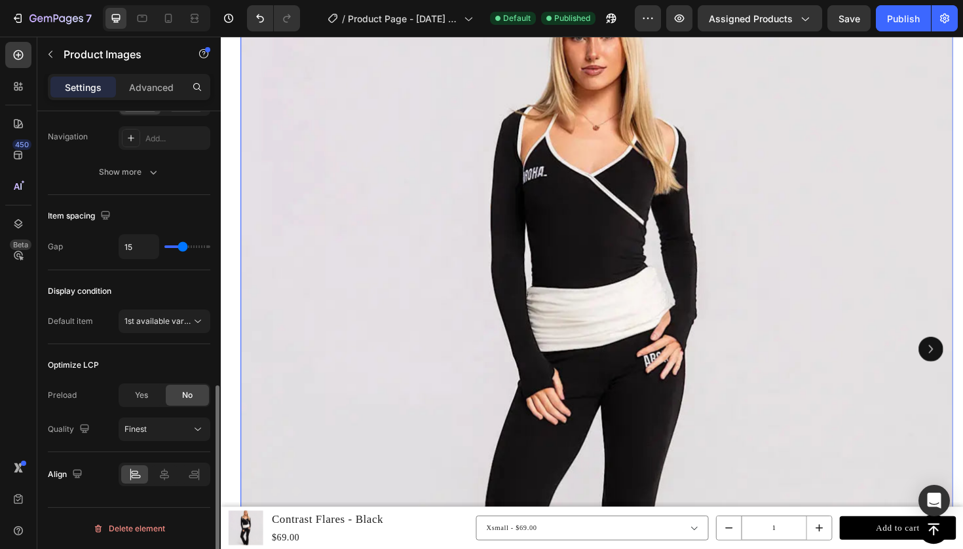
type input "16"
drag, startPoint x: 174, startPoint y: 251, endPoint x: 183, endPoint y: 251, distance: 8.5
type input "16"
click at [183, 248] on input "range" at bounding box center [187, 247] width 46 height 3
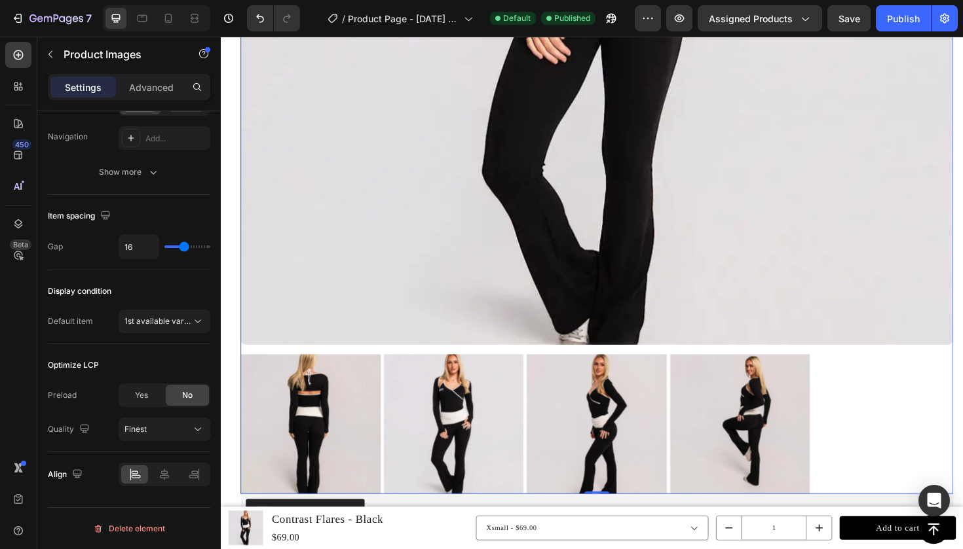
scroll to position [575, 0]
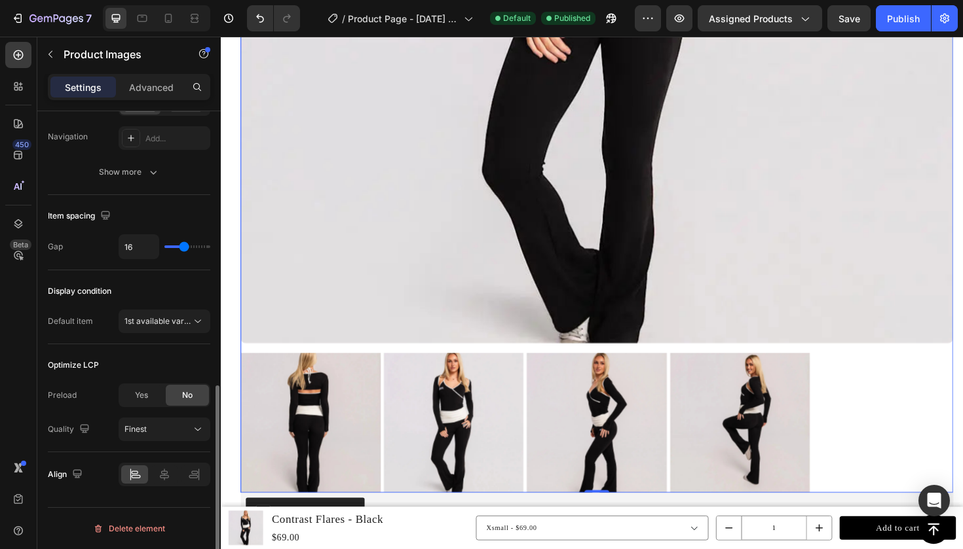
type input "15"
type input "20"
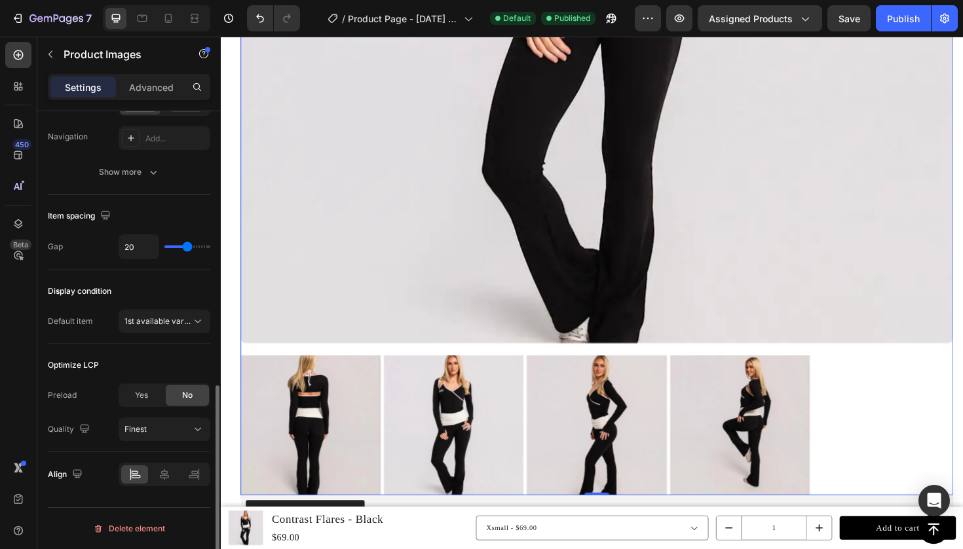
type input "24"
drag, startPoint x: 177, startPoint y: 247, endPoint x: 189, endPoint y: 247, distance: 12.4
type input "24"
click at [189, 247] on input "range" at bounding box center [187, 247] width 46 height 3
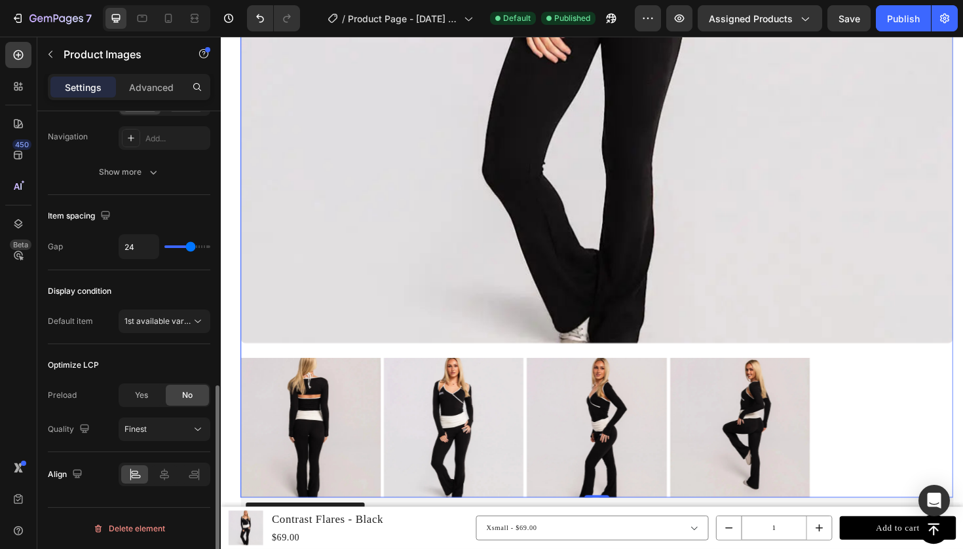
type input "23"
type input "22"
type input "21"
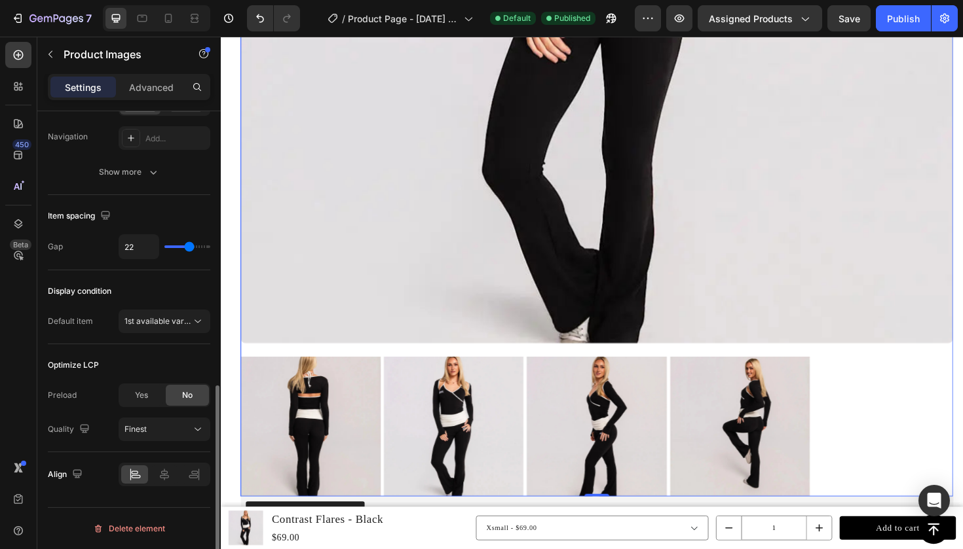
type input "21"
type input "16"
type input "15"
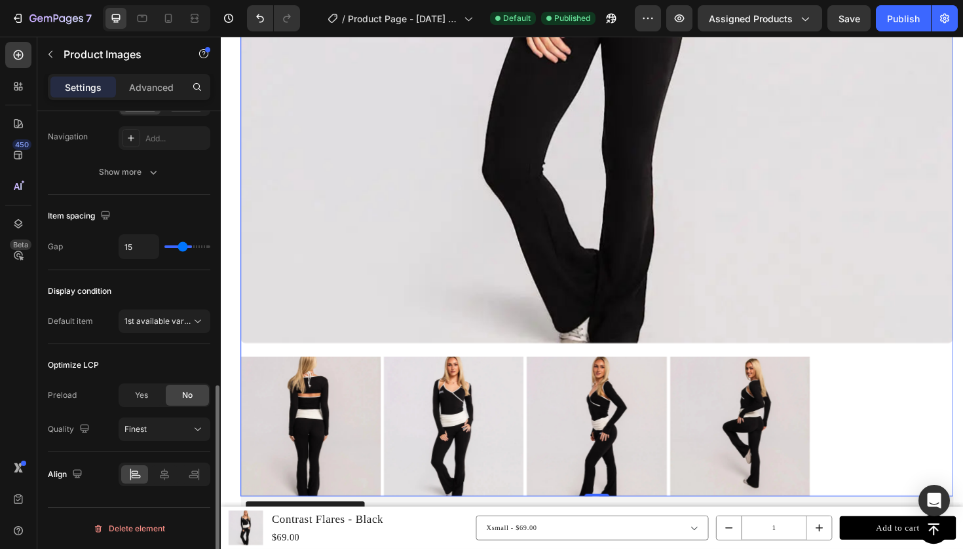
type input "14"
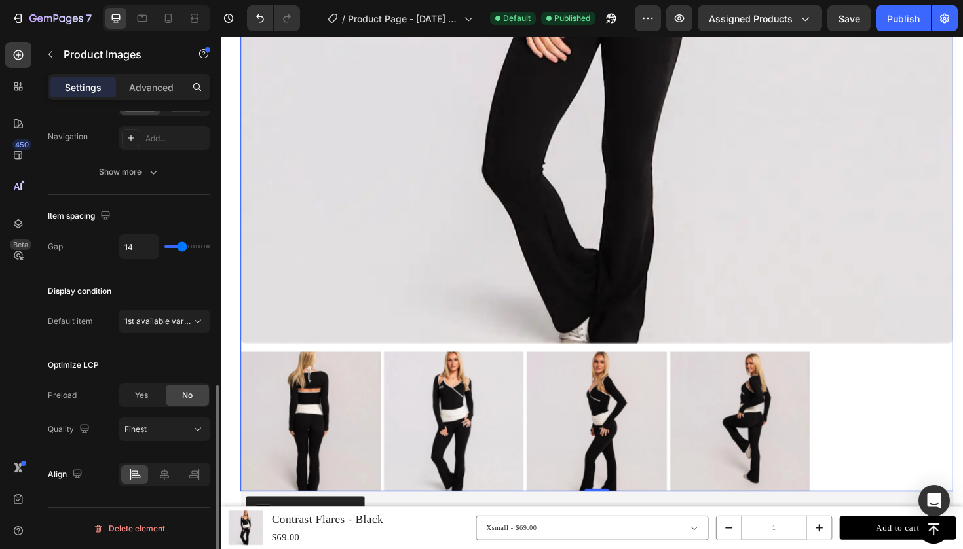
drag, startPoint x: 189, startPoint y: 247, endPoint x: 180, endPoint y: 248, distance: 9.2
type input "14"
click at [180, 248] on input "range" at bounding box center [187, 247] width 46 height 3
click at [187, 324] on span "1st available variant" at bounding box center [160, 321] width 73 height 10
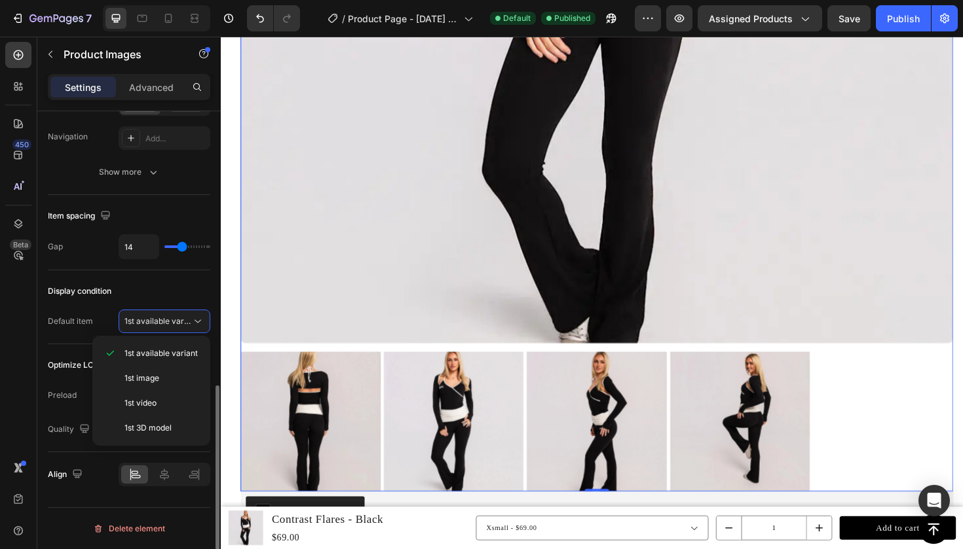
click at [145, 280] on div "Display condition Default item 1st available variant" at bounding box center [129, 307] width 162 height 74
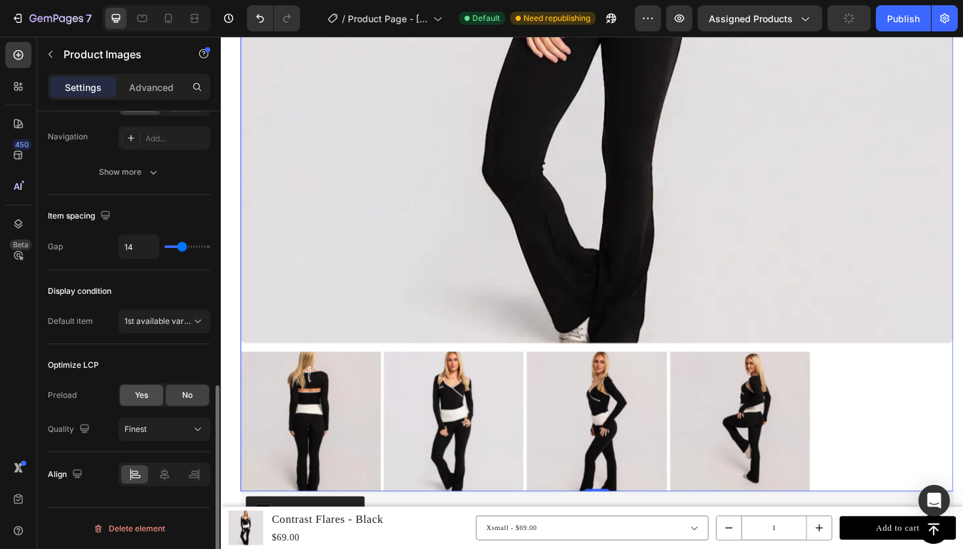
click at [143, 395] on span "Yes" at bounding box center [141, 396] width 13 height 12
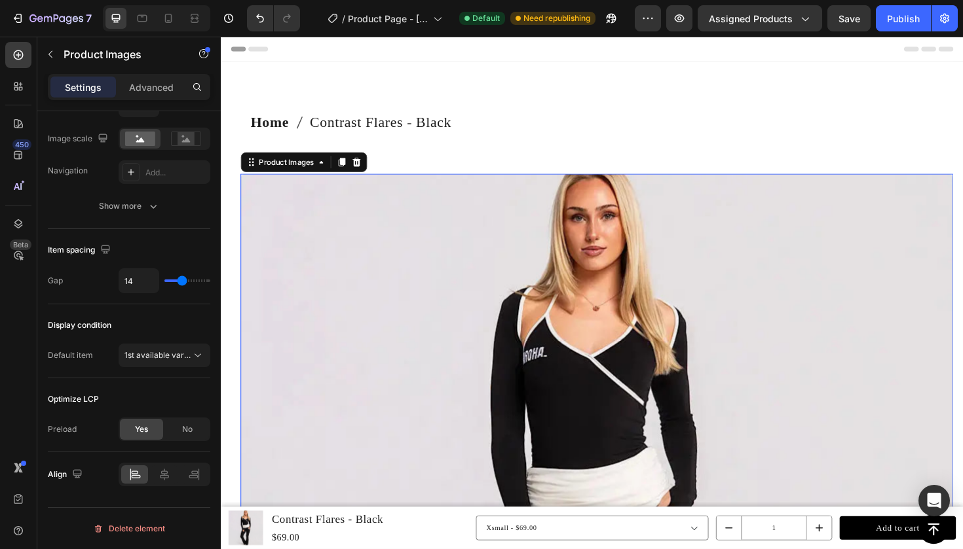
scroll to position [0, 0]
click at [883, 15] on button "Publish" at bounding box center [902, 18] width 55 height 26
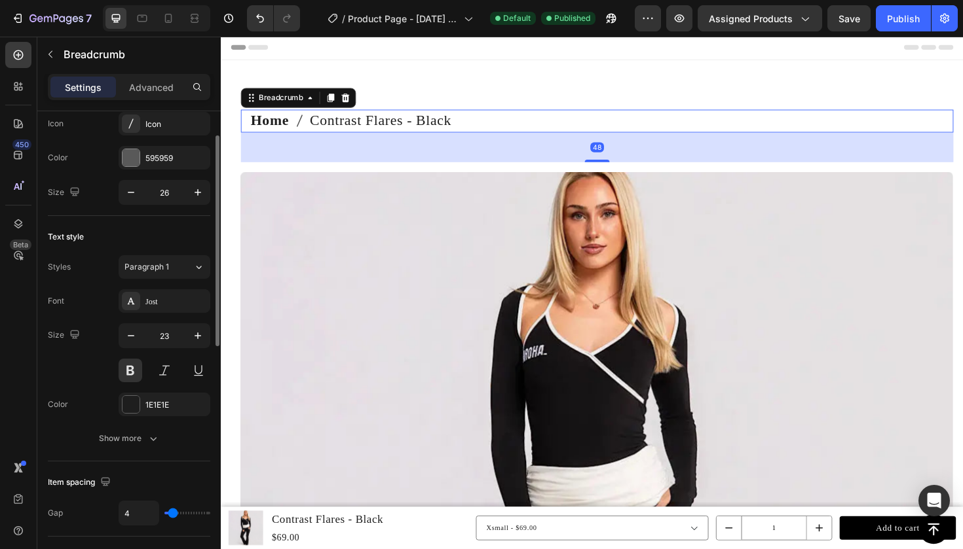
scroll to position [45, 0]
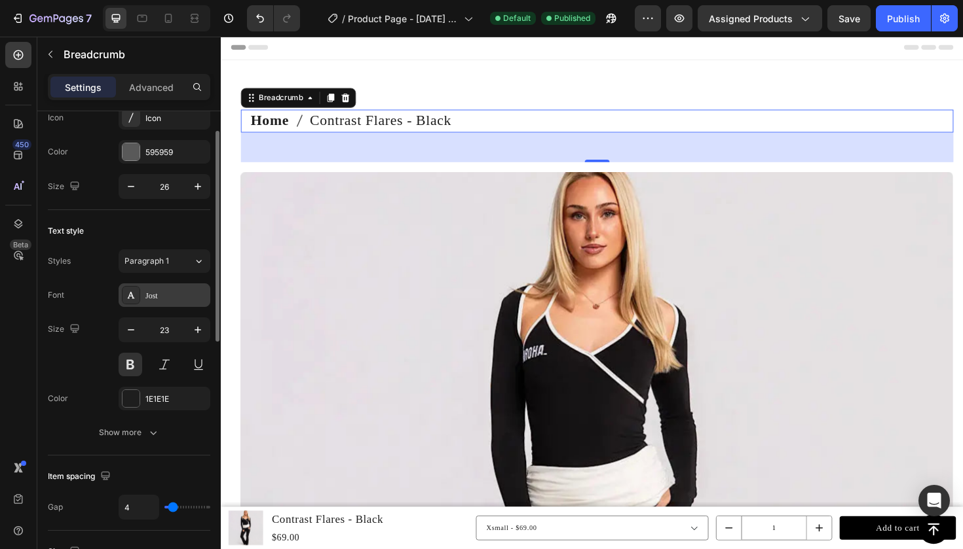
click at [155, 305] on div "Jost" at bounding box center [165, 296] width 92 height 24
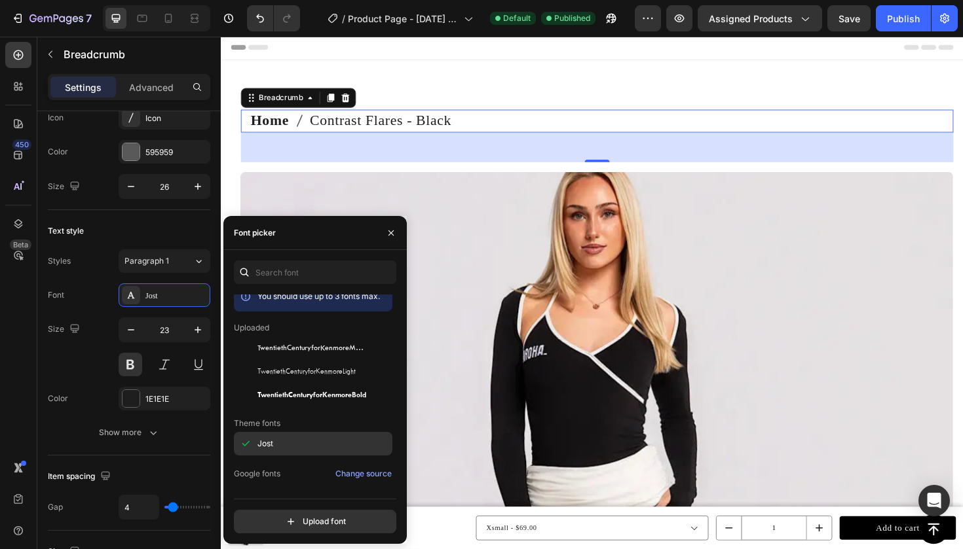
scroll to position [12, 0]
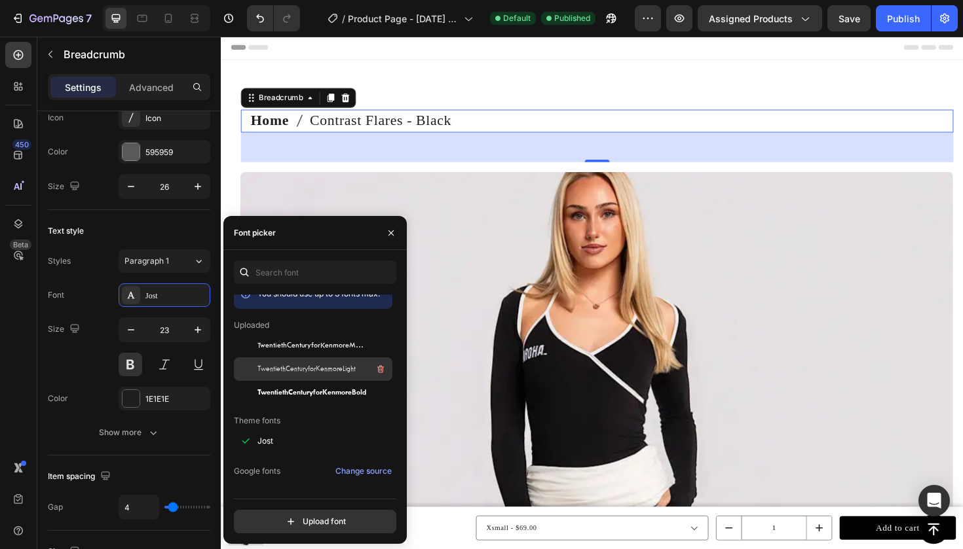
click at [285, 505] on div "TwentiethCenturyforKenmoreLight" at bounding box center [313, 517] width 158 height 24
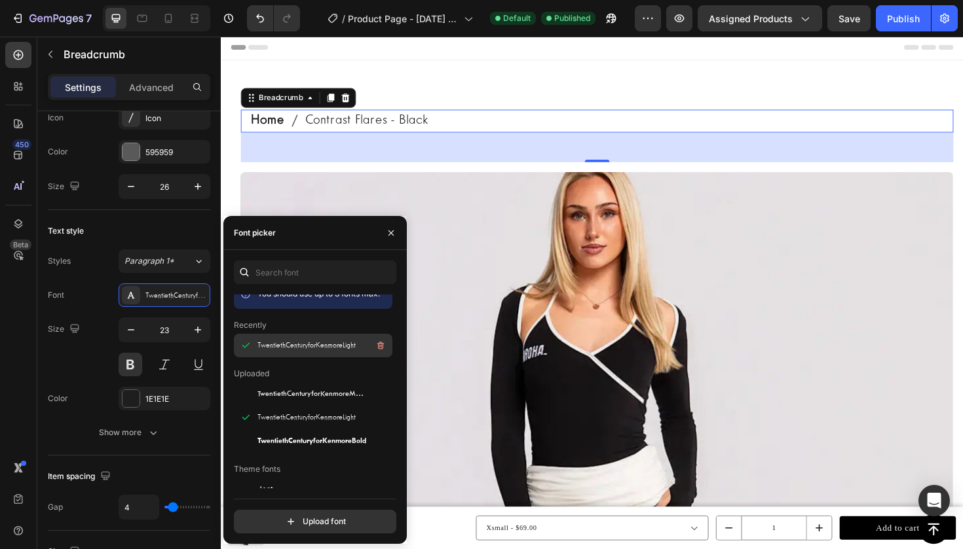
click at [285, 342] on span "TwentiethCenturyforKenmoreLight" at bounding box center [306, 346] width 98 height 12
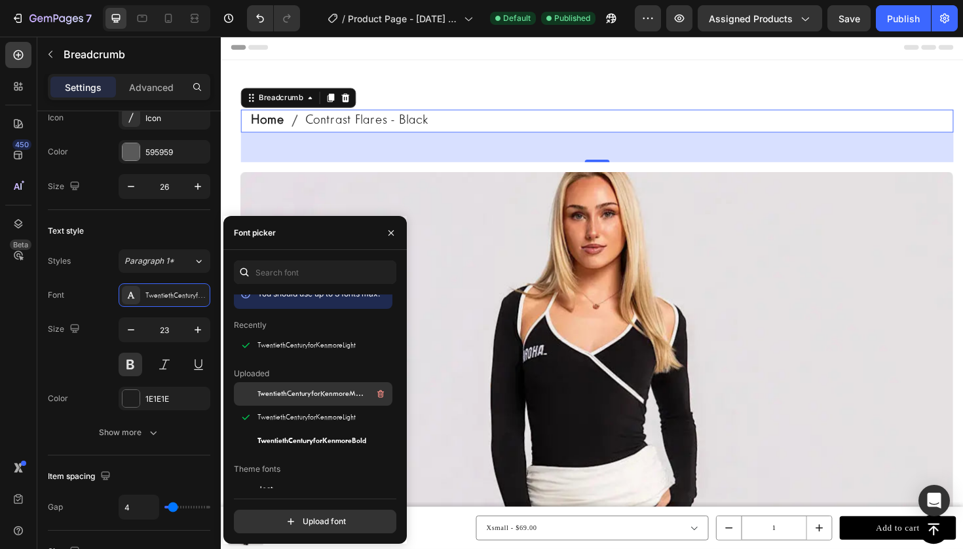
click at [281, 396] on span "TwentiethCenturyforKenmoreMedium" at bounding box center [311, 394] width 109 height 12
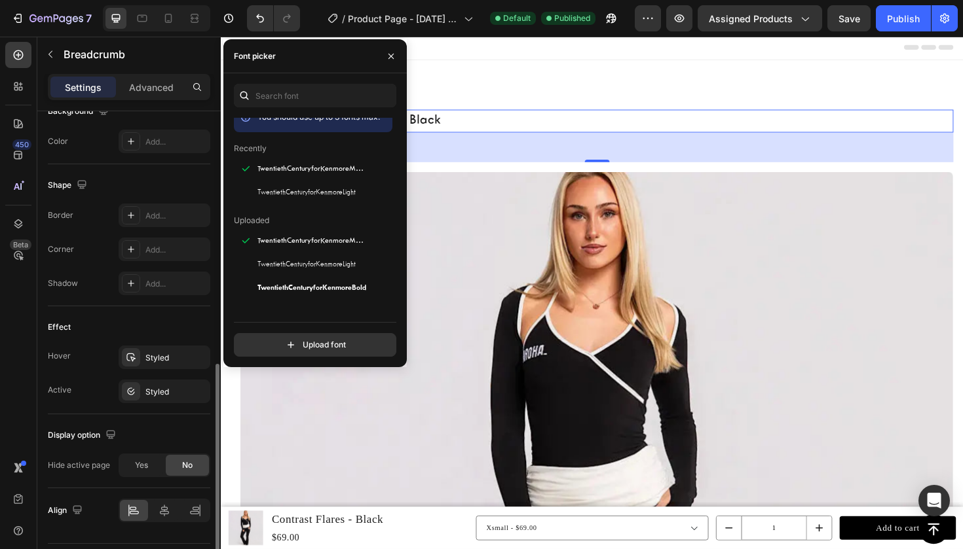
scroll to position [595, 0]
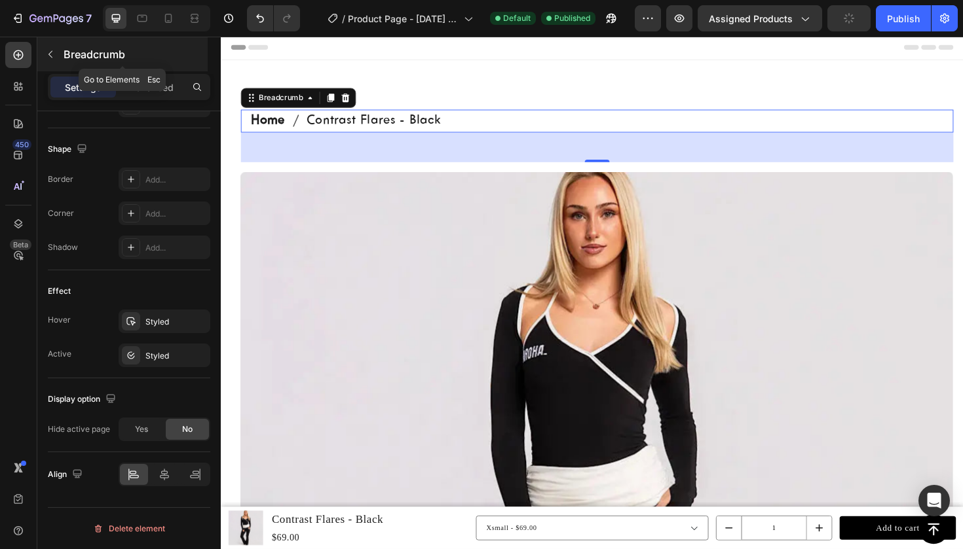
click at [52, 59] on icon "button" at bounding box center [50, 54] width 10 height 10
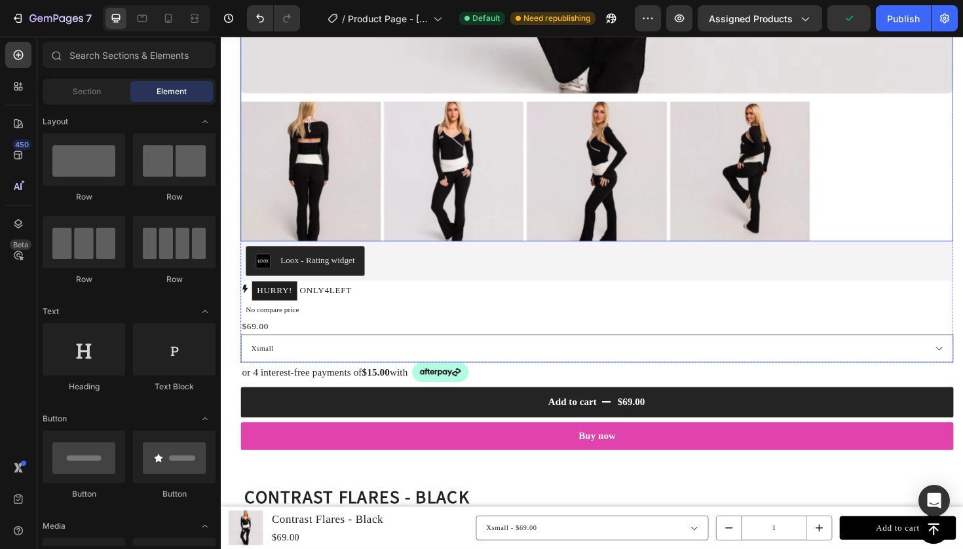
scroll to position [845, 0]
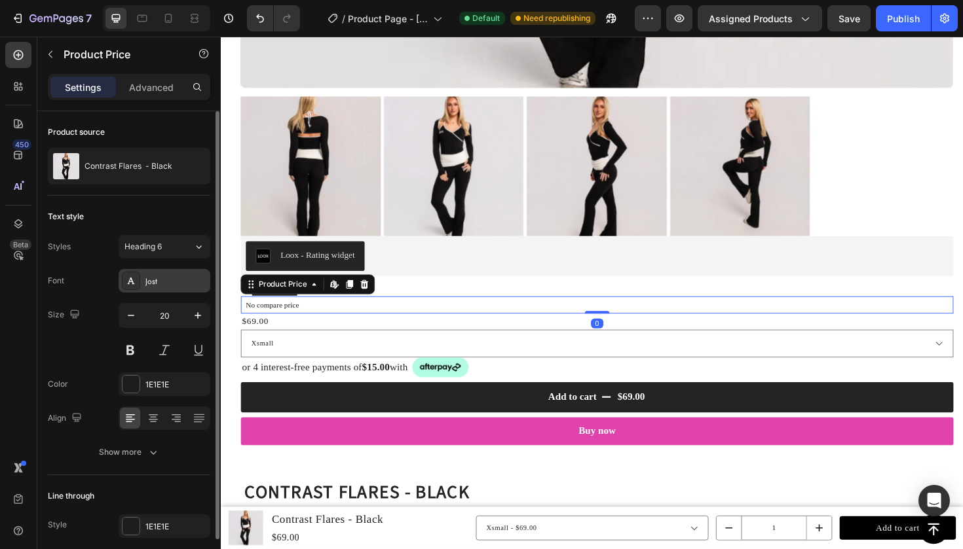
click at [168, 287] on div "Jost" at bounding box center [165, 281] width 92 height 24
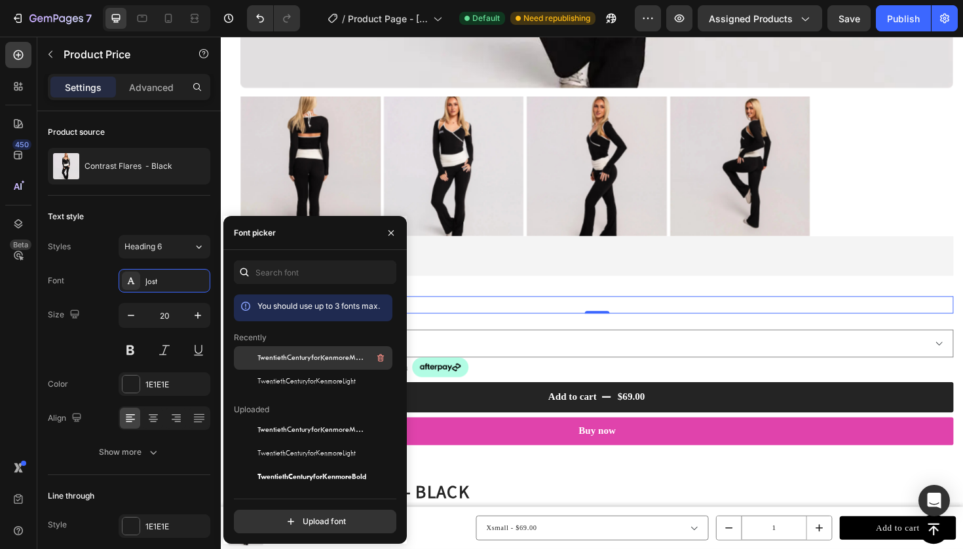
click at [261, 355] on span "TwentiethCenturyforKenmoreMedium" at bounding box center [311, 358] width 109 height 12
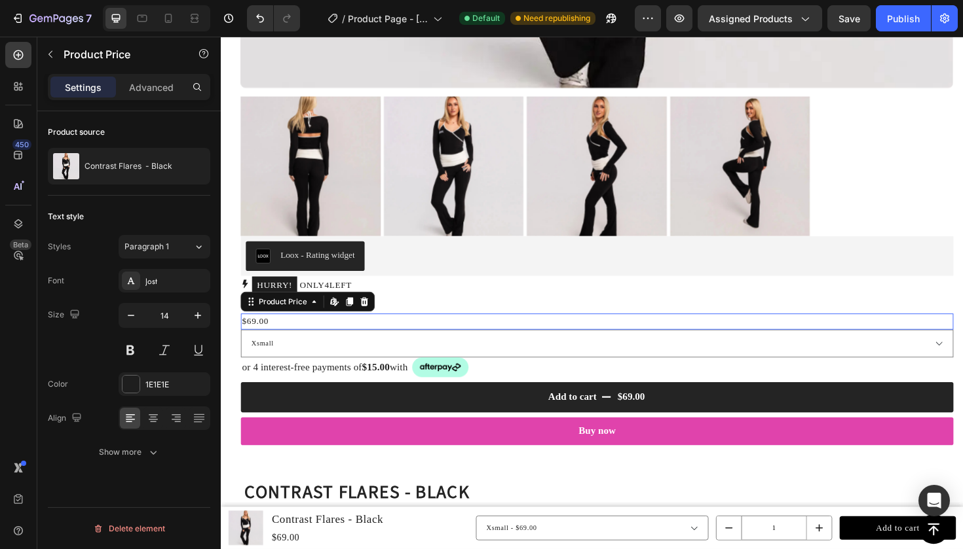
scroll to position [0, 0]
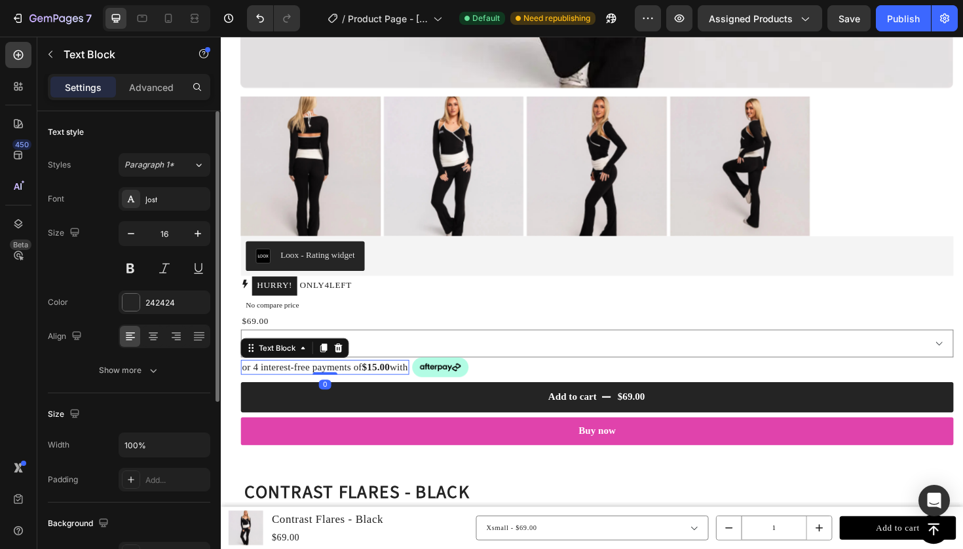
click at [156, 212] on div "Font [PERSON_NAME] Size 16 Color 242424 Align Show more" at bounding box center [129, 284] width 162 height 195
click at [156, 206] on div "Jost" at bounding box center [165, 199] width 92 height 24
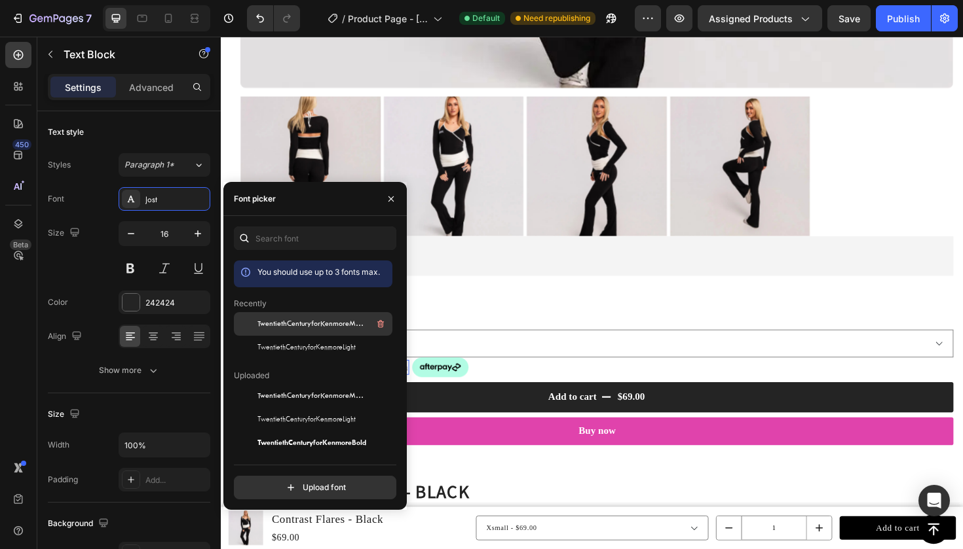
click at [305, 327] on span "TwentiethCenturyforKenmoreMedium" at bounding box center [311, 324] width 109 height 12
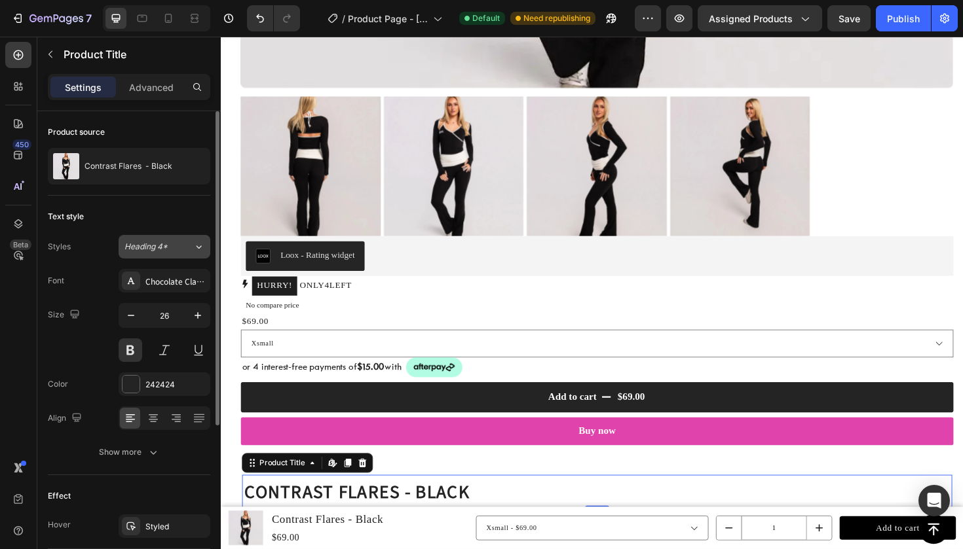
click at [146, 251] on span "Heading 4*" at bounding box center [145, 247] width 43 height 12
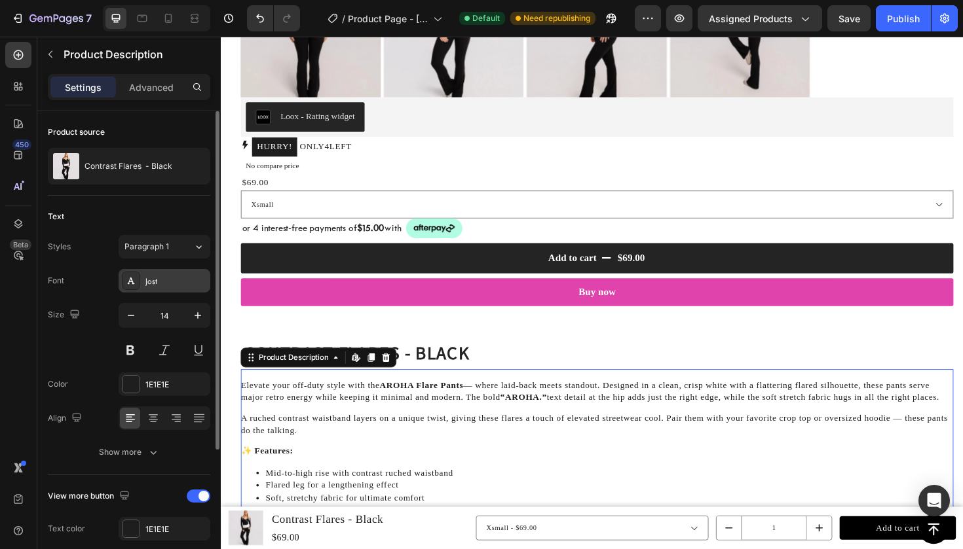
click at [153, 278] on div "Jost" at bounding box center [176, 282] width 62 height 12
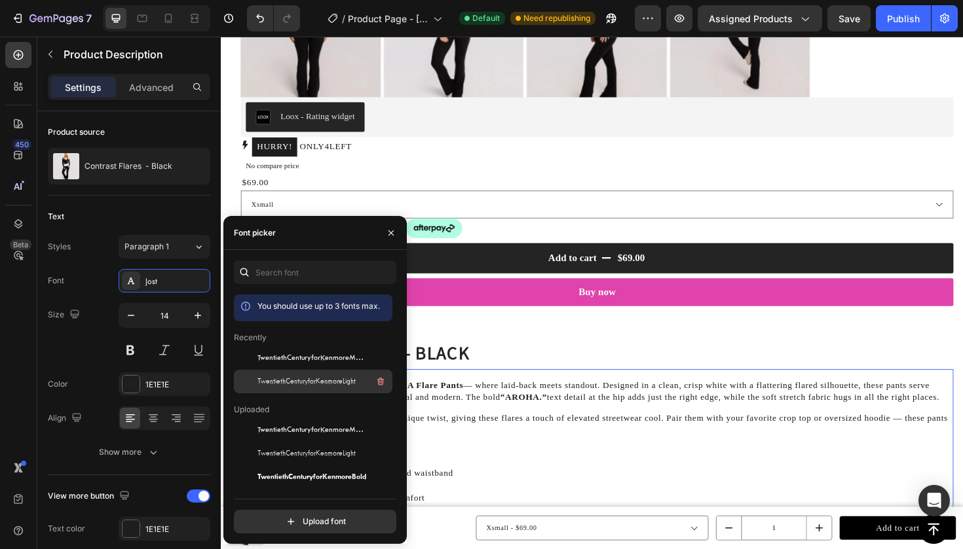
click at [277, 379] on span "TwentiethCenturyforKenmoreLight" at bounding box center [306, 382] width 98 height 12
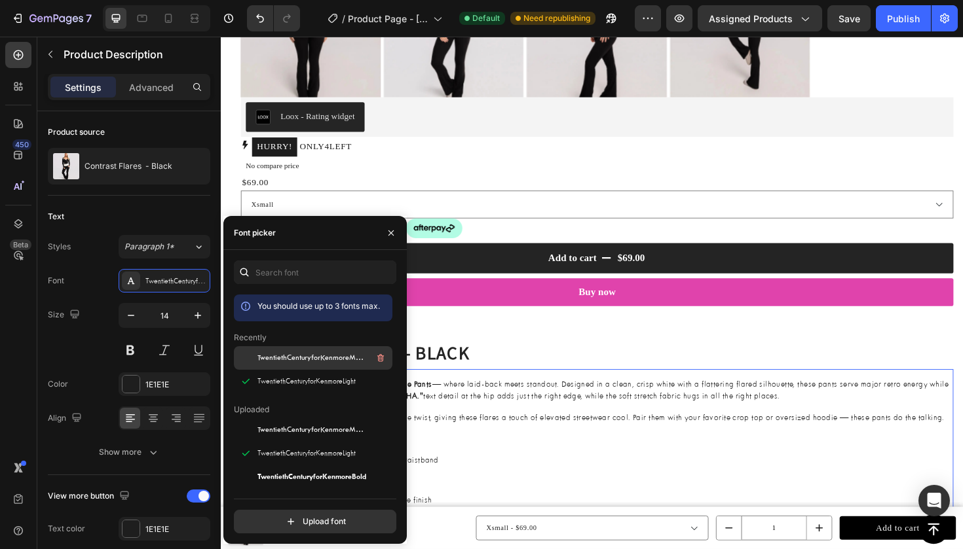
click at [287, 355] on span "TwentiethCenturyforKenmoreMedium" at bounding box center [311, 358] width 109 height 12
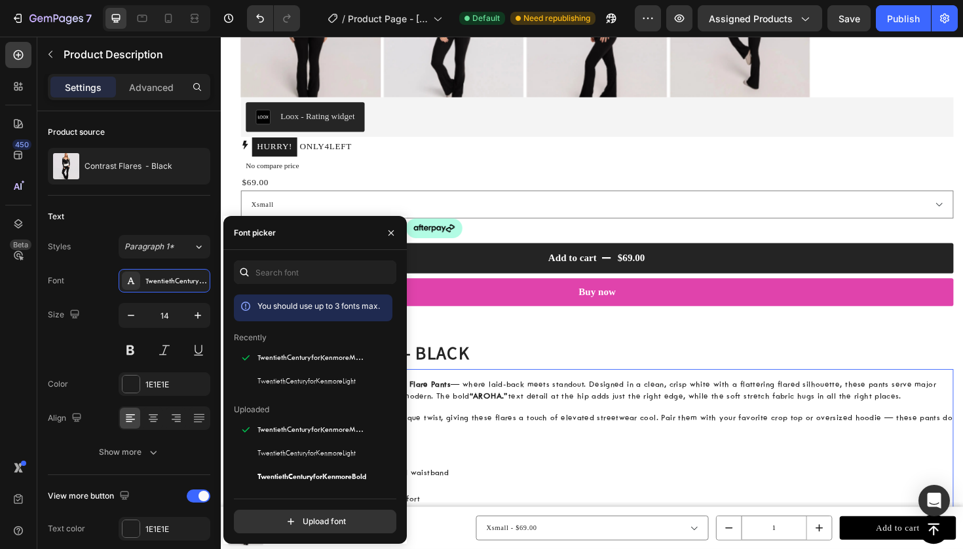
click at [553, 479] on div "Elevate your off-duty style with the AROHA Flare Pants — where laid-back meets …" at bounding box center [619, 479] width 754 height 181
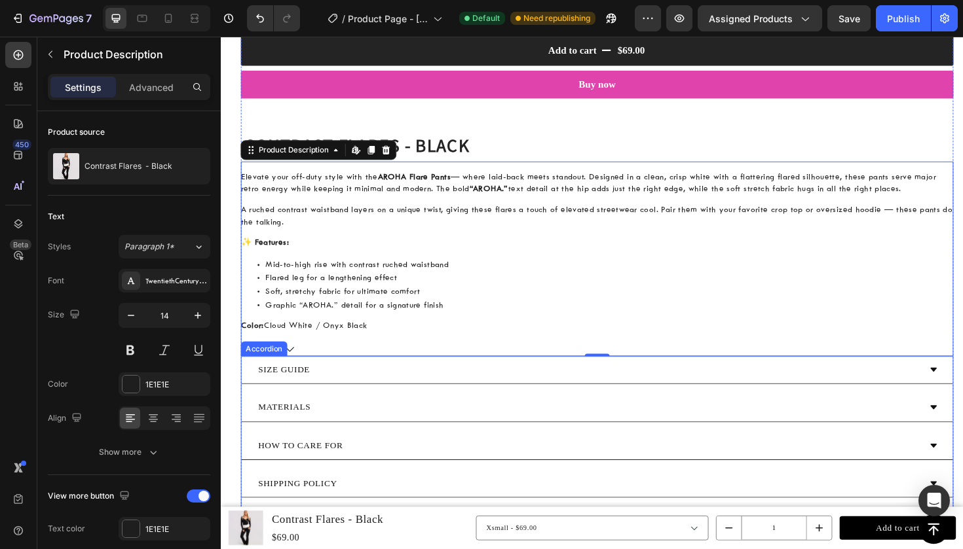
scroll to position [1214, 0]
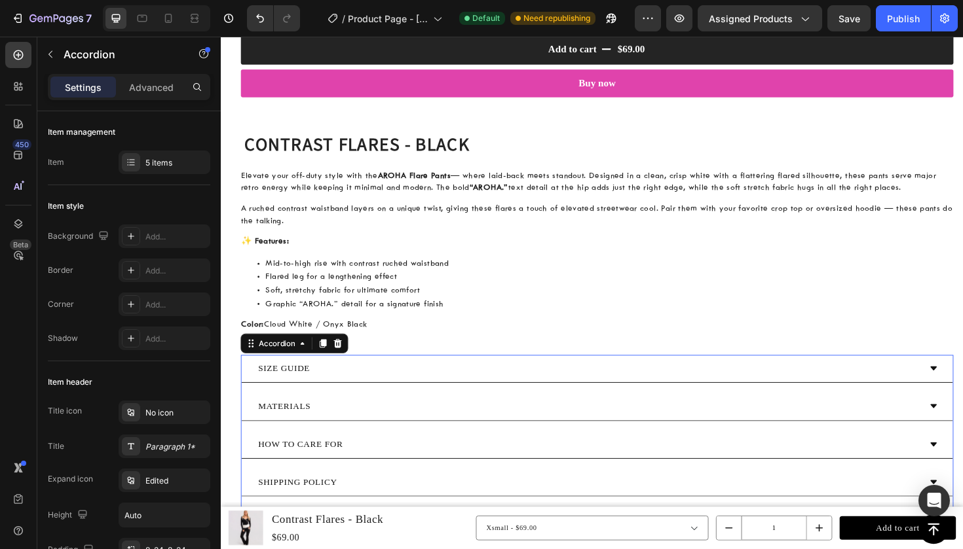
click at [409, 388] on div "SIZE GUIDE" at bounding box center [609, 388] width 702 height 18
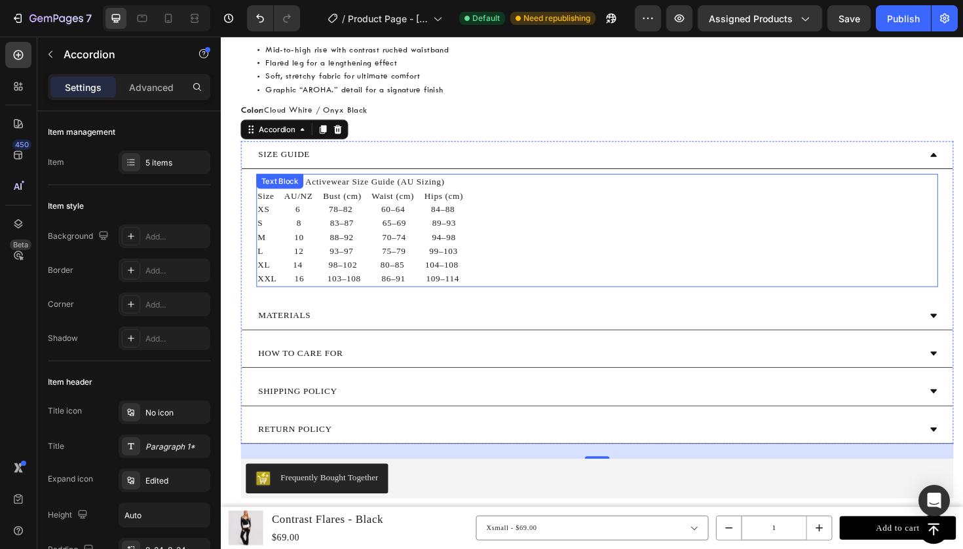
scroll to position [1446, 0]
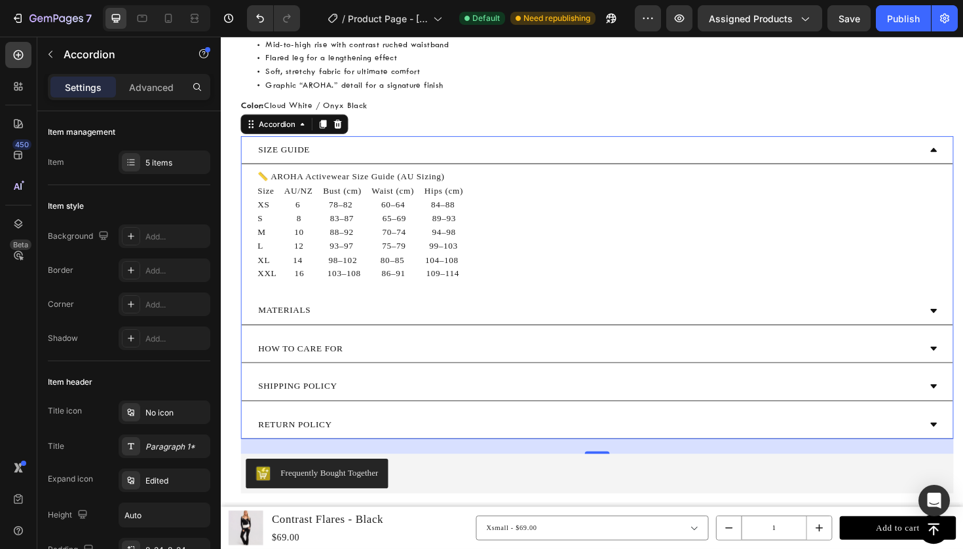
click at [348, 323] on div "MATERIALS" at bounding box center [609, 327] width 702 height 18
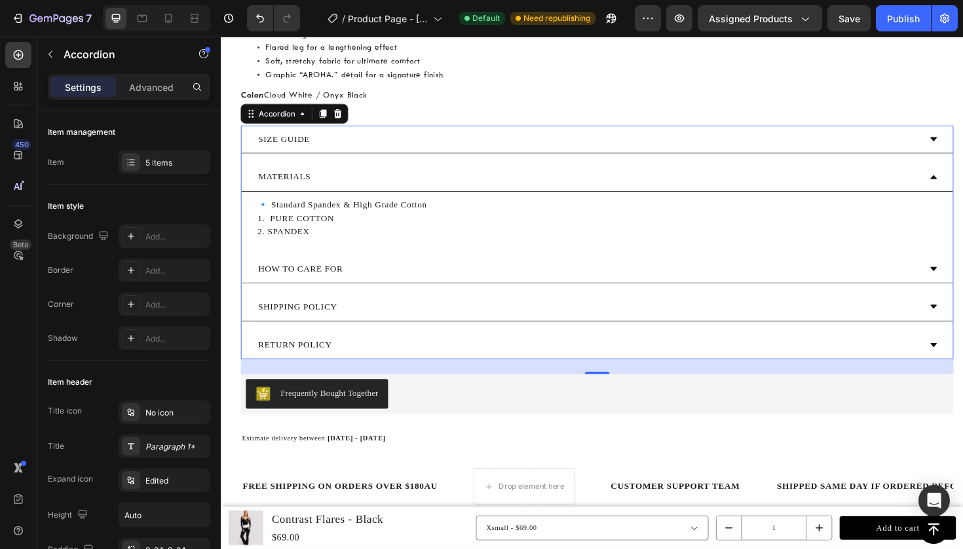
scroll to position [1459, 0]
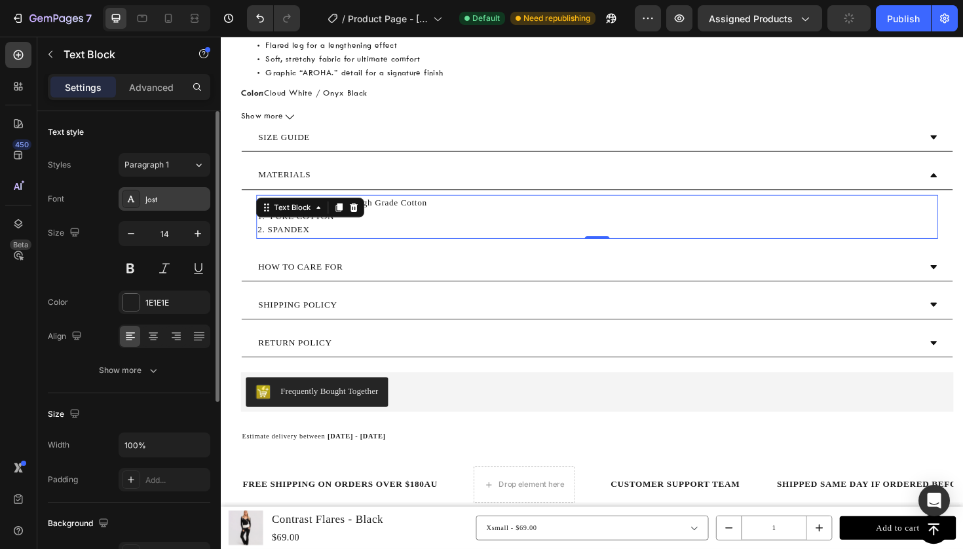
click at [162, 207] on div "Jost" at bounding box center [165, 199] width 92 height 24
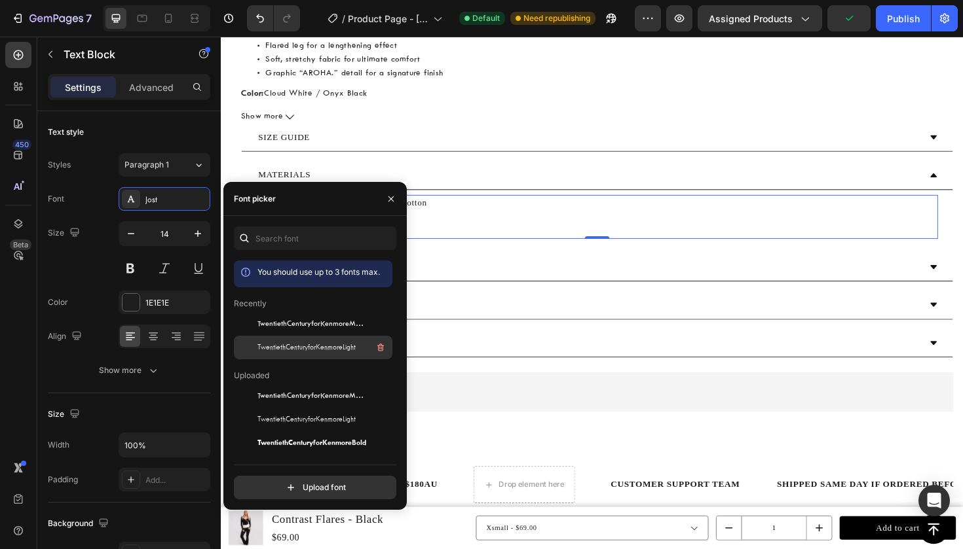
click at [292, 342] on span "TwentiethCenturyforKenmoreLight" at bounding box center [306, 348] width 98 height 12
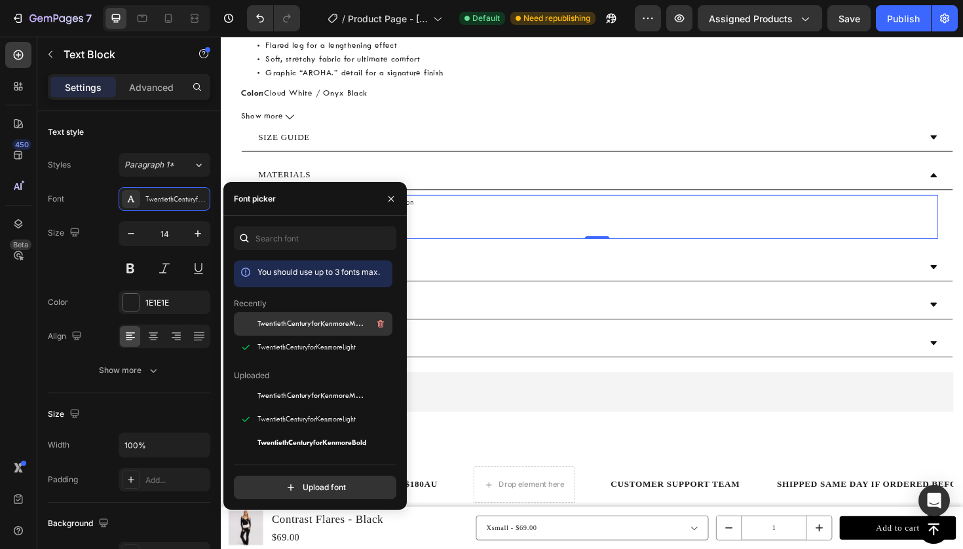
click at [282, 321] on span "TwentiethCenturyforKenmoreMedium" at bounding box center [311, 324] width 109 height 12
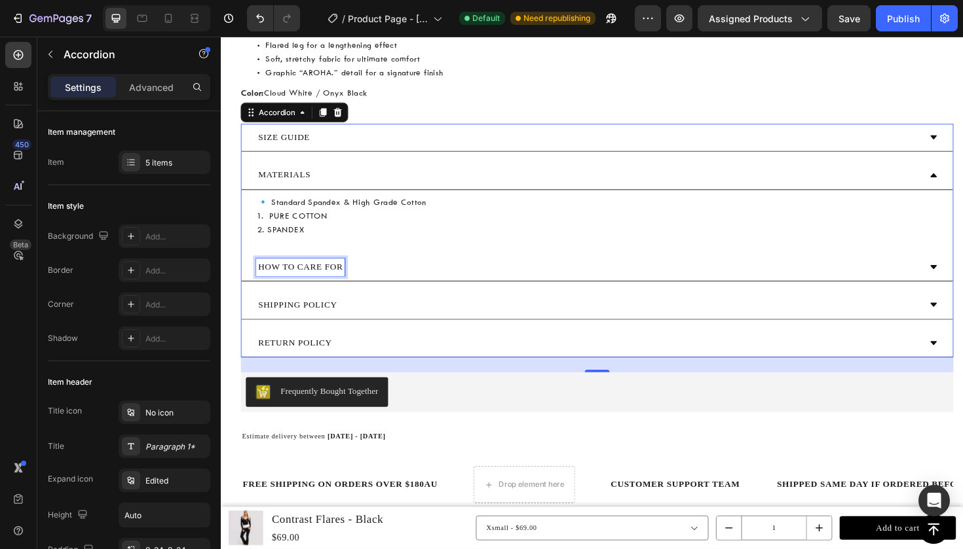
click at [298, 274] on p "HOW TO CARE FOR" at bounding box center [305, 281] width 90 height 14
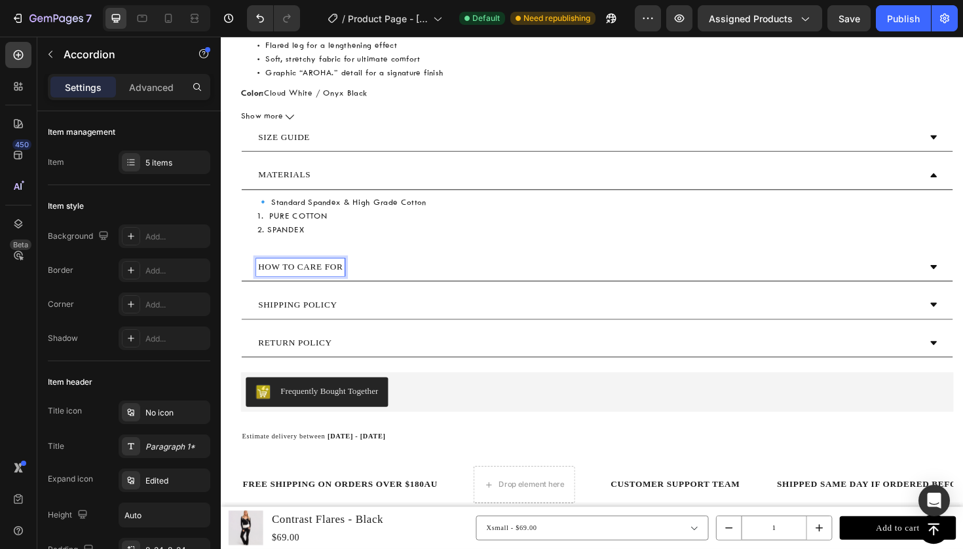
click at [423, 285] on div "HOW TO CARE FOR" at bounding box center [609, 281] width 702 height 18
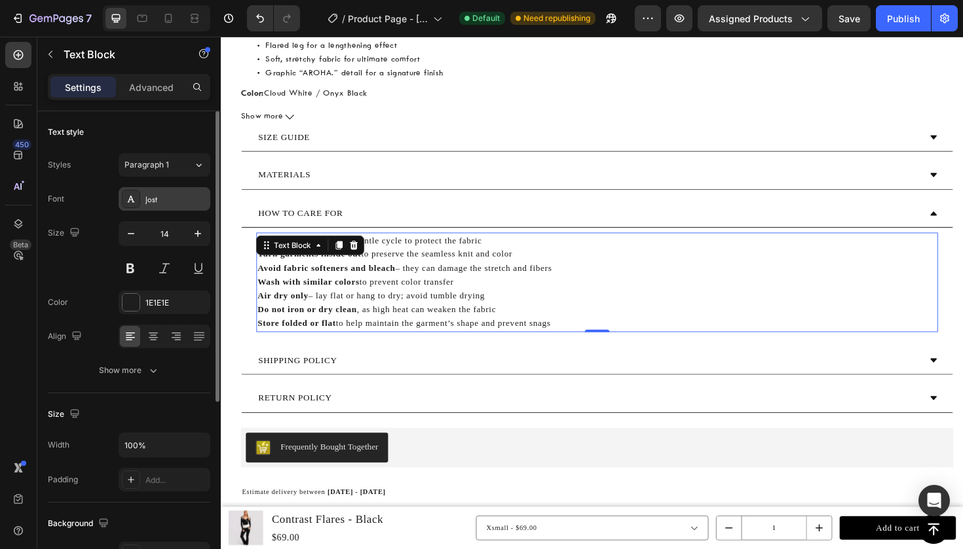
click at [153, 195] on div "Jost" at bounding box center [176, 200] width 62 height 12
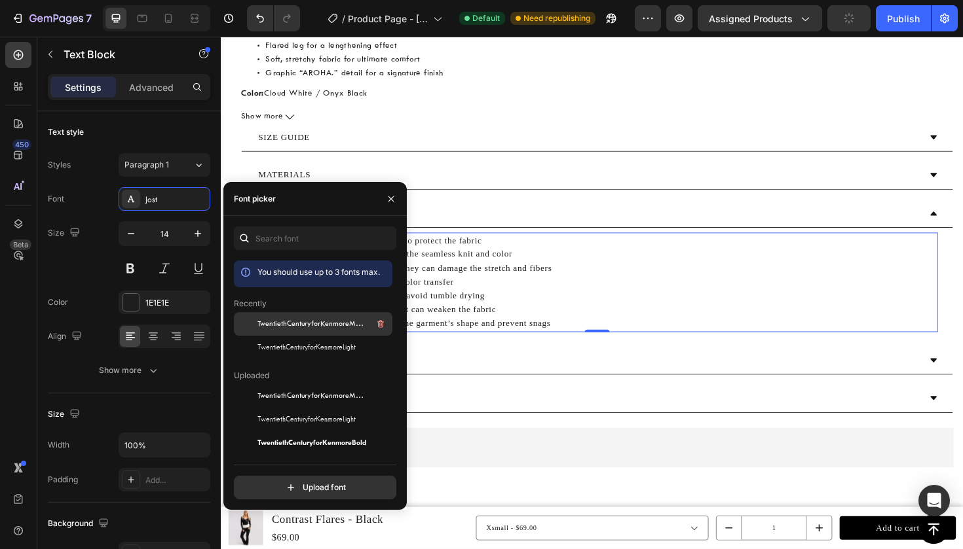
click at [285, 328] on span "TwentiethCenturyforKenmoreMedium" at bounding box center [311, 324] width 109 height 12
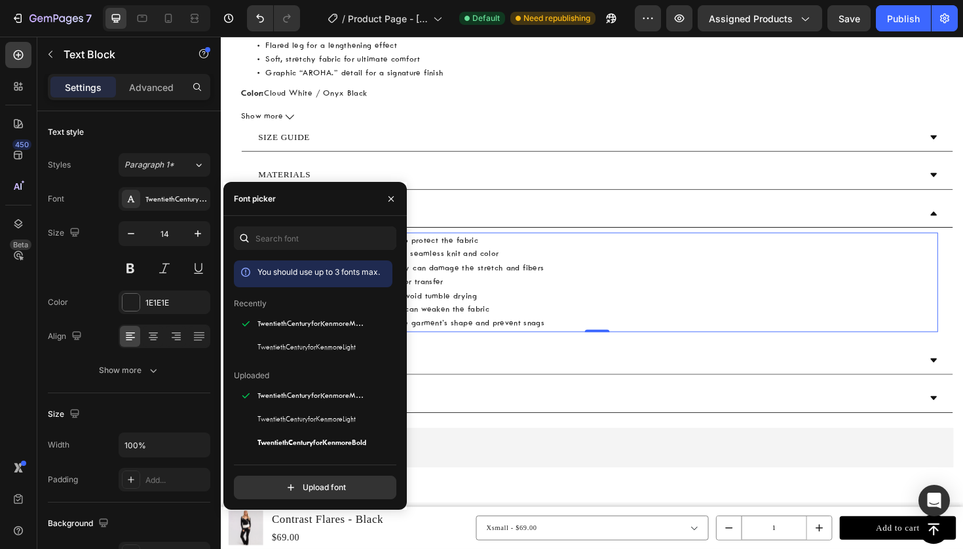
click at [601, 319] on p "Do not iron or dry clean , as high heat can weaken the fabric" at bounding box center [618, 326] width 719 height 14
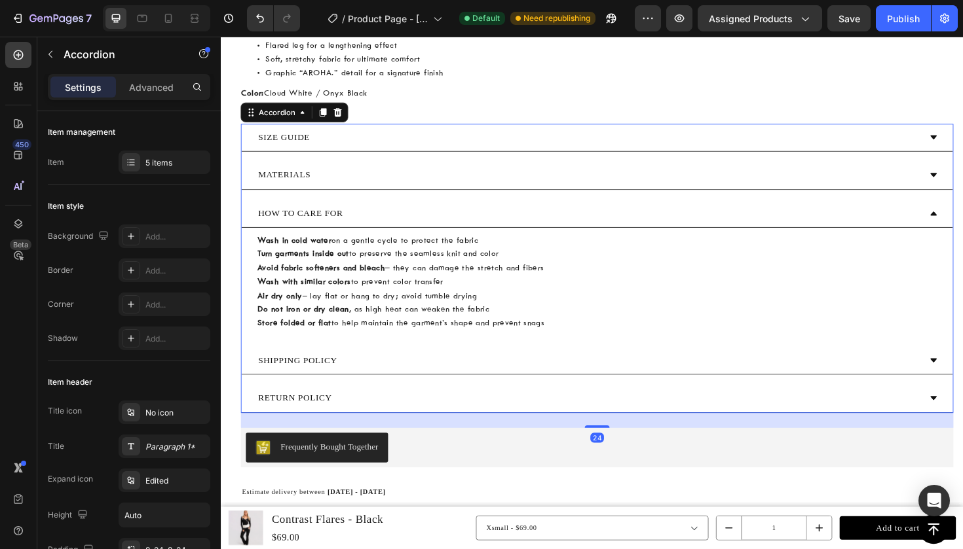
click at [390, 382] on div "SHIPPING POLICY" at bounding box center [609, 380] width 702 height 18
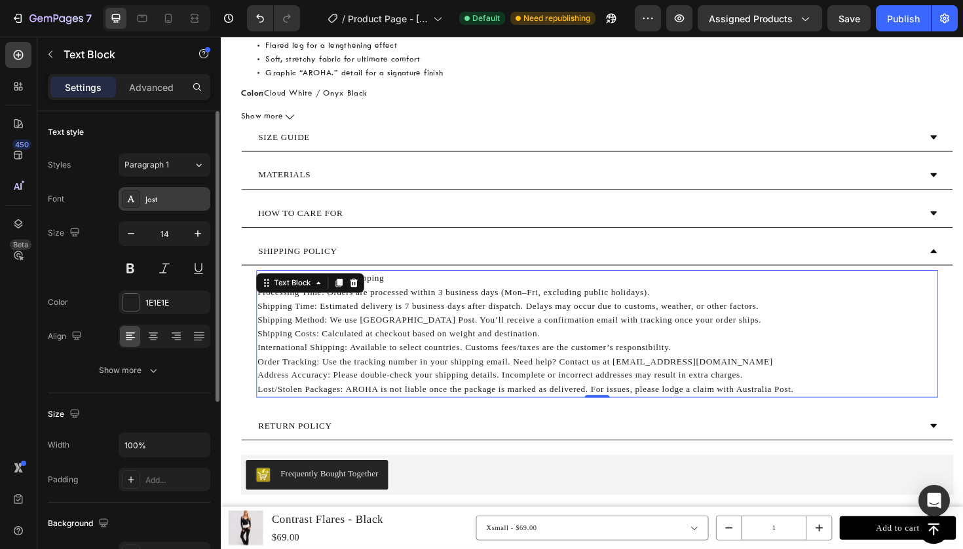
click at [167, 203] on div "Jost" at bounding box center [176, 200] width 62 height 12
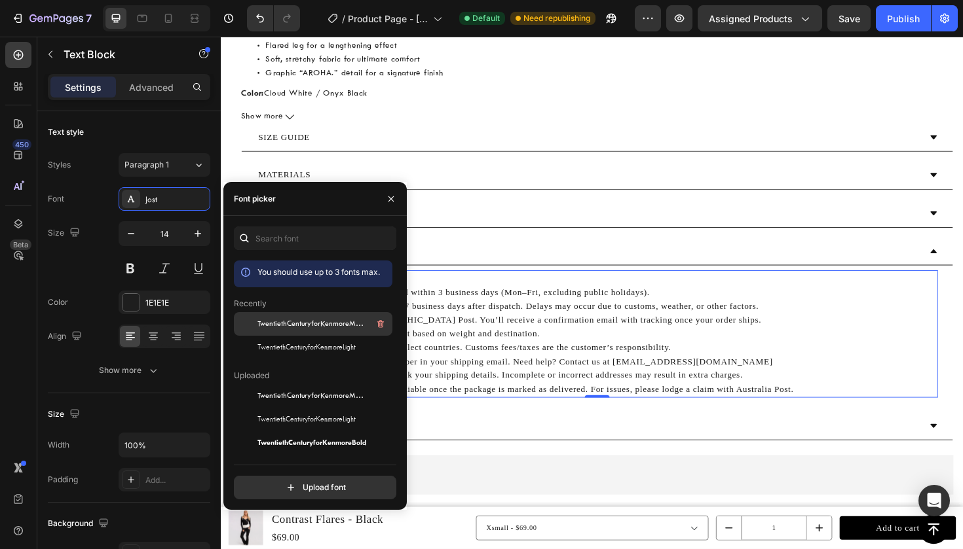
click at [300, 329] on span "TwentiethCenturyforKenmoreMedium" at bounding box center [311, 324] width 109 height 12
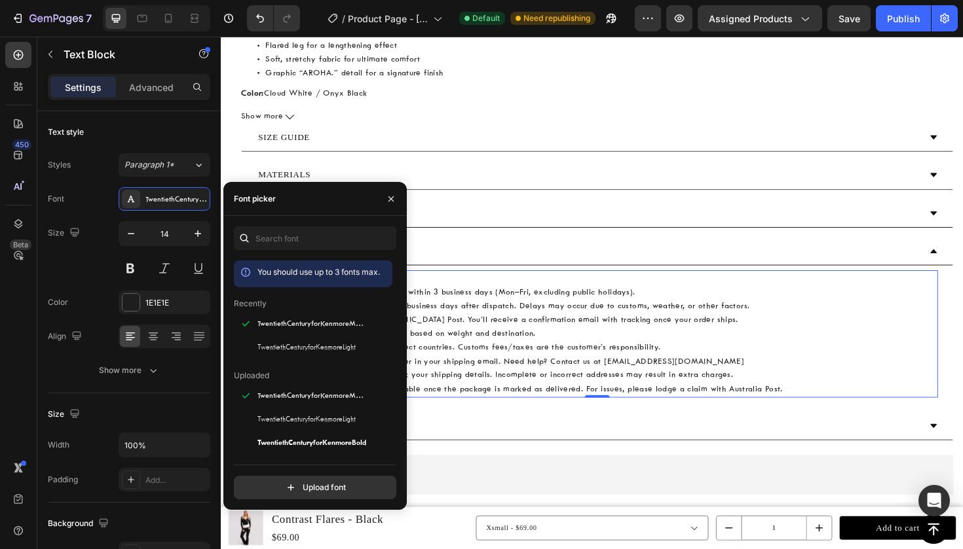
click at [610, 360] on p "🚚 Order Fulfilment & Shipping Processing Time: Orders are processed within 3 bu…" at bounding box center [618, 351] width 719 height 132
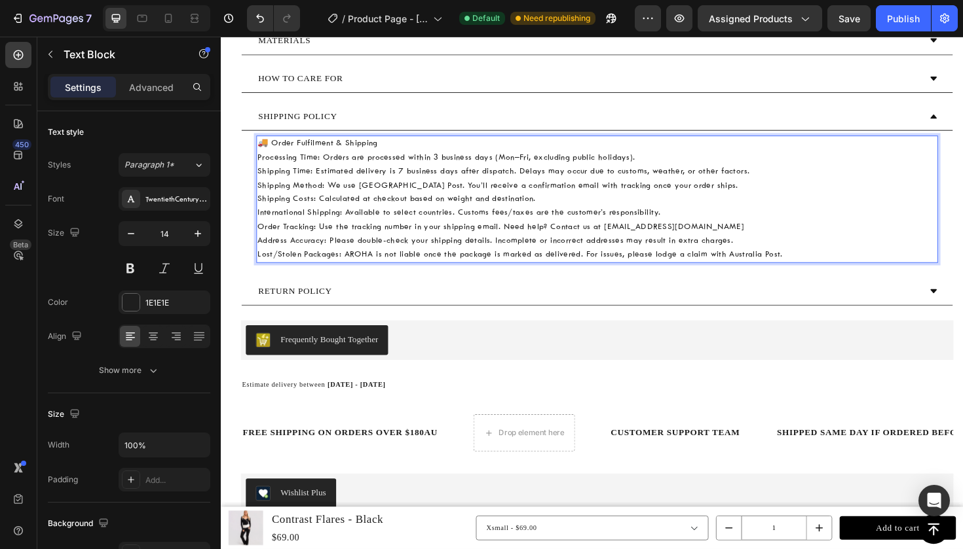
scroll to position [1603, 0]
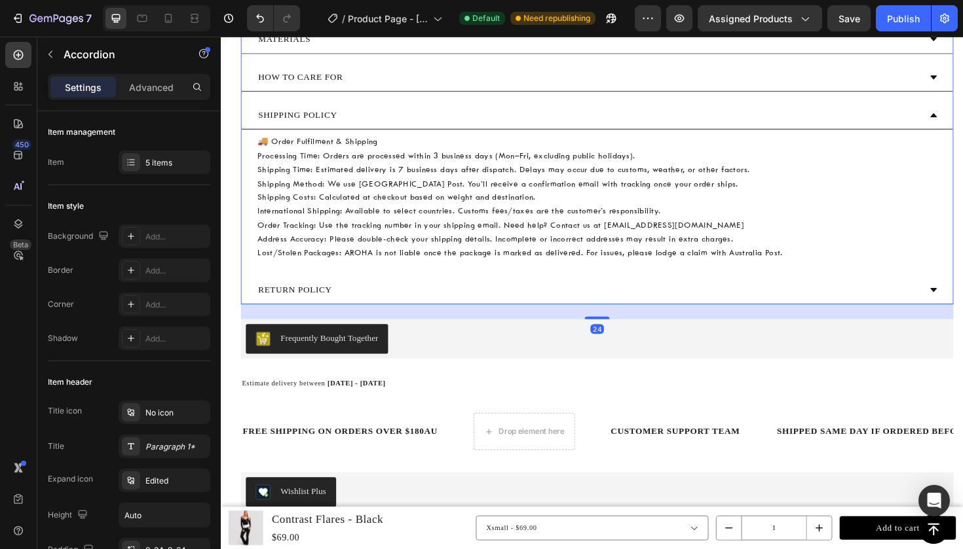
click at [512, 306] on div "RETURN POLICY" at bounding box center [609, 305] width 702 height 18
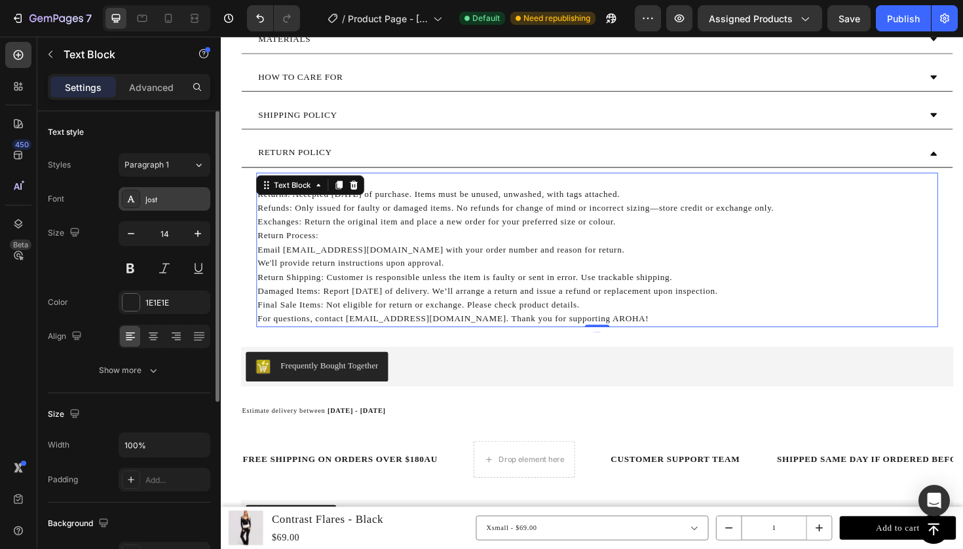
click at [158, 196] on div "Jost" at bounding box center [176, 200] width 62 height 12
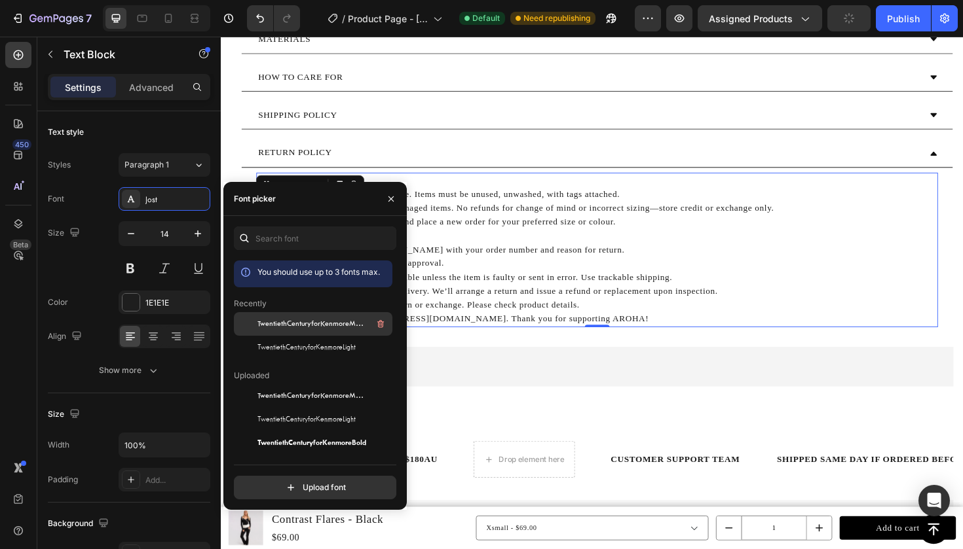
click at [299, 408] on div "TwentiethCenturyforKenmoreMedium" at bounding box center [313, 420] width 158 height 24
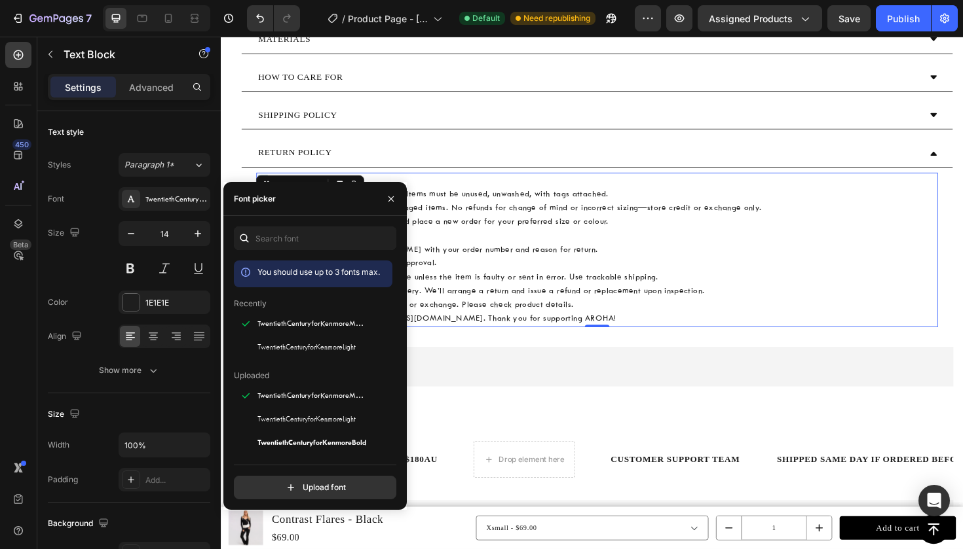
click at [826, 321] on p "🔄 Returns & Exchanges Returns: Accepted [DATE] of purchase. Items must be unuse…" at bounding box center [618, 262] width 719 height 161
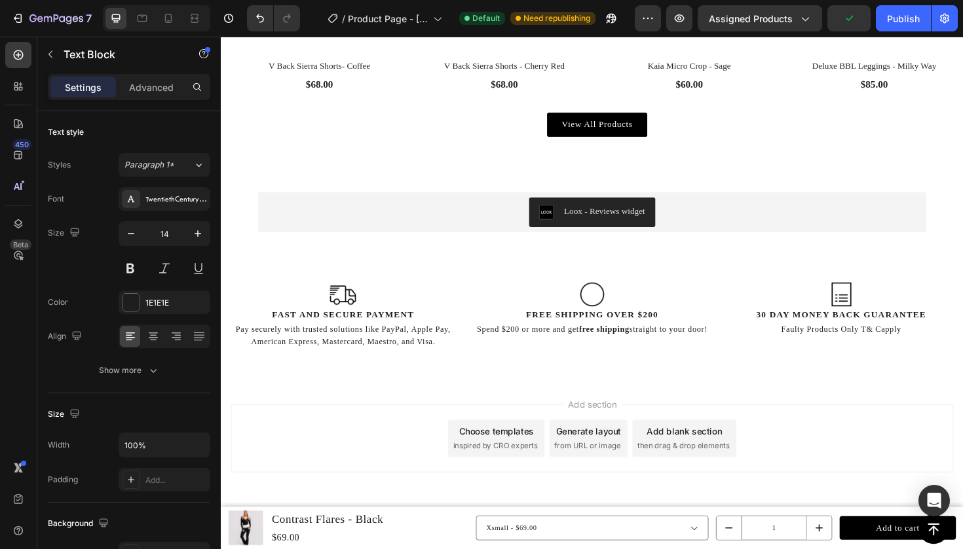
scroll to position [2557, 0]
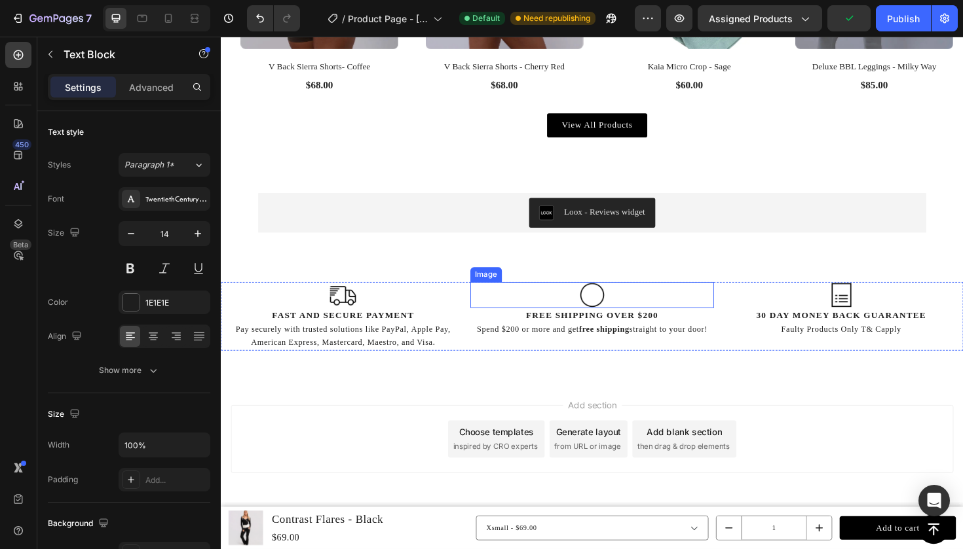
click at [502, 304] on div at bounding box center [614, 311] width 259 height 28
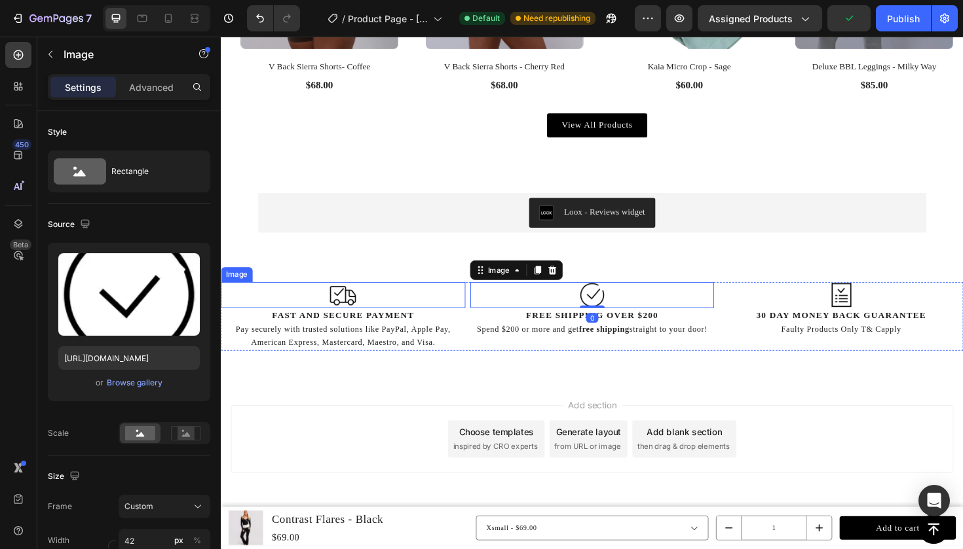
click at [433, 297] on div at bounding box center [350, 311] width 259 height 28
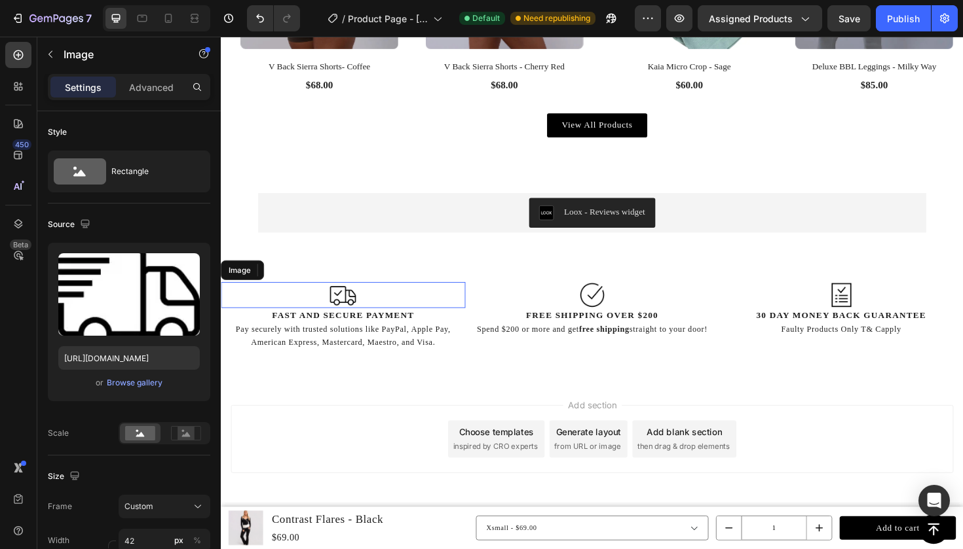
click at [466, 305] on div at bounding box center [350, 311] width 259 height 28
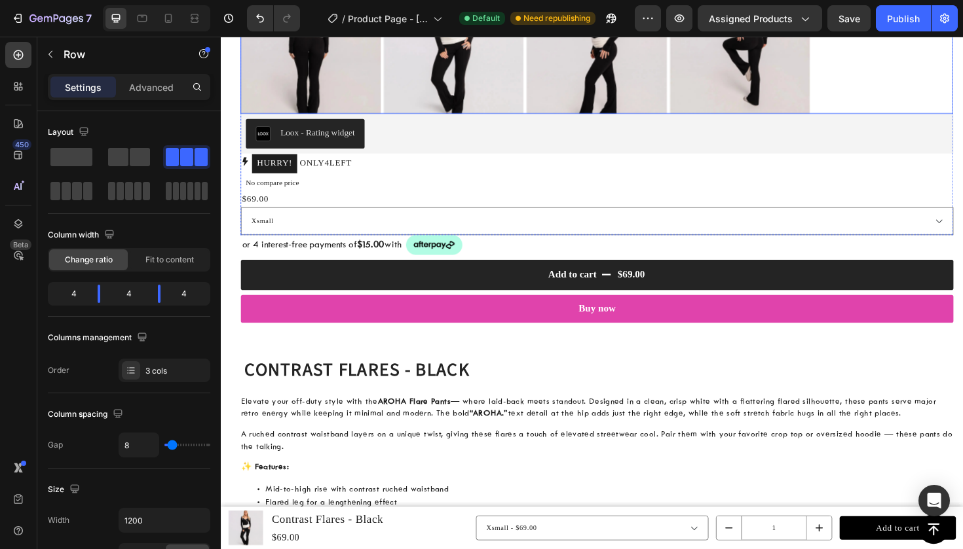
scroll to position [993, 0]
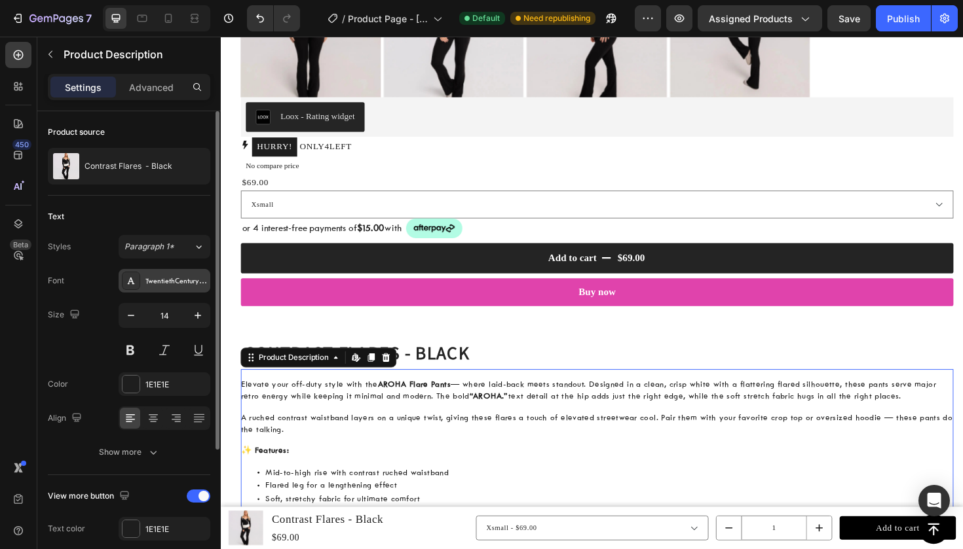
click at [158, 285] on div "TwentiethCenturyforKenmoreMedium" at bounding box center [176, 282] width 62 height 12
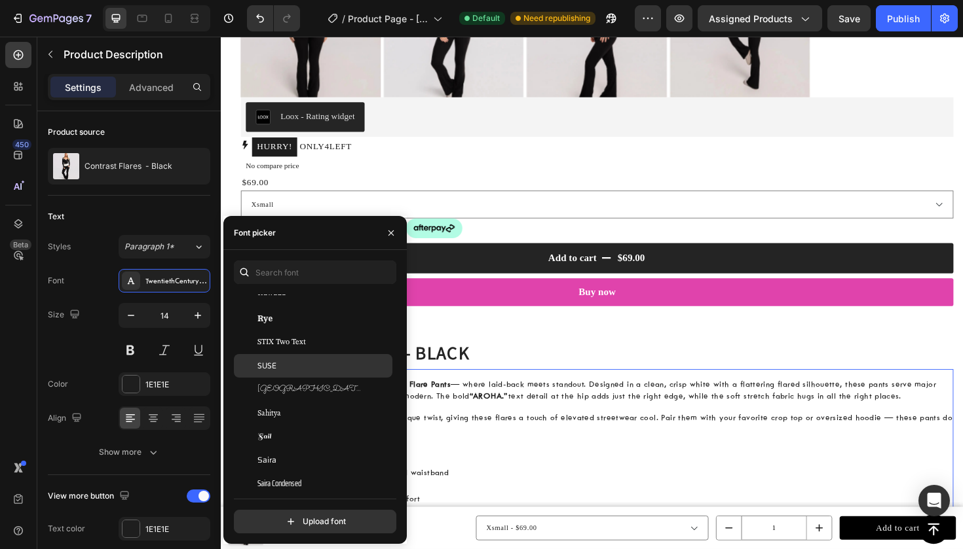
scroll to position [37235, 0]
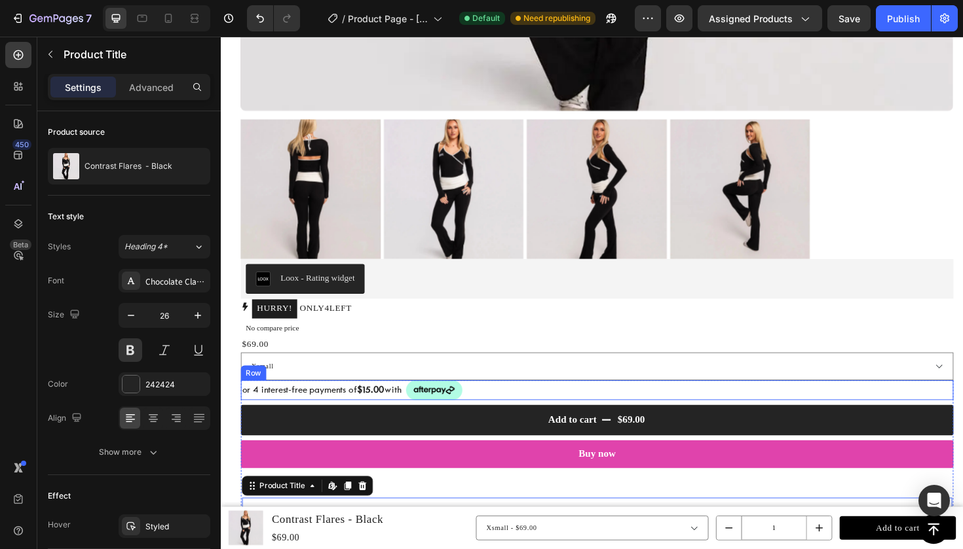
scroll to position [822, 0]
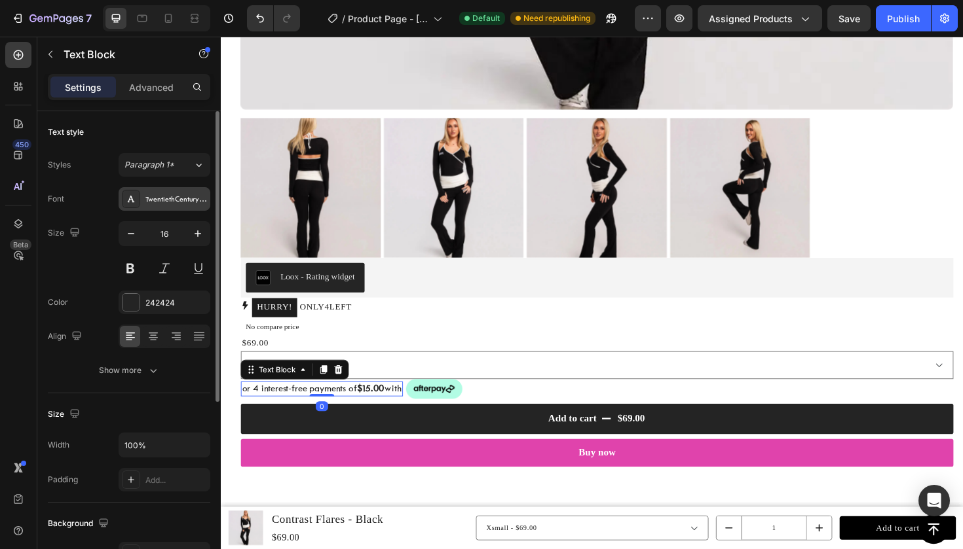
click at [158, 198] on div "TwentiethCenturyforKenmoreMedium" at bounding box center [176, 200] width 62 height 12
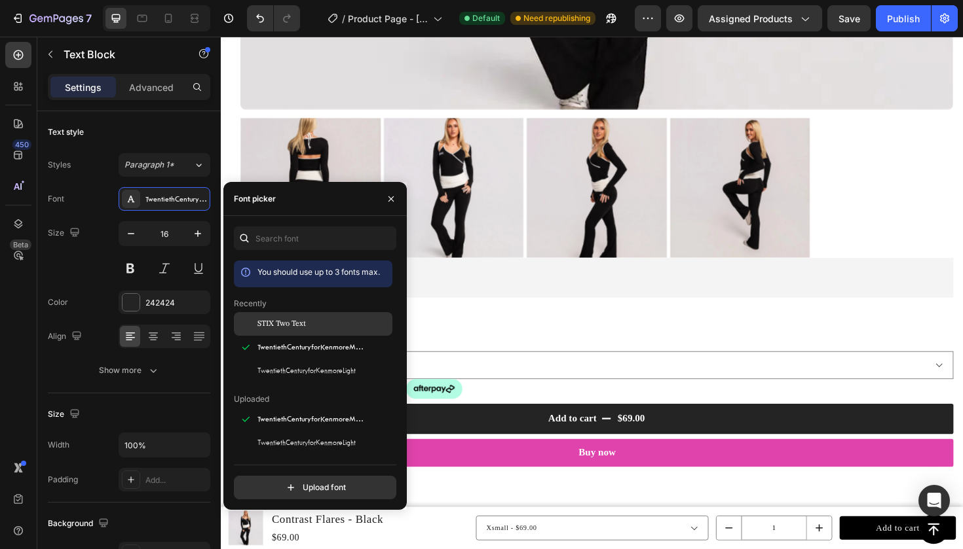
click at [282, 408] on div "STIX Two Text" at bounding box center [313, 420] width 158 height 24
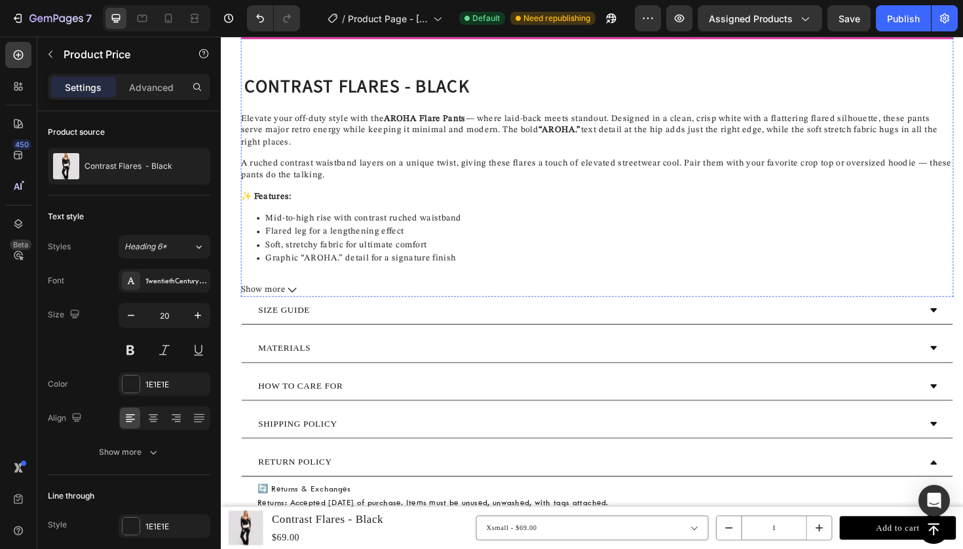
scroll to position [1281, 0]
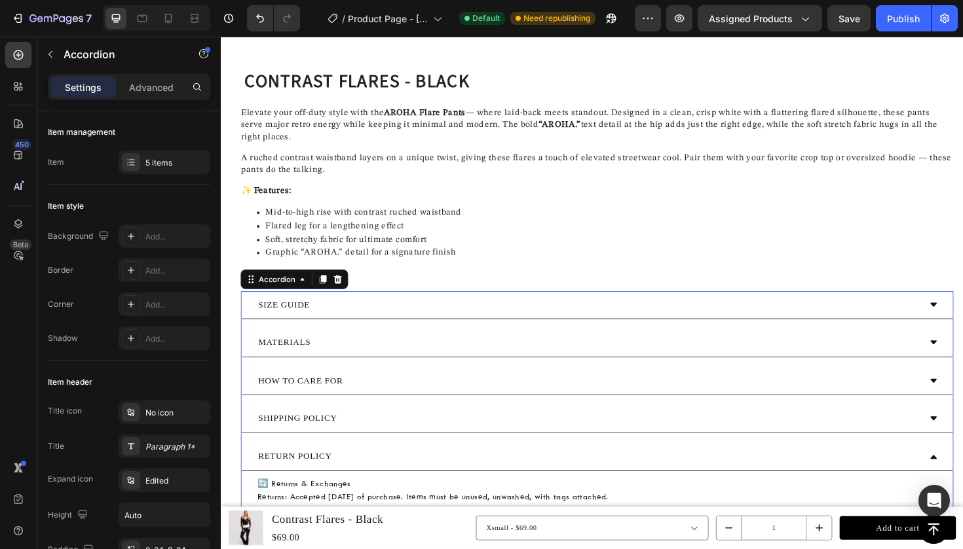
click at [486, 320] on div "SIZE GUIDE" at bounding box center [609, 321] width 702 height 18
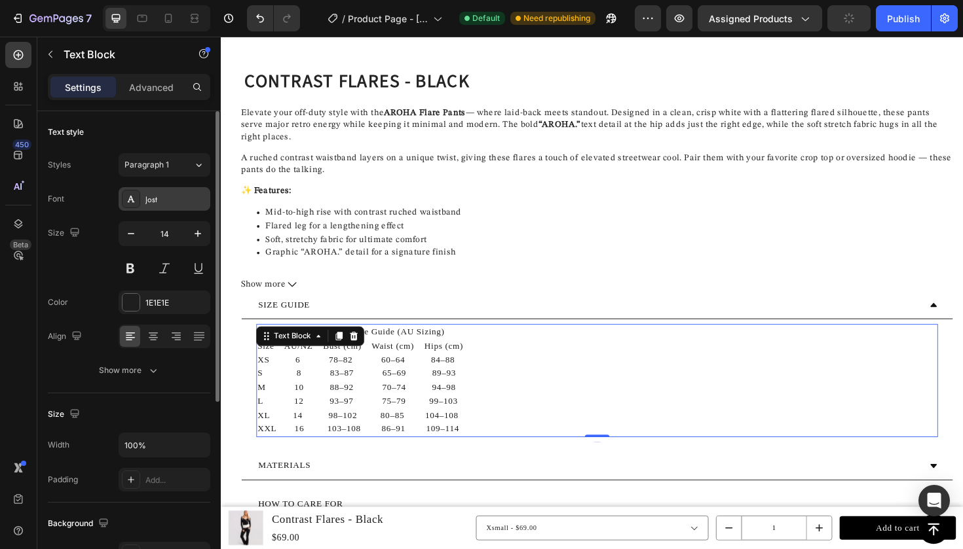
click at [161, 198] on div "Jost" at bounding box center [176, 200] width 62 height 12
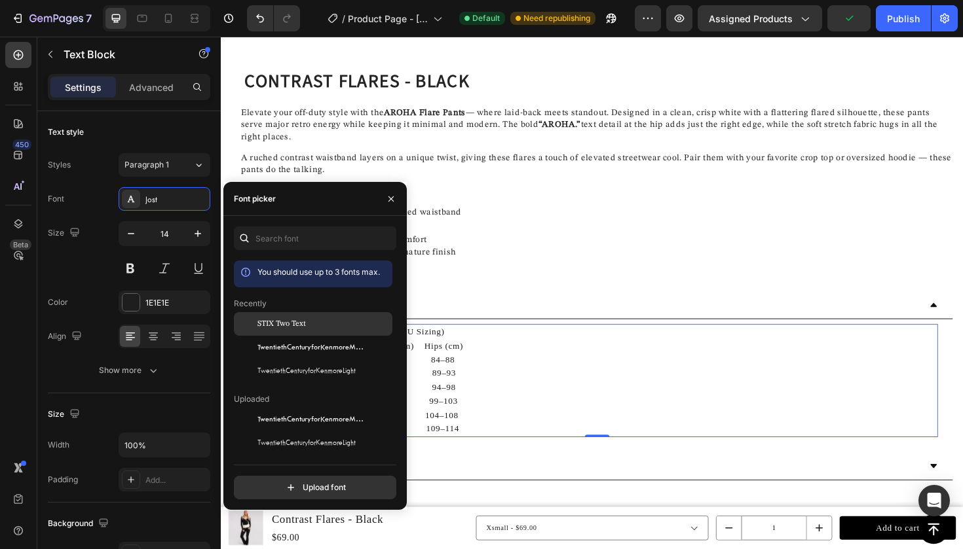
click at [266, 325] on span "STIX Two Text" at bounding box center [281, 324] width 48 height 12
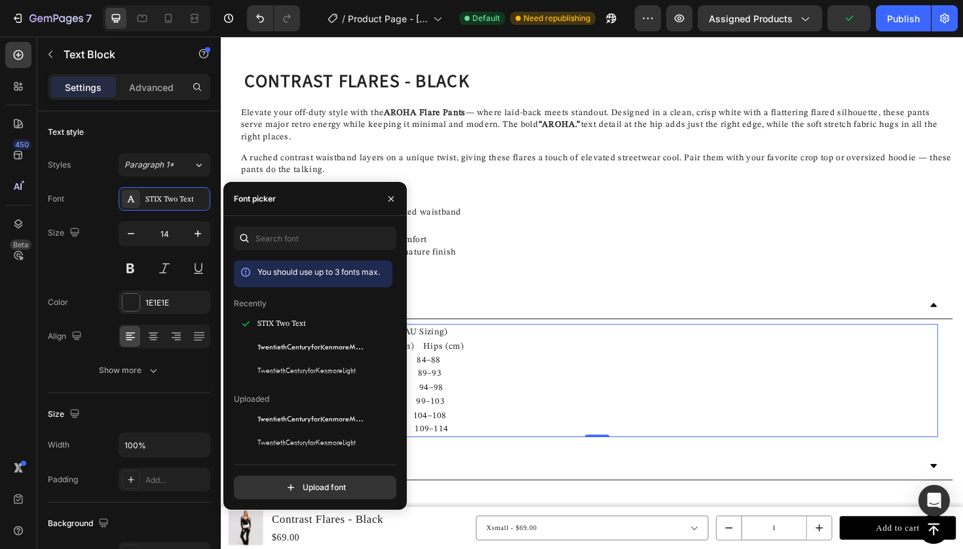
click at [500, 419] on p "📏 AROHA Activewear Size Guide (AU Sizing) Size AU/NZ Bust (cm) Waist (cm) Hips …" at bounding box center [618, 400] width 719 height 117
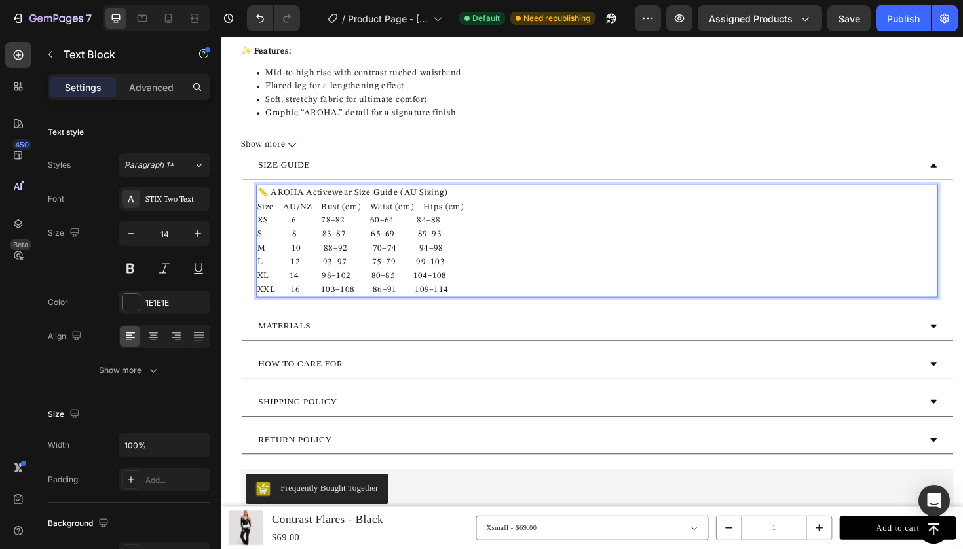
scroll to position [1430, 0]
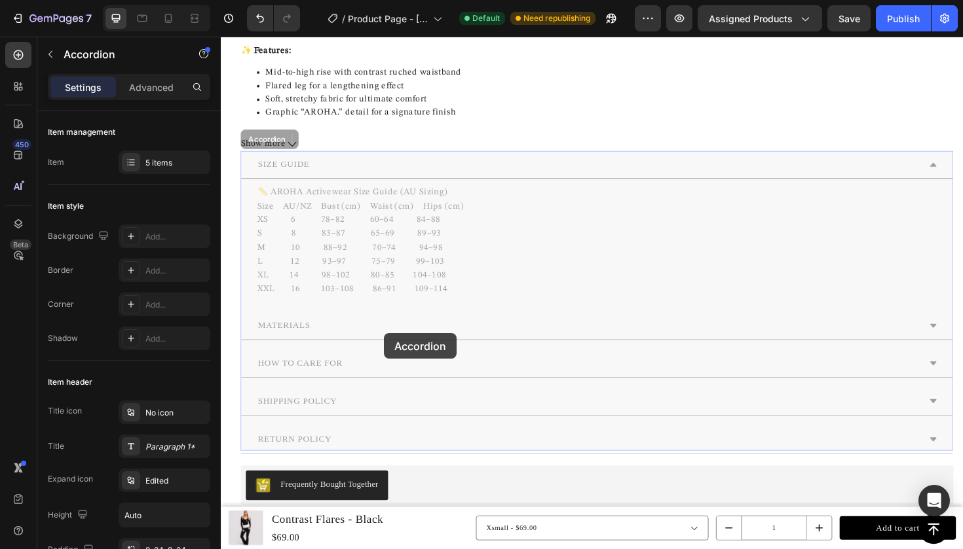
click at [221, 37] on div "MATERIALS" at bounding box center [221, 37] width 0 height 0
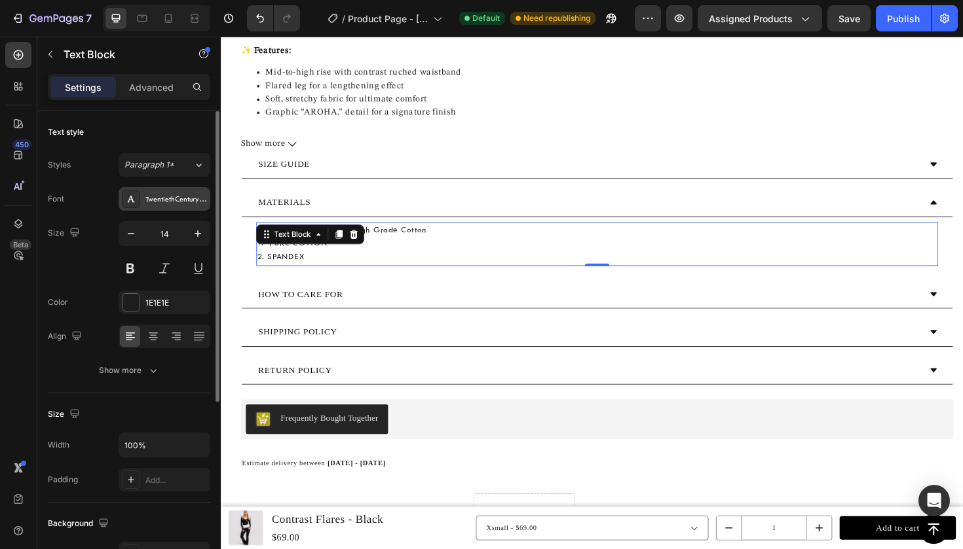
click at [162, 195] on div "TwentiethCenturyforKenmoreMedium" at bounding box center [176, 200] width 62 height 12
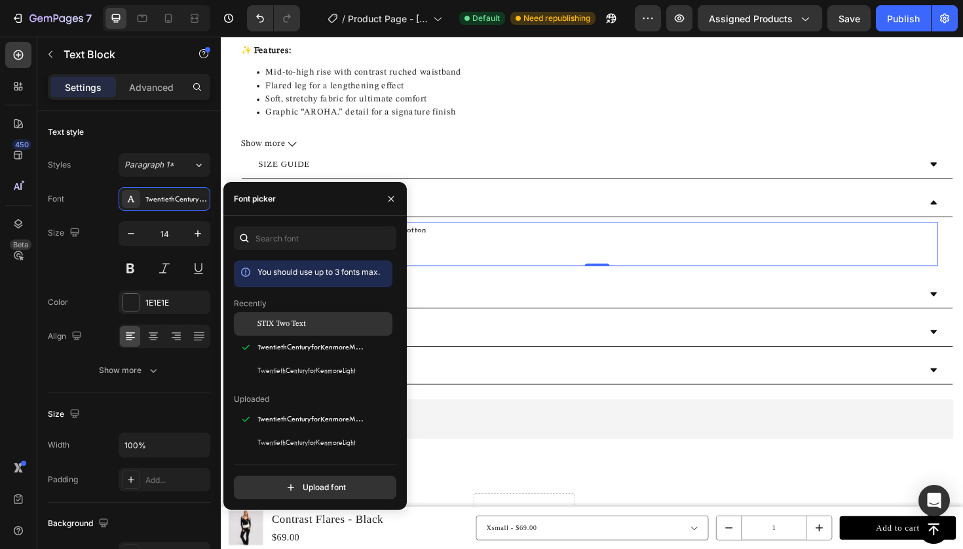
click at [270, 323] on span "STIX Two Text" at bounding box center [281, 324] width 48 height 12
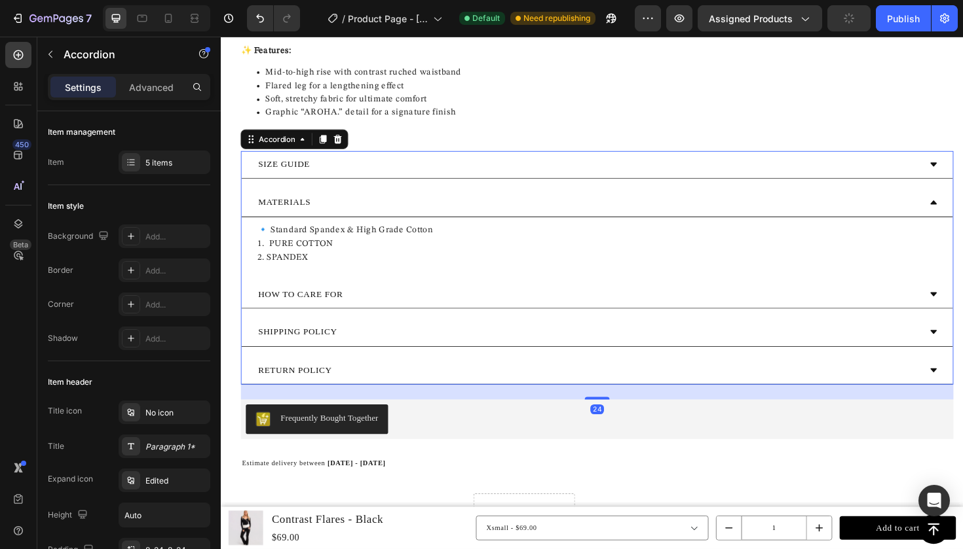
click at [382, 316] on div "HOW TO CARE FOR" at bounding box center [618, 309] width 753 height 29
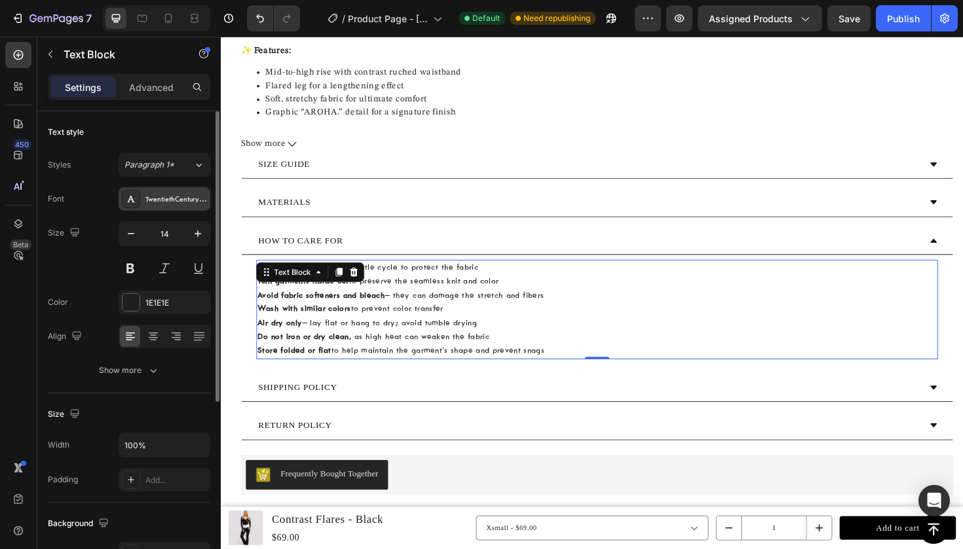
click at [161, 200] on div "TwentiethCenturyforKenmoreMedium" at bounding box center [176, 200] width 62 height 12
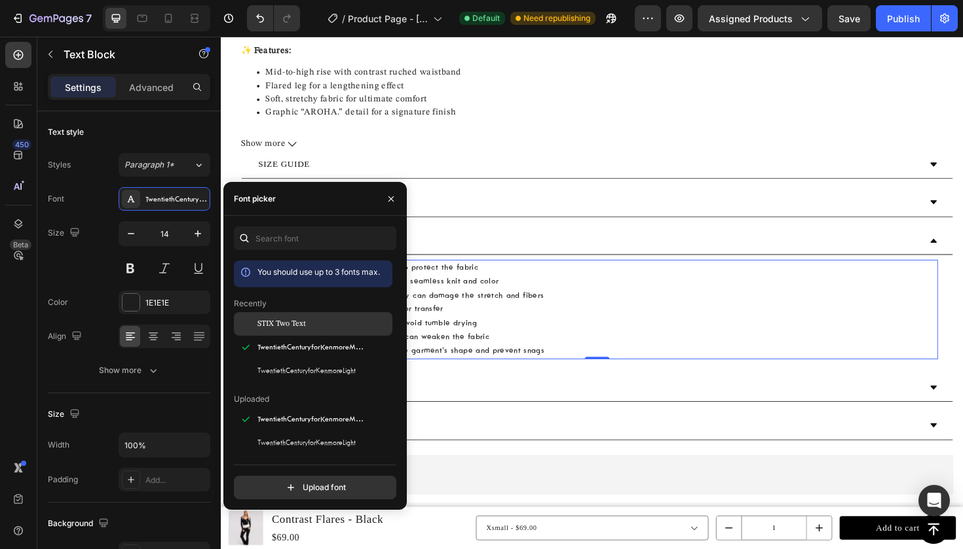
click at [286, 325] on span "STIX Two Text" at bounding box center [281, 324] width 48 height 12
click at [540, 348] on p "Do not iron or dry clean , as high heat can weaken the fabric" at bounding box center [618, 355] width 719 height 14
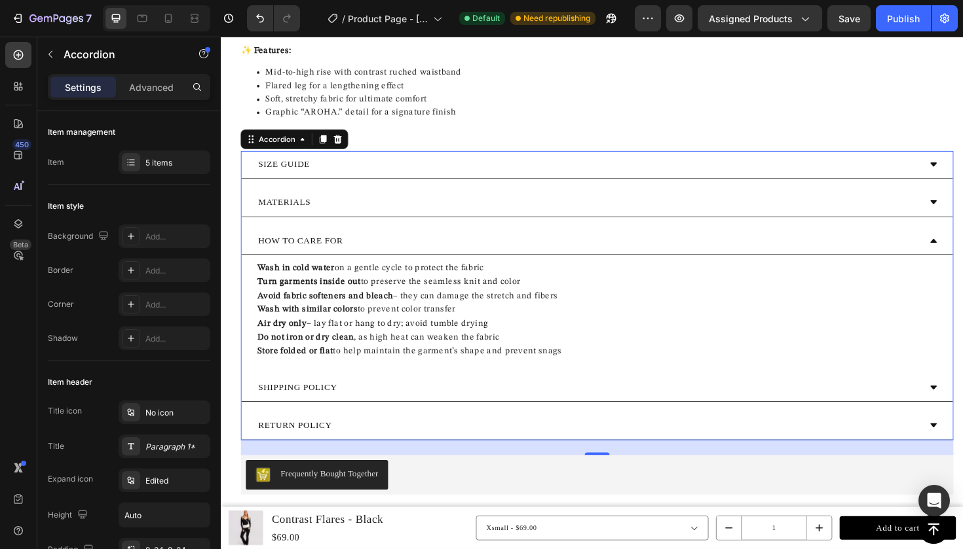
click at [359, 405] on div "SHIPPING POLICY" at bounding box center [609, 408] width 702 height 18
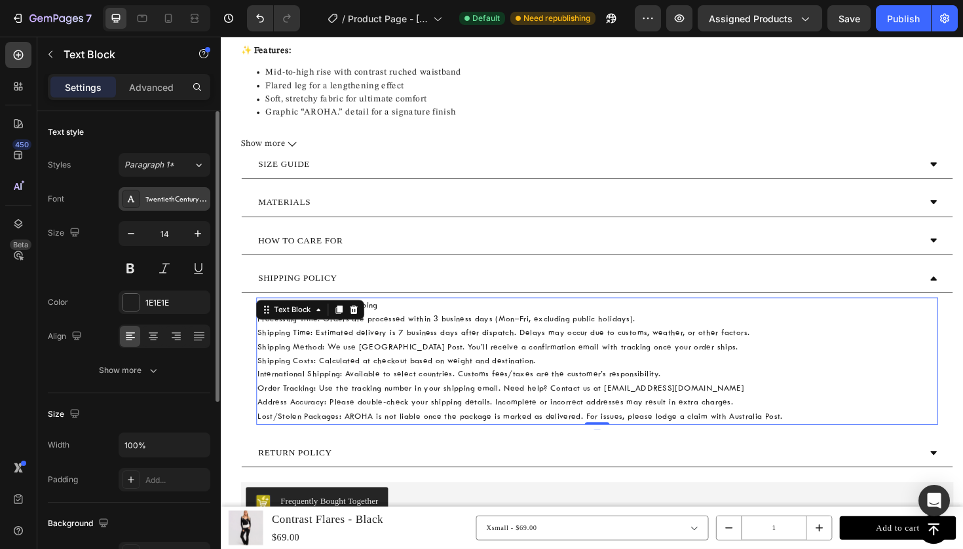
click at [162, 200] on div "TwentiethCenturyforKenmoreMedium" at bounding box center [176, 200] width 62 height 12
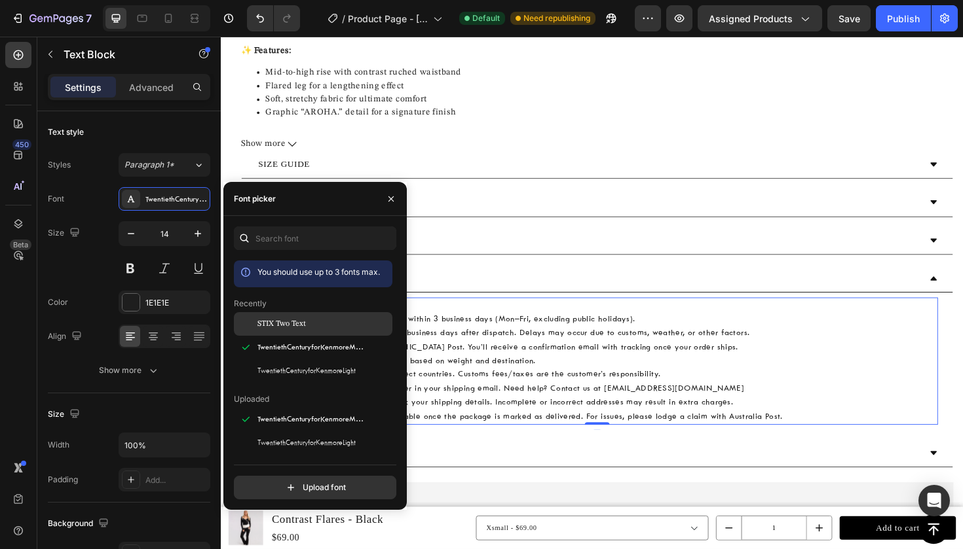
click at [270, 325] on span "STIX Two Text" at bounding box center [281, 324] width 48 height 12
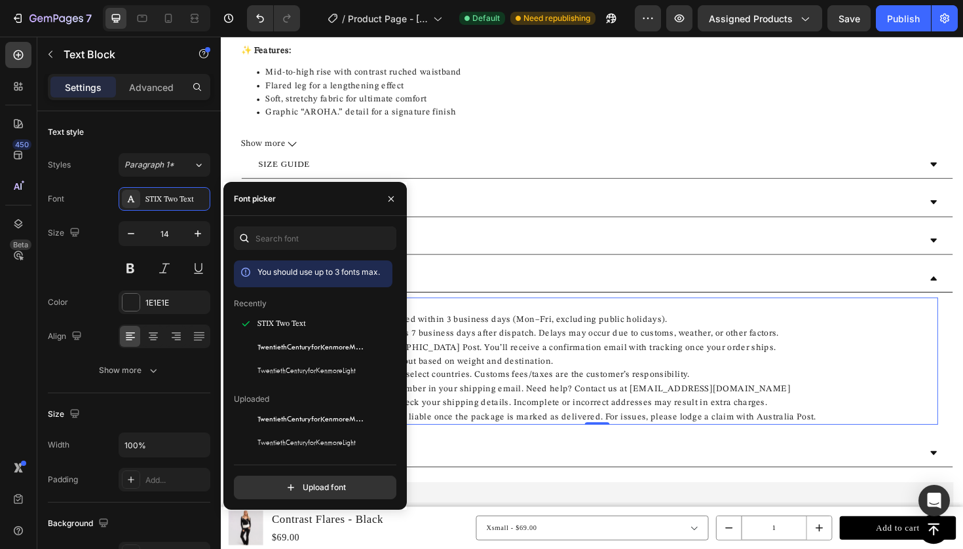
click at [542, 365] on p "🚚 Order Fulfilment & Shipping Processing Time: Orders are processed within 3 bu…" at bounding box center [618, 380] width 719 height 132
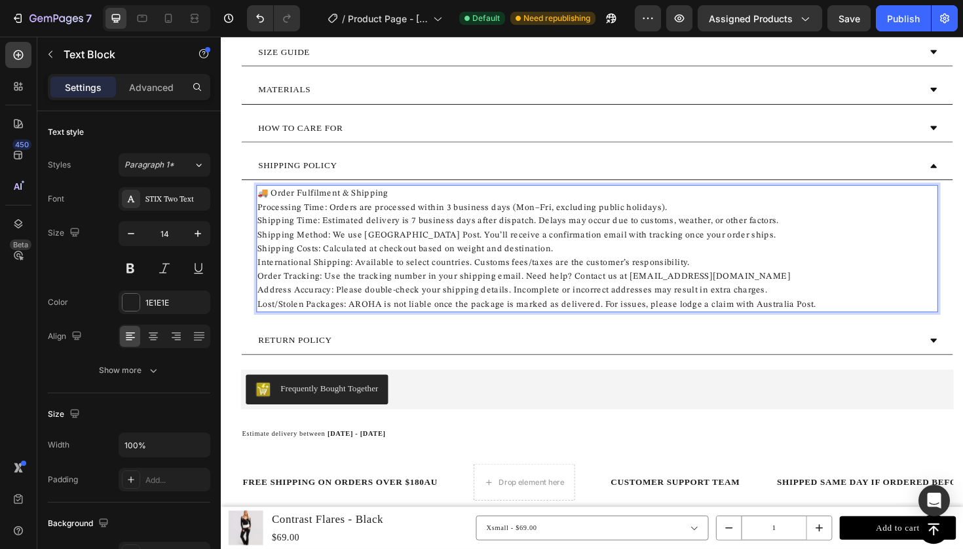
scroll to position [1554, 0]
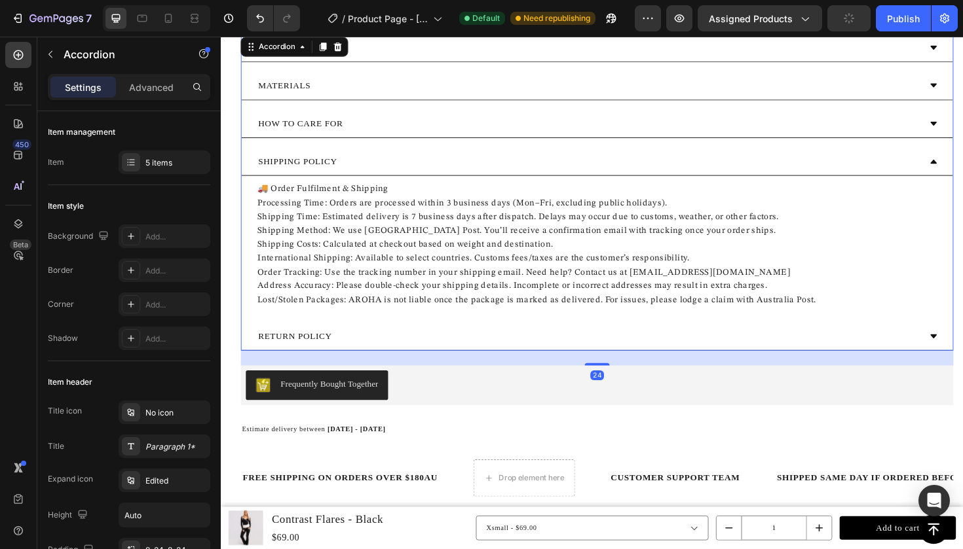
click at [376, 350] on div "RETURN POLICY" at bounding box center [609, 354] width 702 height 18
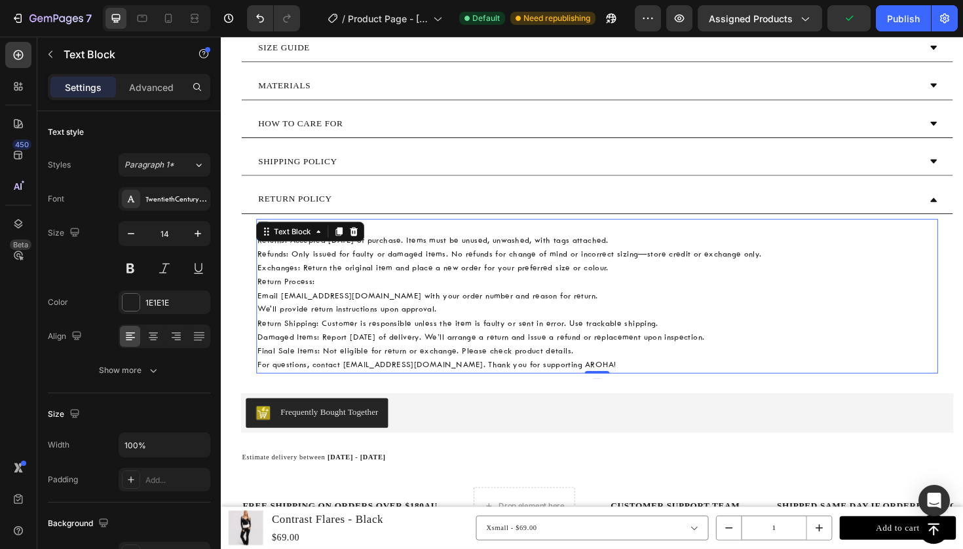
click at [355, 333] on p "🔄 Returns & Exchanges Returns: Accepted [DATE] of purchase. Items must be unuse…" at bounding box center [618, 311] width 719 height 161
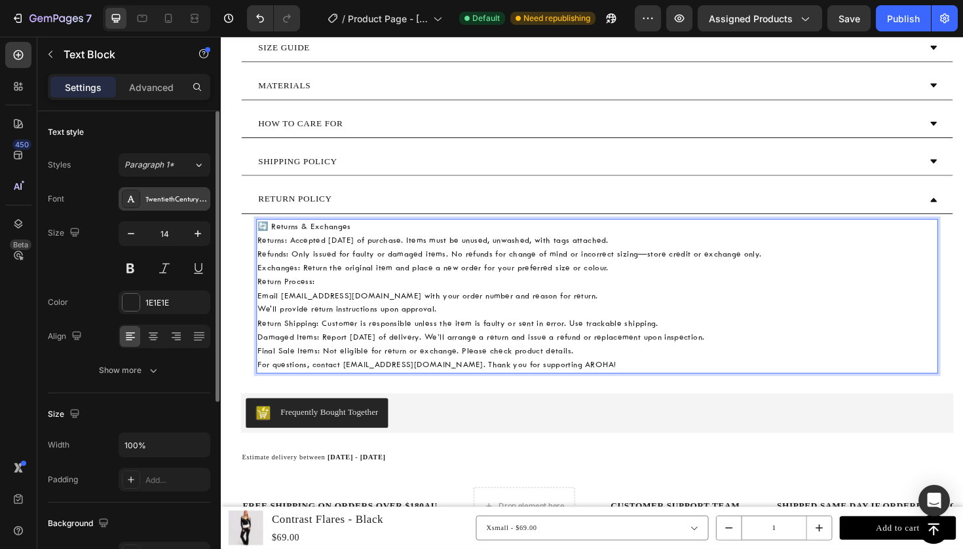
click at [153, 201] on div "TwentiethCenturyforKenmoreMedium" at bounding box center [176, 200] width 62 height 12
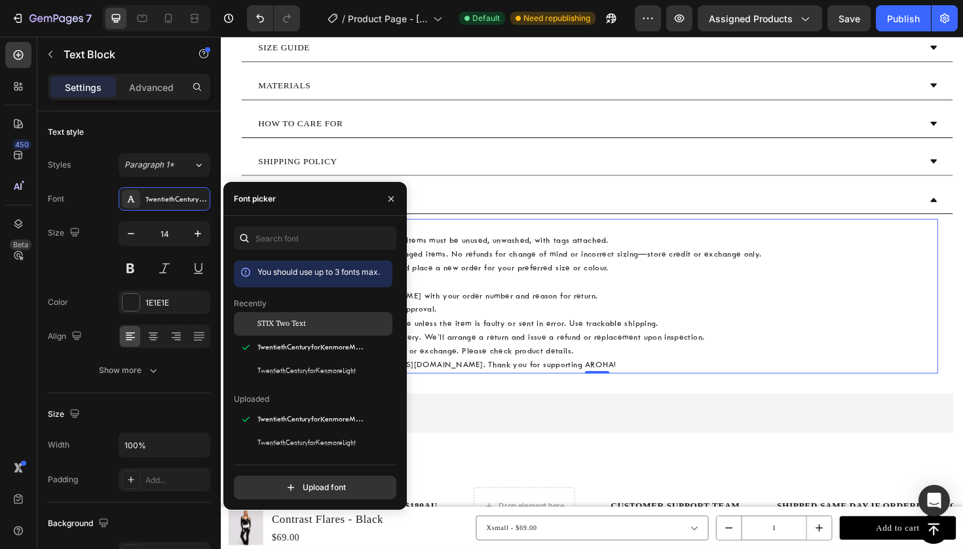
click at [286, 319] on span "STIX Two Text" at bounding box center [281, 324] width 48 height 12
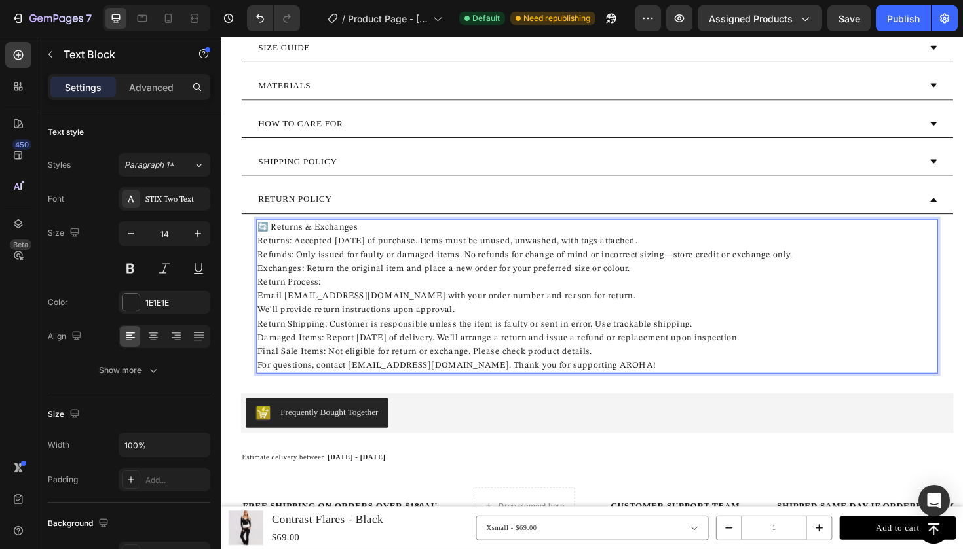
click at [303, 306] on p "🔄 Returns & Exchanges Returns: Accepted [DATE] of purchase. Items must be unuse…" at bounding box center [618, 311] width 719 height 161
click at [372, 377] on p "🔄 Returns & Exchanges Returns: Accepted [DATE] of purchase. Items must be unuse…" at bounding box center [618, 311] width 719 height 161
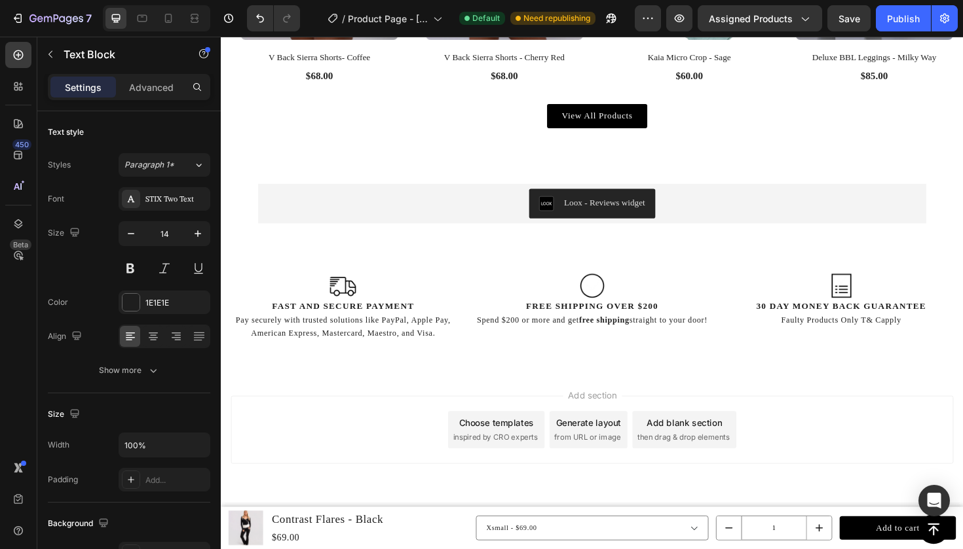
scroll to position [2557, 0]
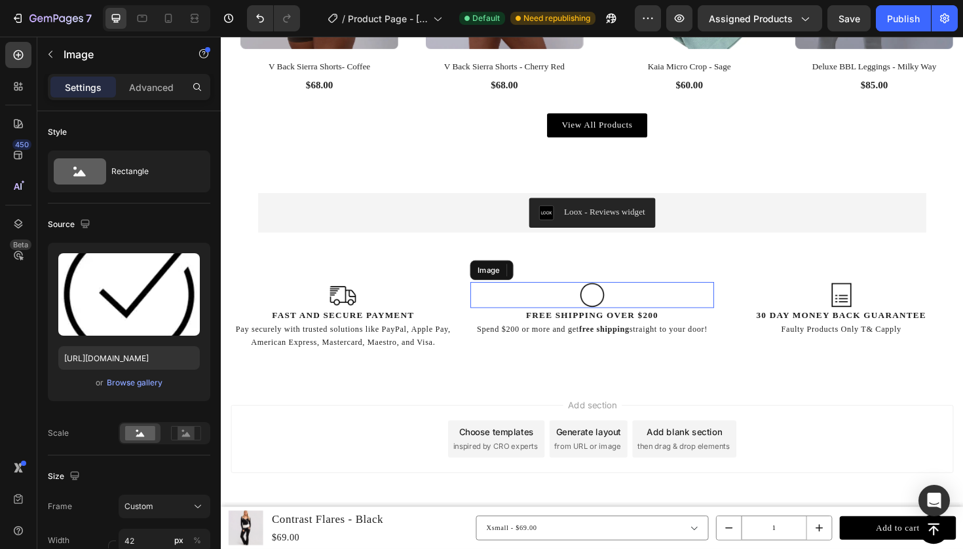
click at [500, 297] on div at bounding box center [614, 311] width 259 height 28
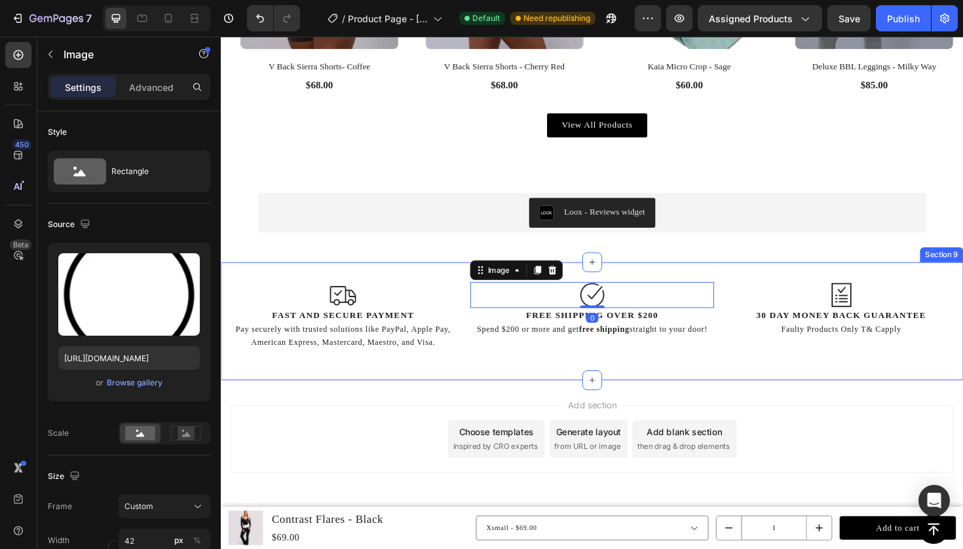
click at [485, 372] on div "Image FAST AND SECURE PAYMENT Heading Pay securely with trusted solutions like …" at bounding box center [614, 338] width 786 height 125
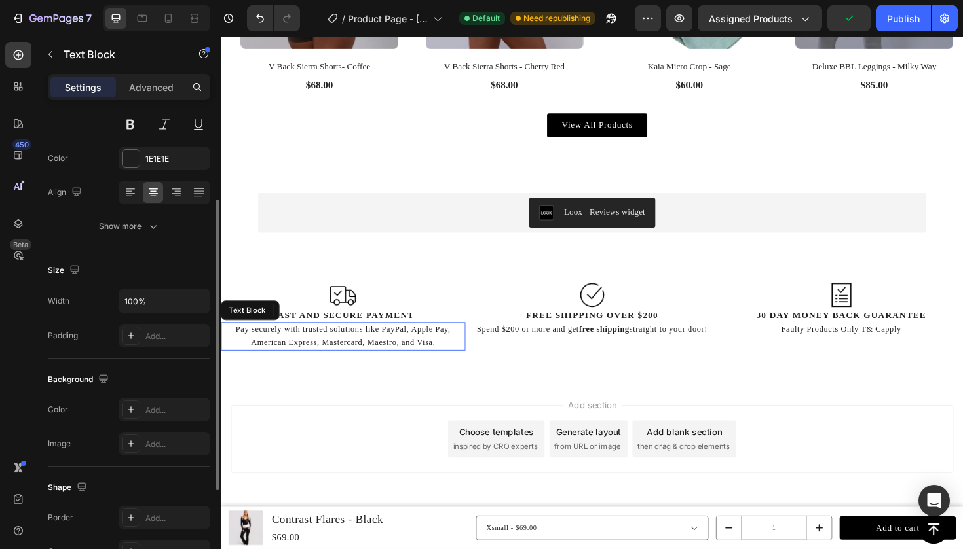
scroll to position [0, 0]
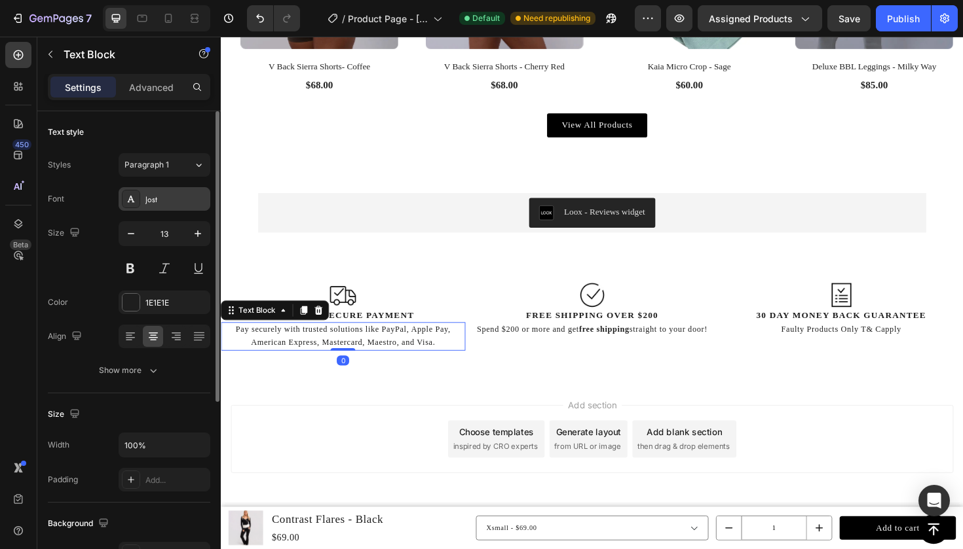
click at [174, 196] on div "Jost" at bounding box center [176, 200] width 62 height 12
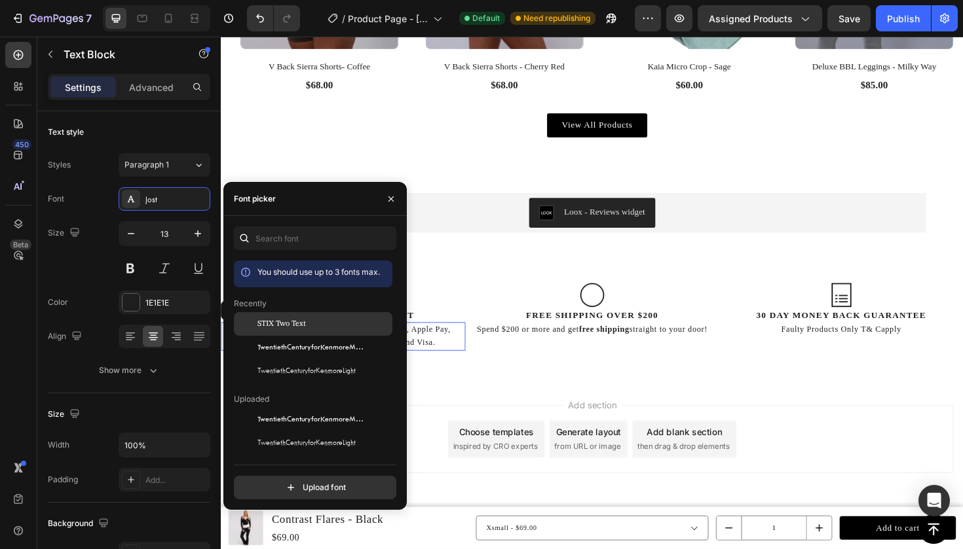
click at [271, 327] on span "STIX Two Text" at bounding box center [281, 324] width 48 height 12
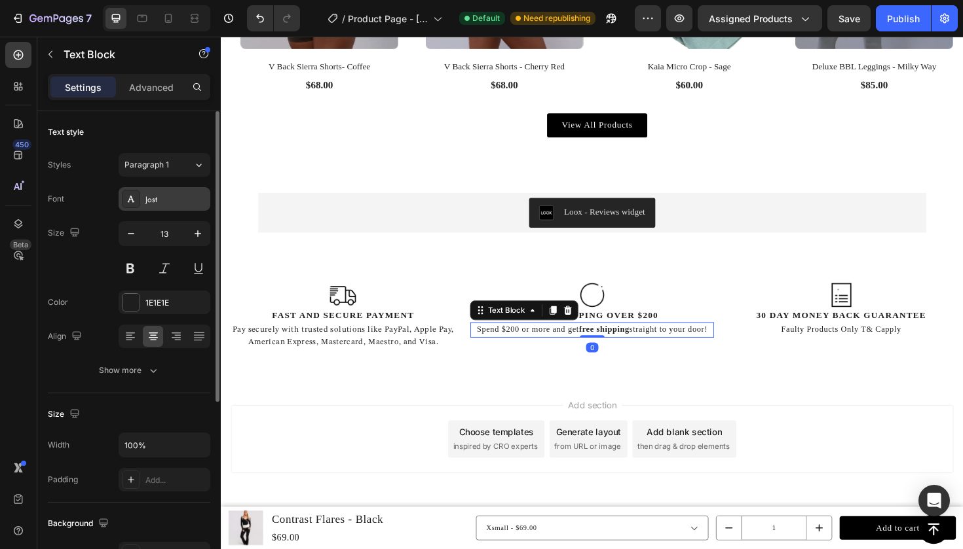
click at [163, 201] on div "Jost" at bounding box center [176, 200] width 62 height 12
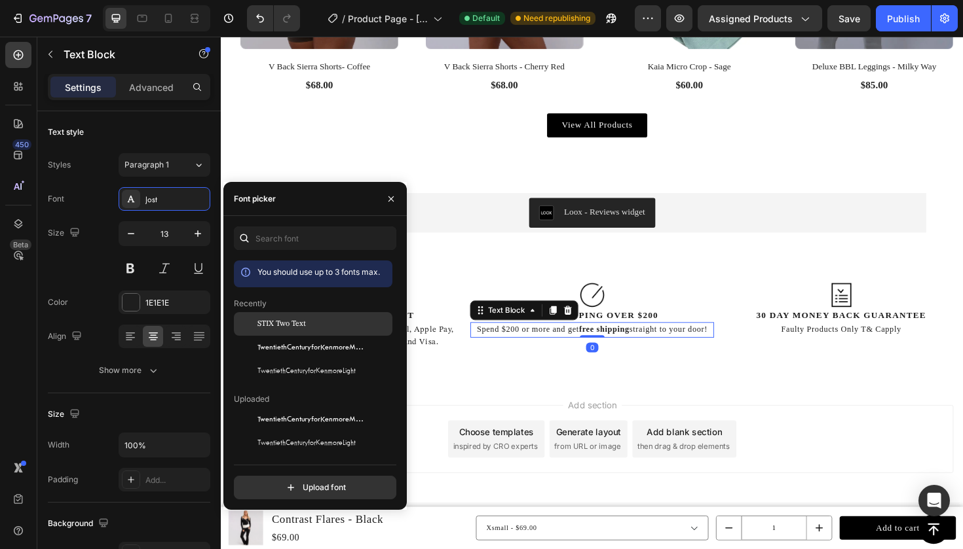
click at [262, 323] on span "STIX Two Text" at bounding box center [281, 324] width 48 height 12
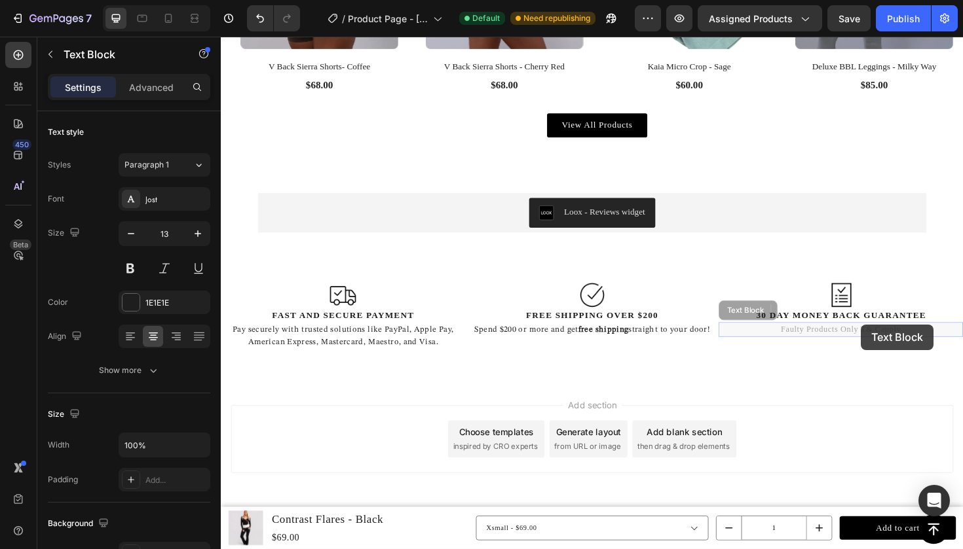
drag, startPoint x: 898, startPoint y: 342, endPoint x: 287, endPoint y: 219, distance: 623.2
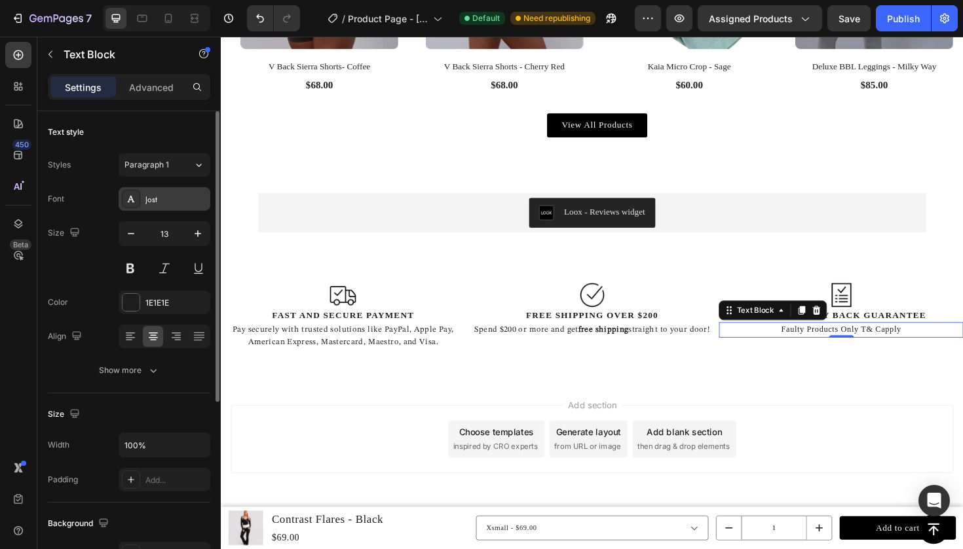
click at [177, 197] on div "Jost" at bounding box center [176, 200] width 62 height 12
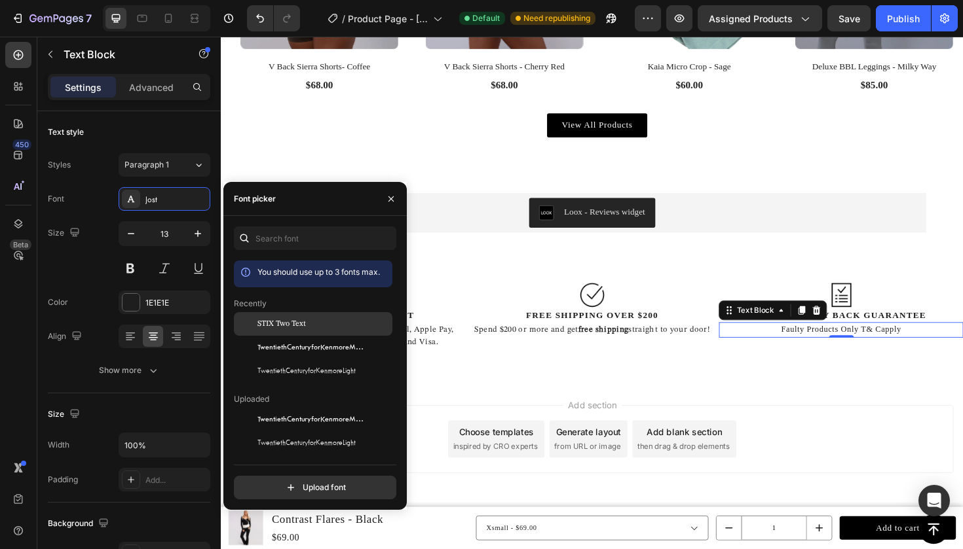
click at [289, 322] on span "STIX Two Text" at bounding box center [281, 324] width 48 height 12
click at [816, 458] on div "Add section Choose templates inspired by CRO experts Generate layout from URL o…" at bounding box center [613, 463] width 765 height 72
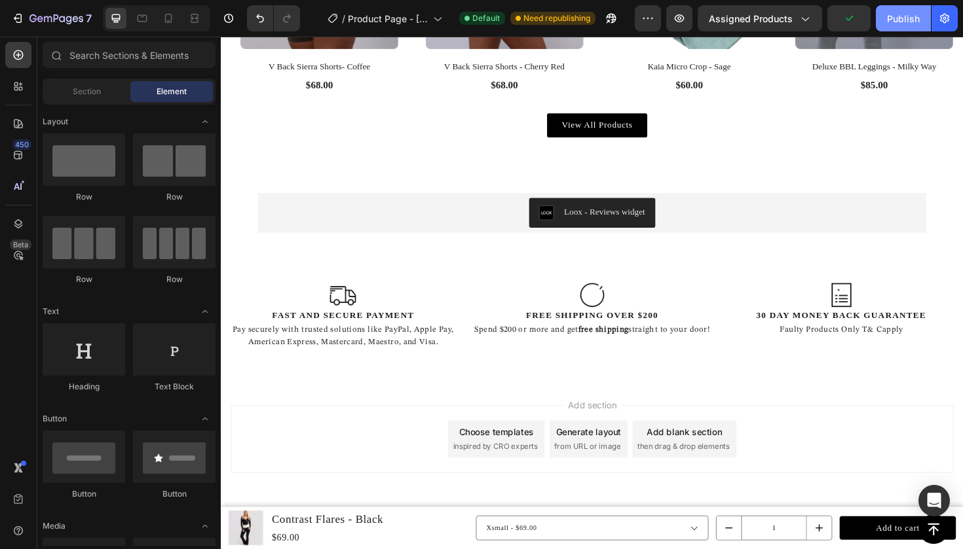
click at [892, 12] on div "Publish" at bounding box center [903, 19] width 33 height 14
